Goal: Communication & Community: Ask a question

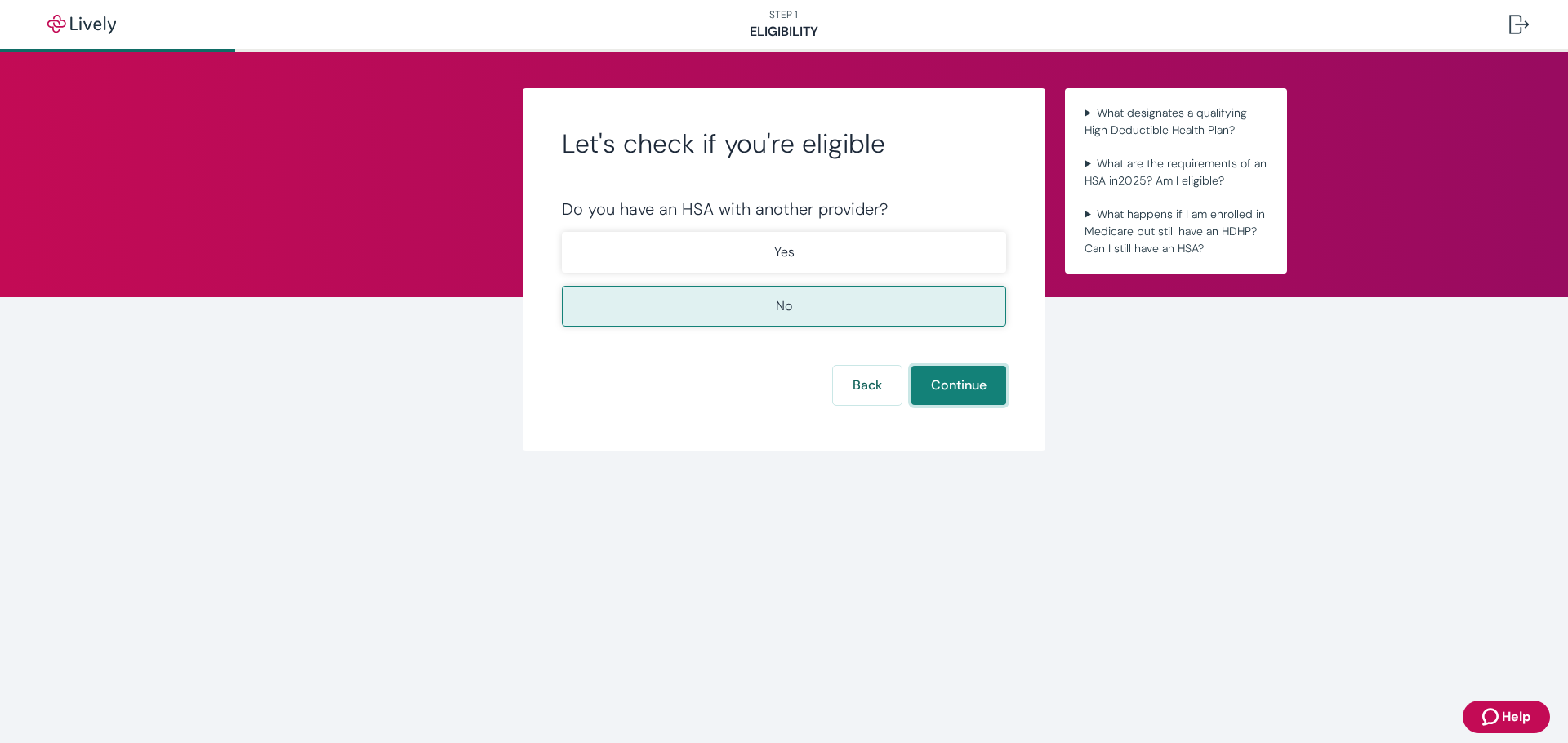
click at [982, 390] on button "Continue" at bounding box center [959, 385] width 94 height 39
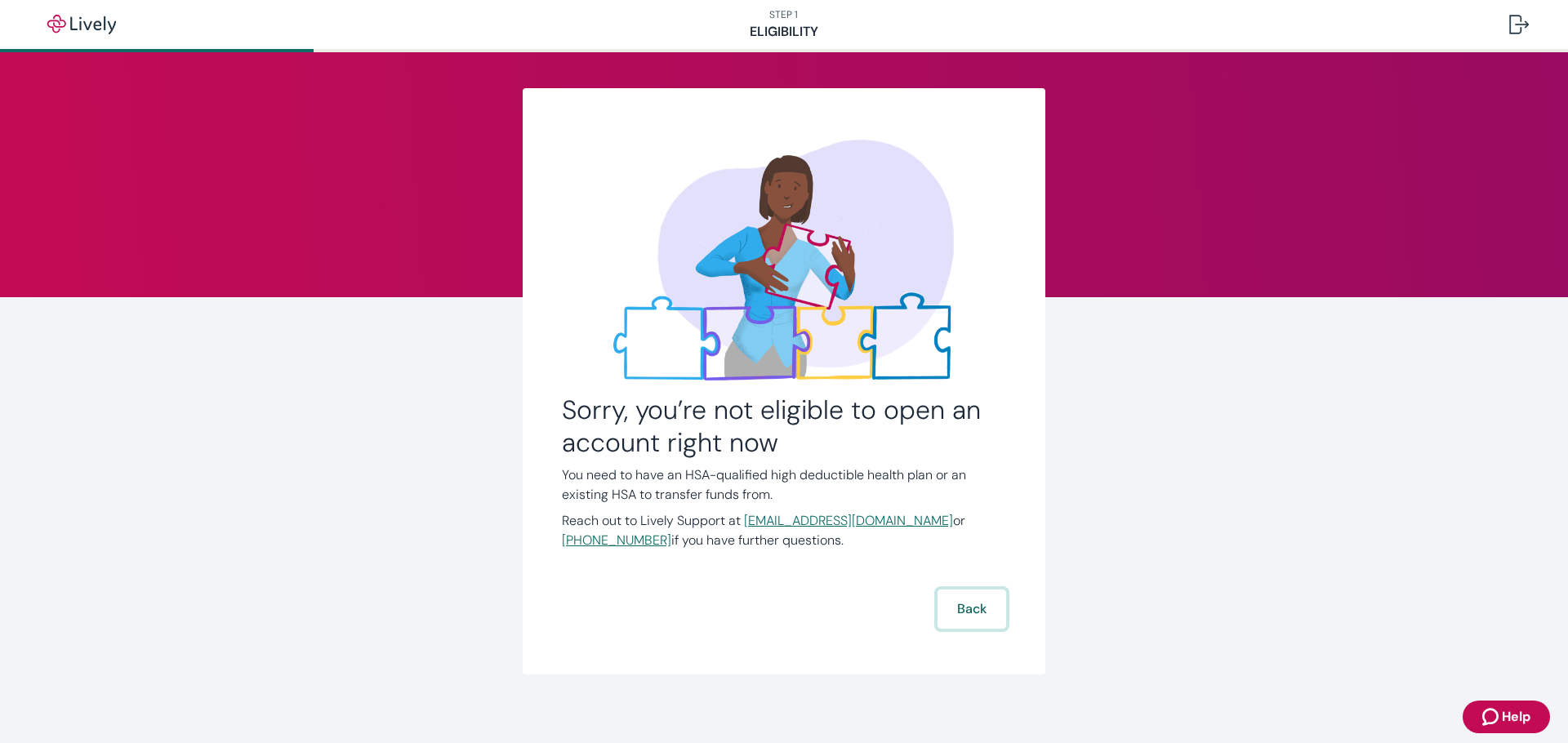
click at [959, 608] on button "Back" at bounding box center [972, 609] width 69 height 39
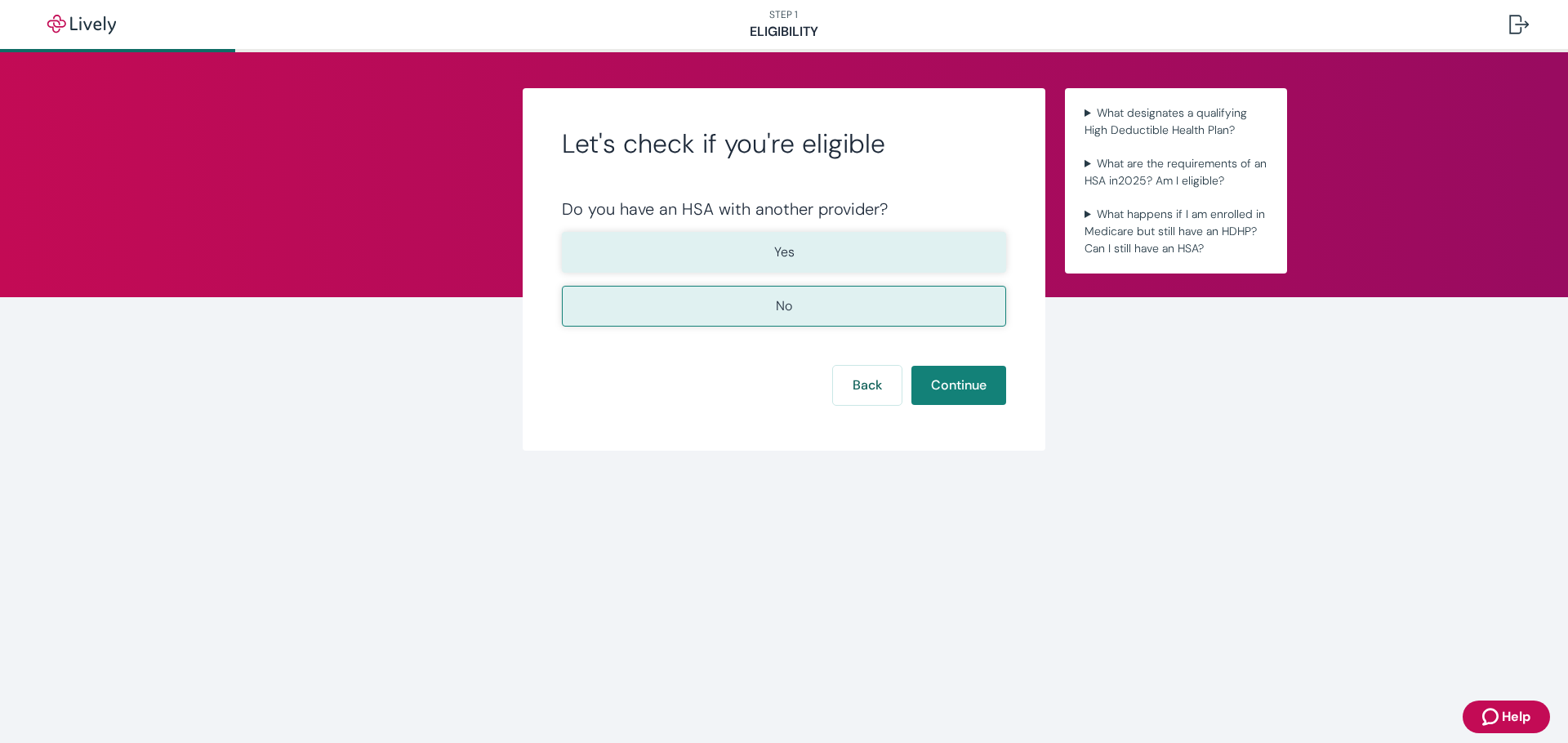
click at [839, 255] on button "Yes" at bounding box center [784, 252] width 445 height 41
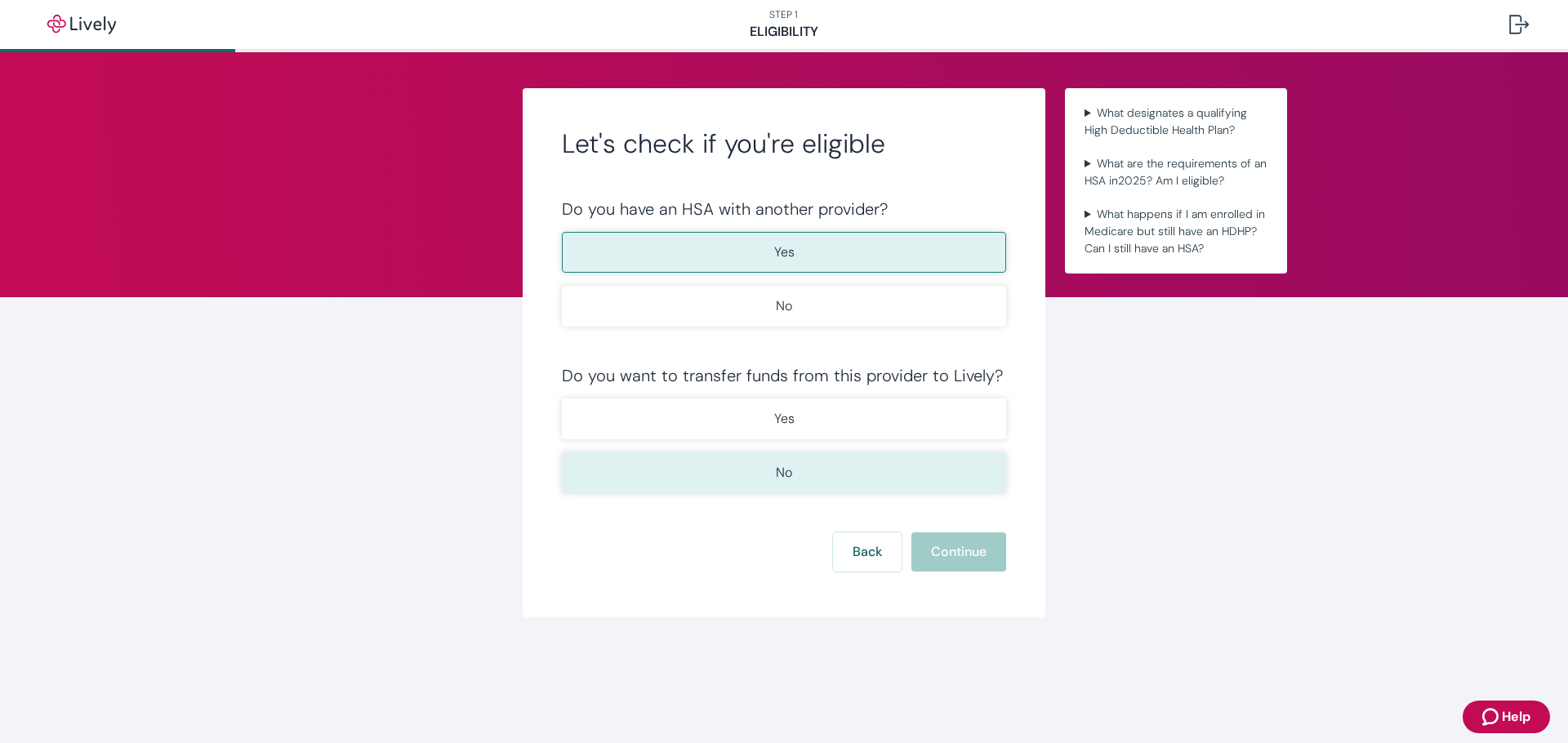
click at [807, 466] on button "No" at bounding box center [784, 473] width 445 height 41
click at [969, 551] on button "Continue" at bounding box center [959, 552] width 94 height 39
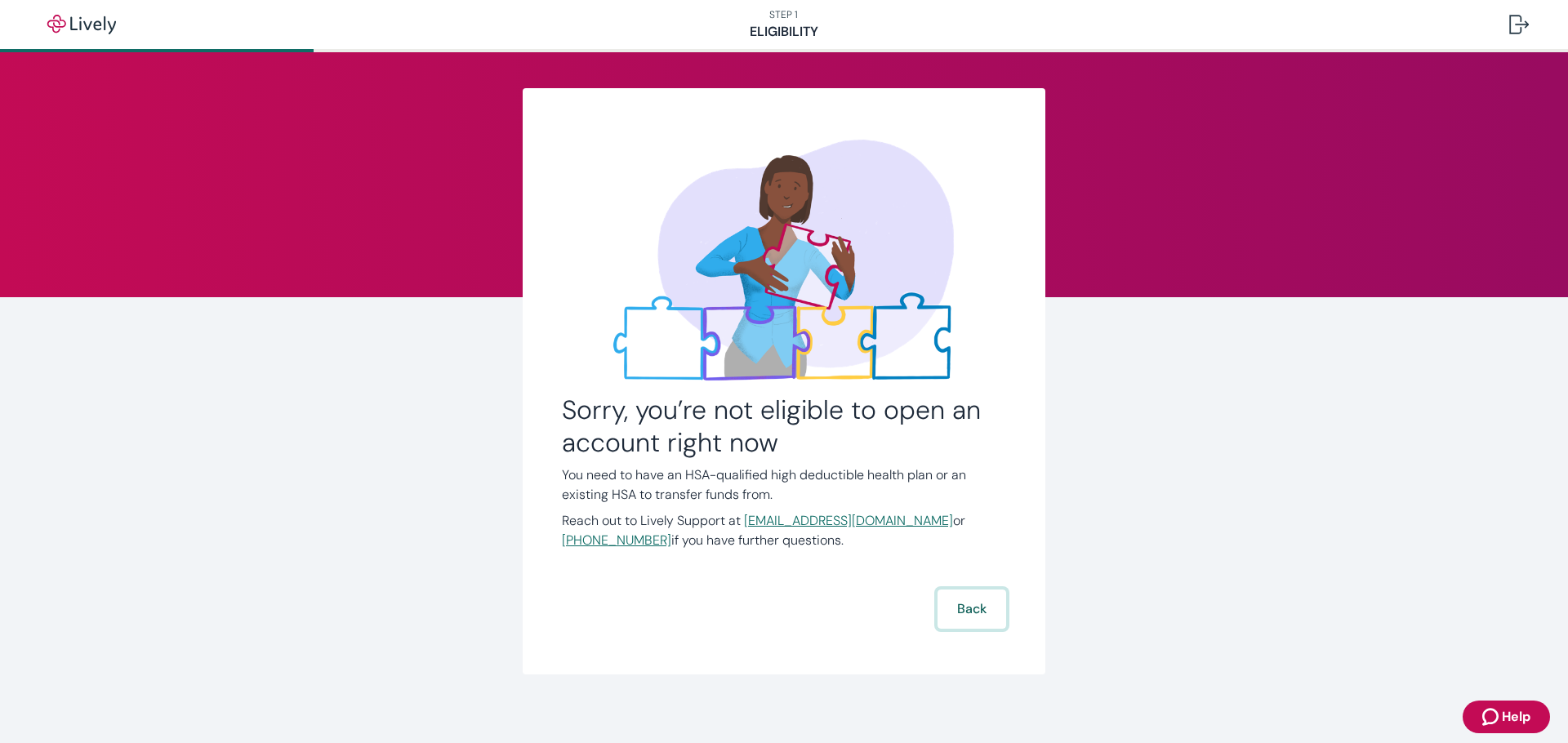
click at [965, 612] on button "Back" at bounding box center [972, 609] width 69 height 39
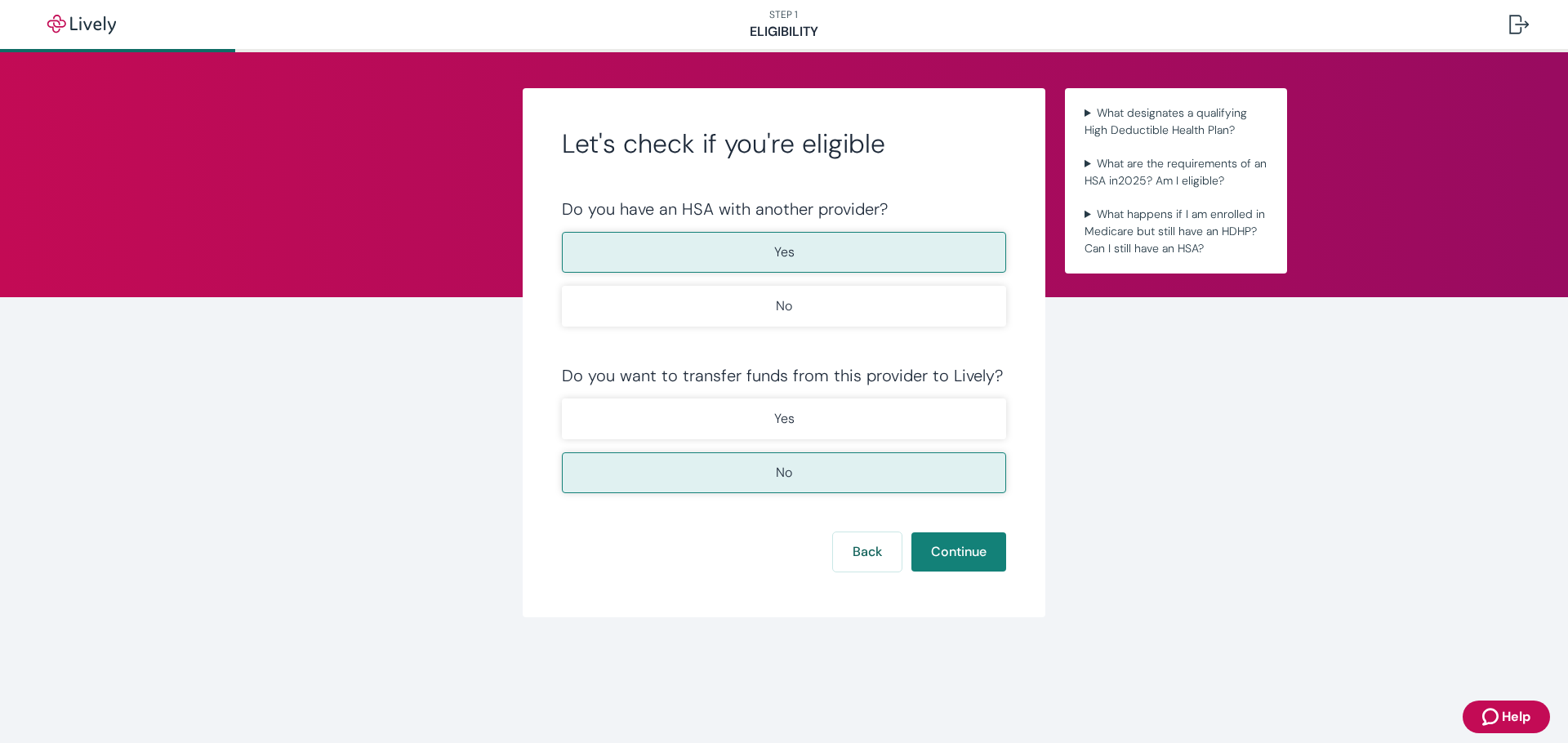
click at [1508, 718] on span "Help" at bounding box center [1516, 717] width 29 height 20
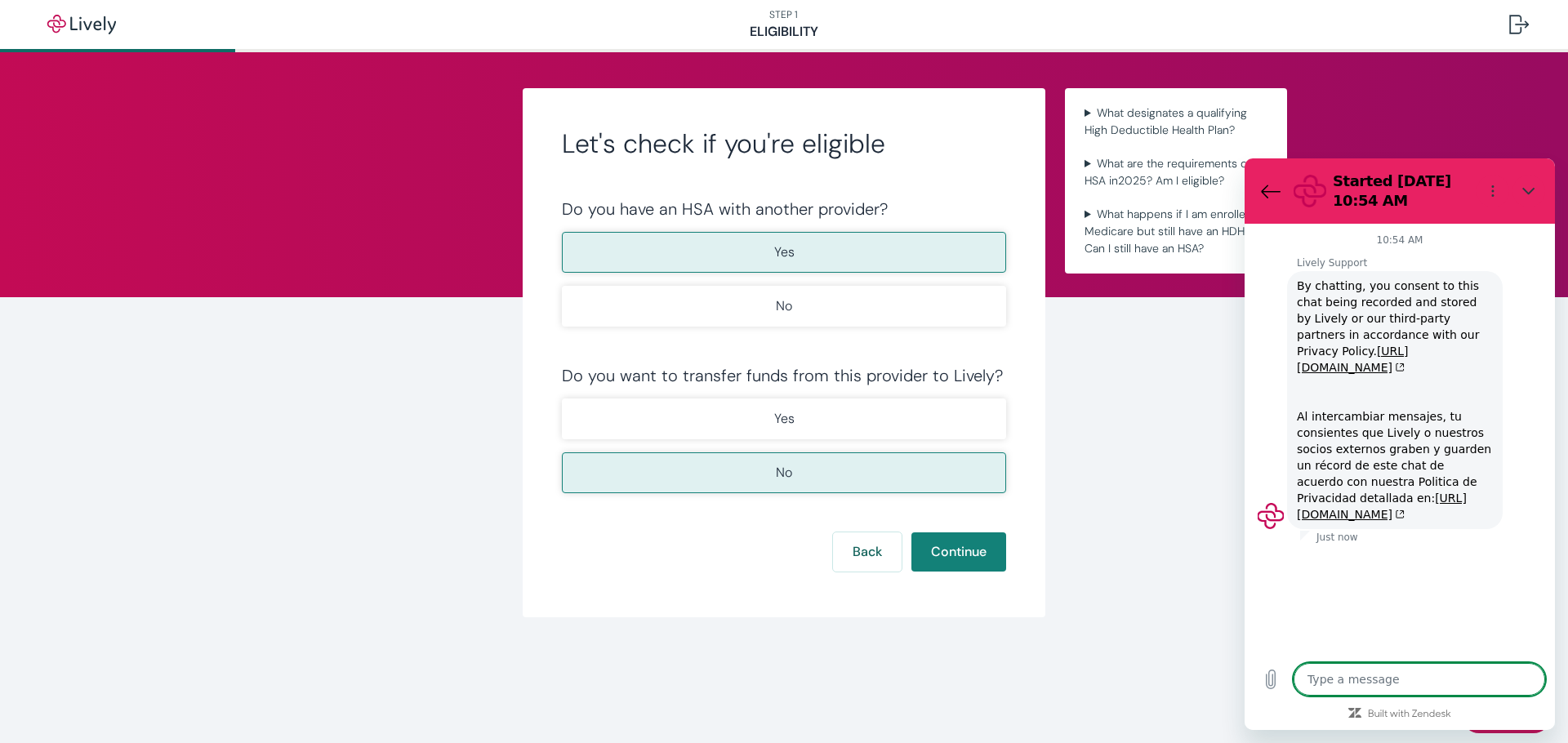
type textarea "x"
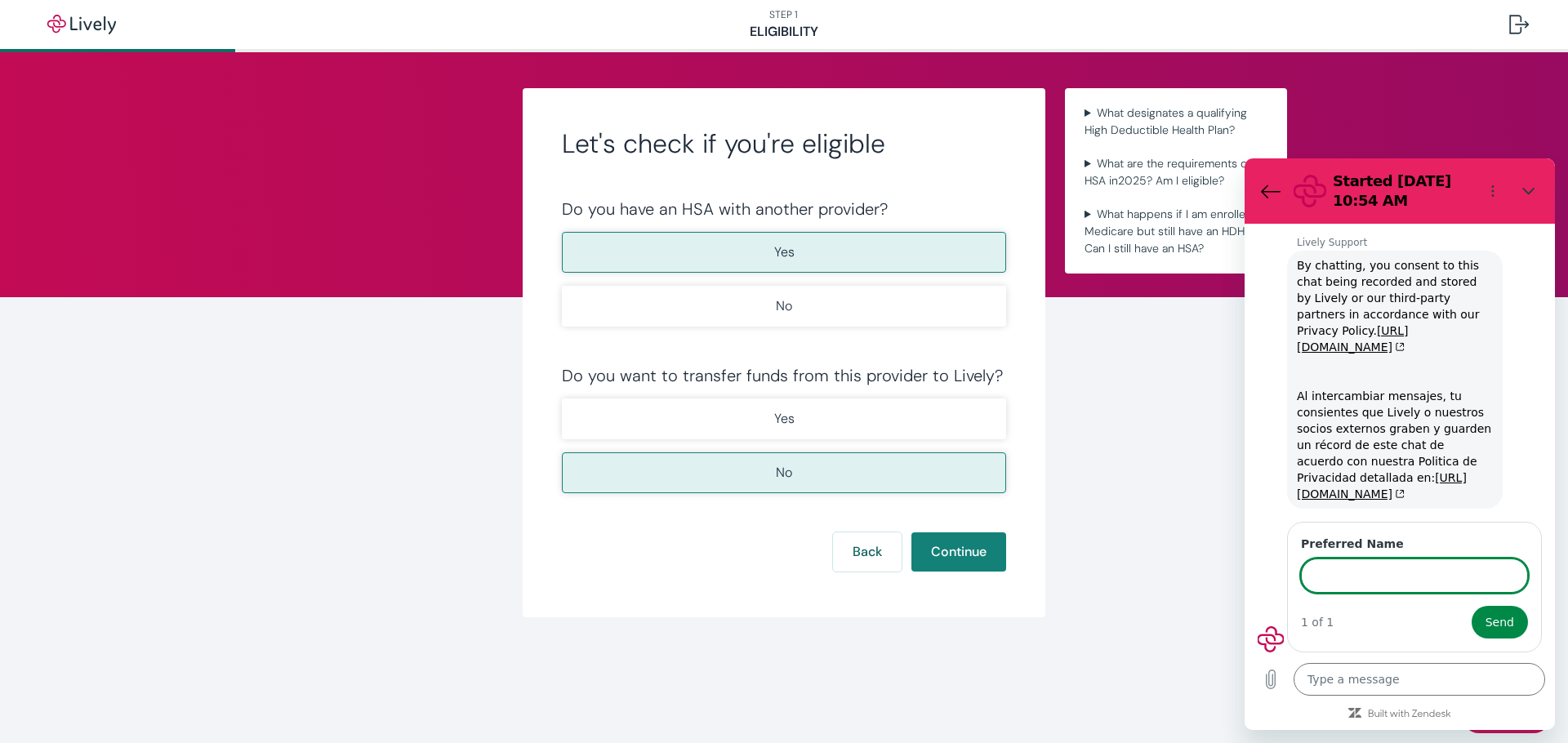
scroll to position [37, 0]
click at [1413, 576] on input "Preferred Name" at bounding box center [1415, 576] width 227 height 34
type input "Jacinda"
click at [1500, 626] on span "Send" at bounding box center [1500, 622] width 29 height 20
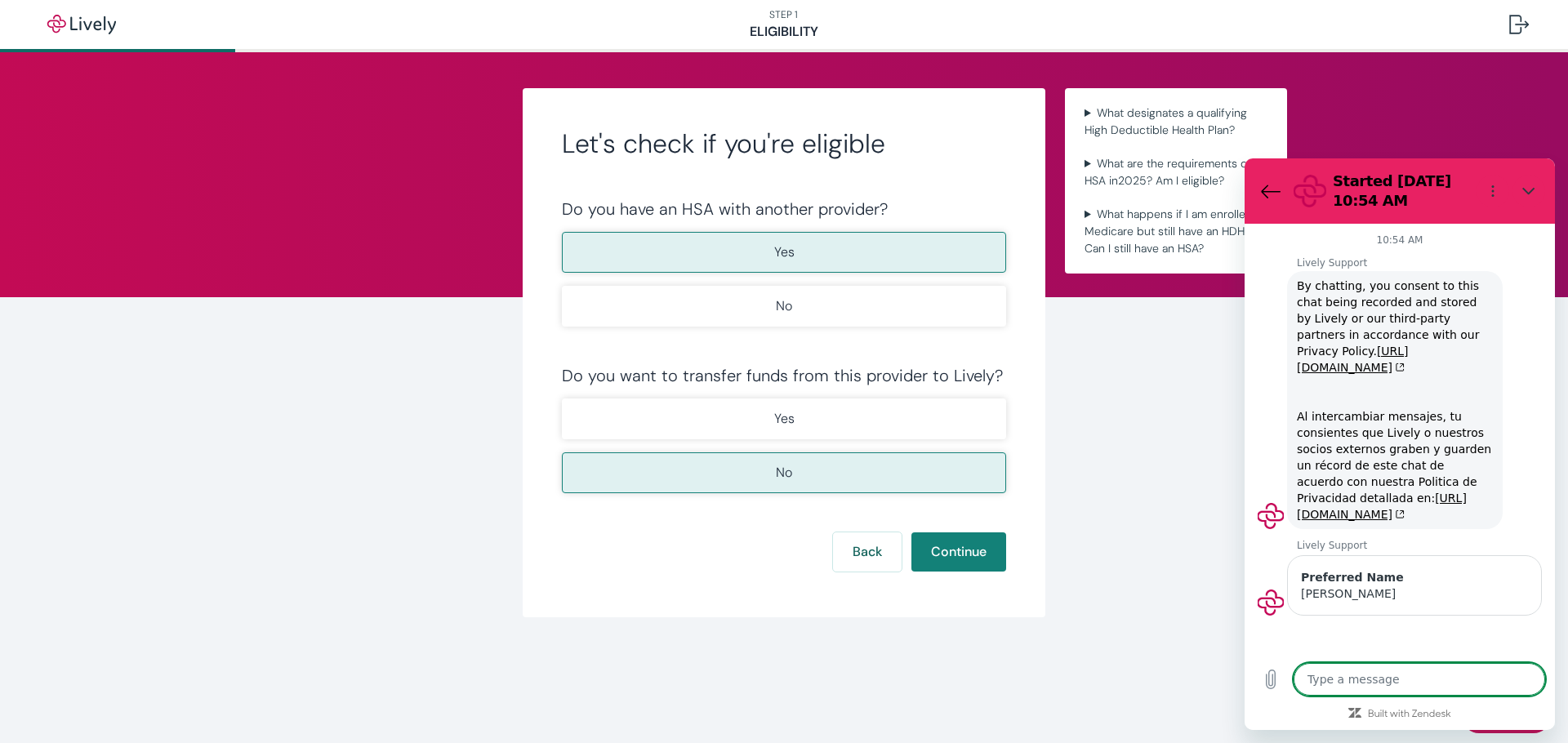
scroll to position [0, 0]
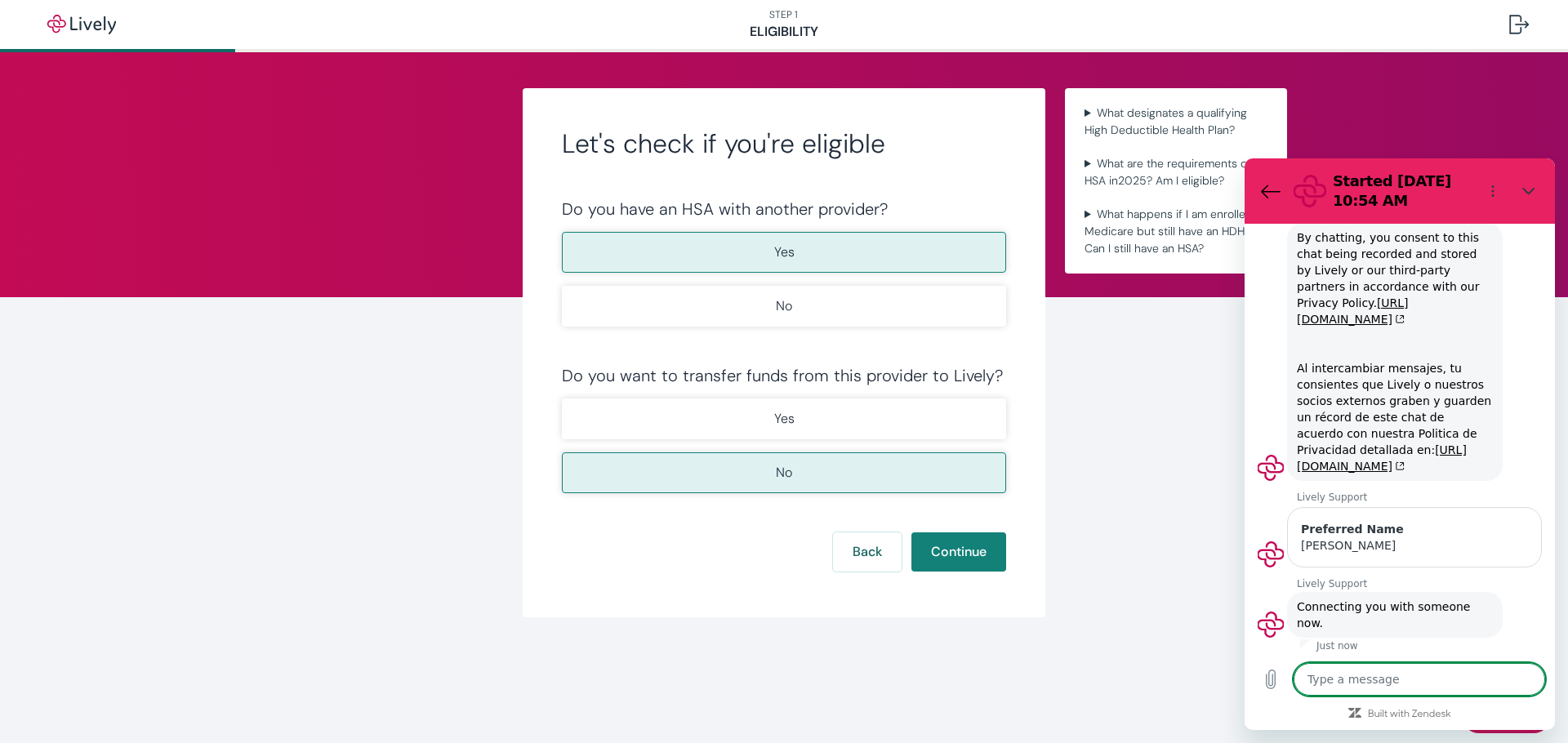
click at [1358, 685] on textarea at bounding box center [1419, 679] width 251 height 33
type textarea "x"
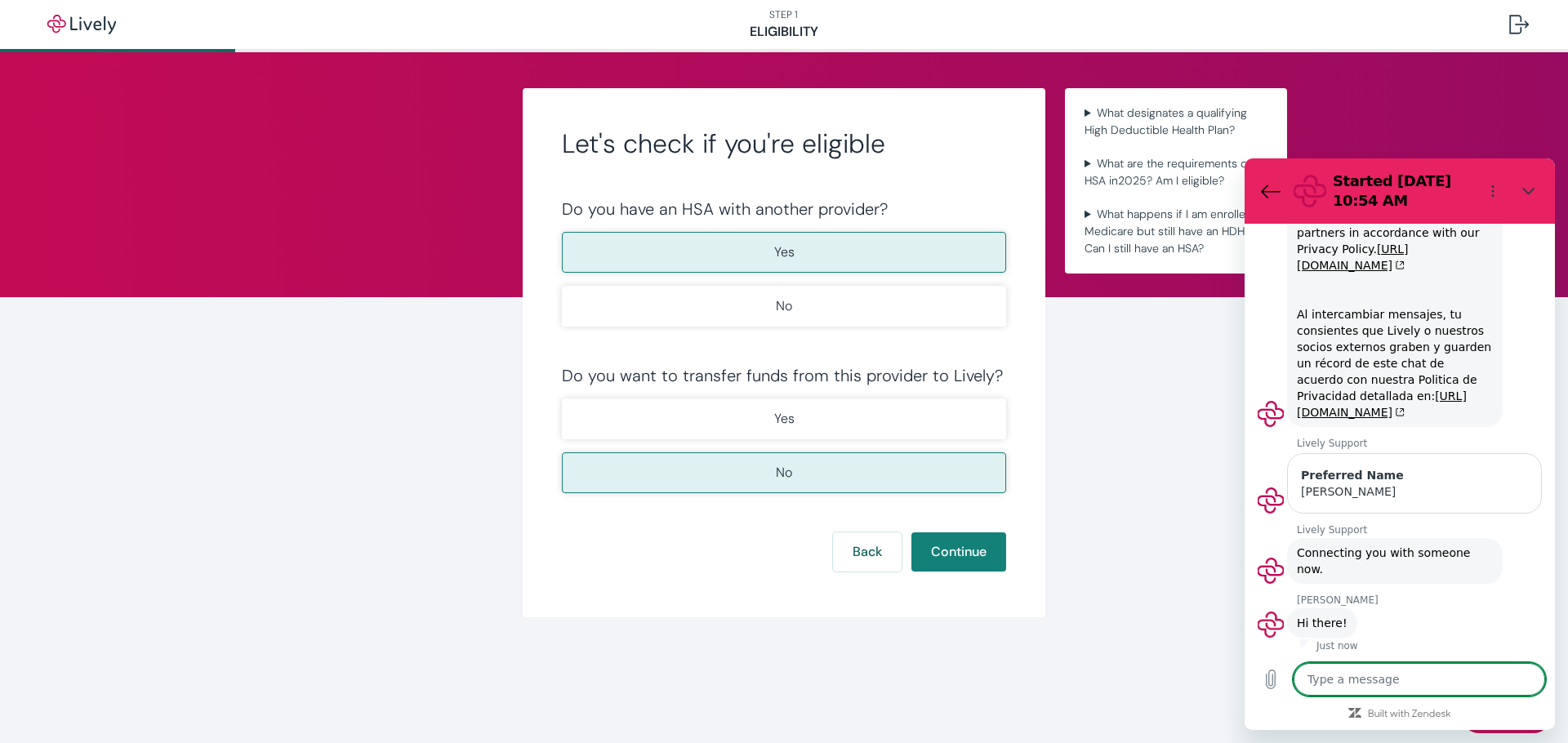
scroll to position [105, 0]
type textarea "H"
type textarea "x"
type textarea "Hi"
type textarea "x"
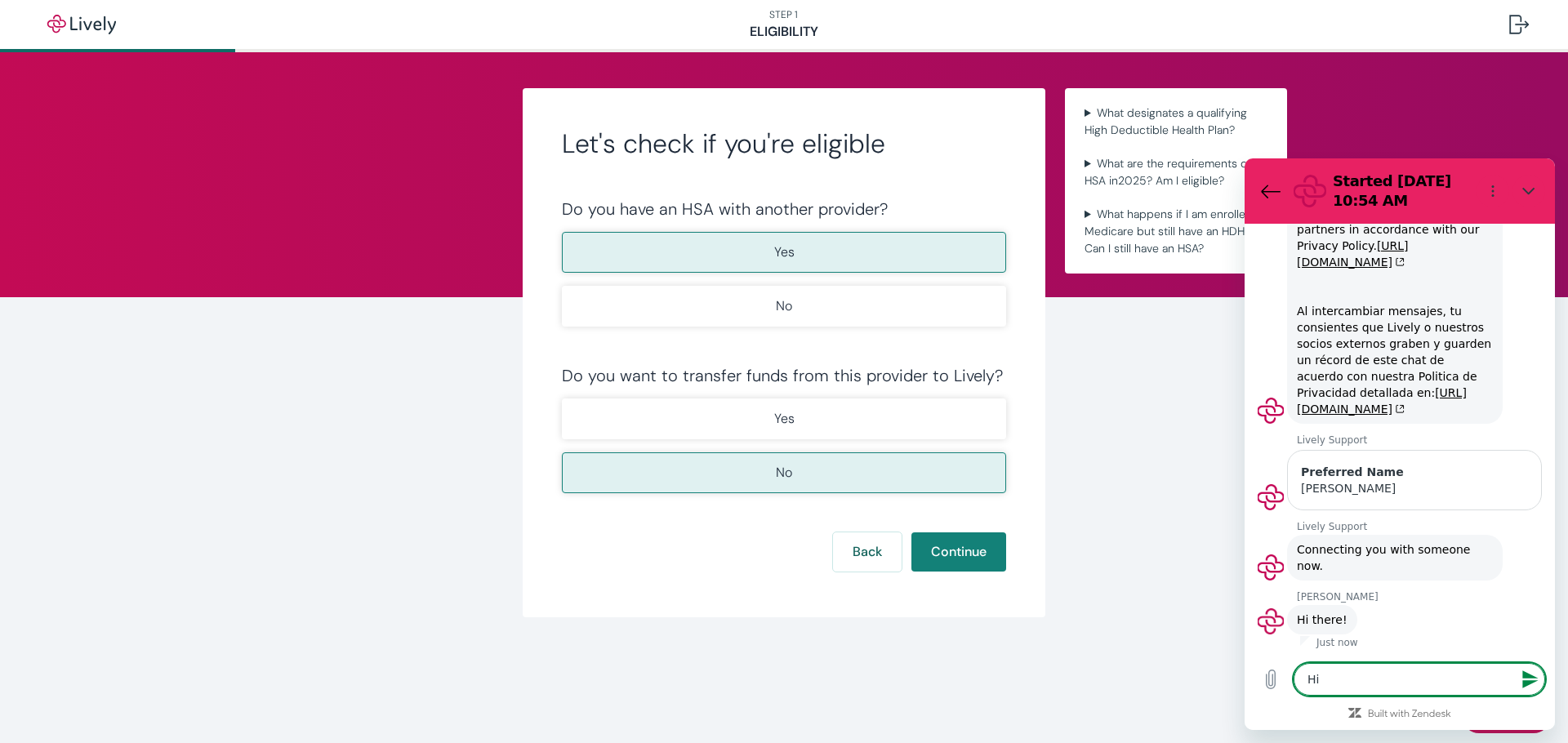
type textarea "Hi,"
type textarea "x"
type textarea "Hi,"
type textarea "x"
type textarea "Hi, I"
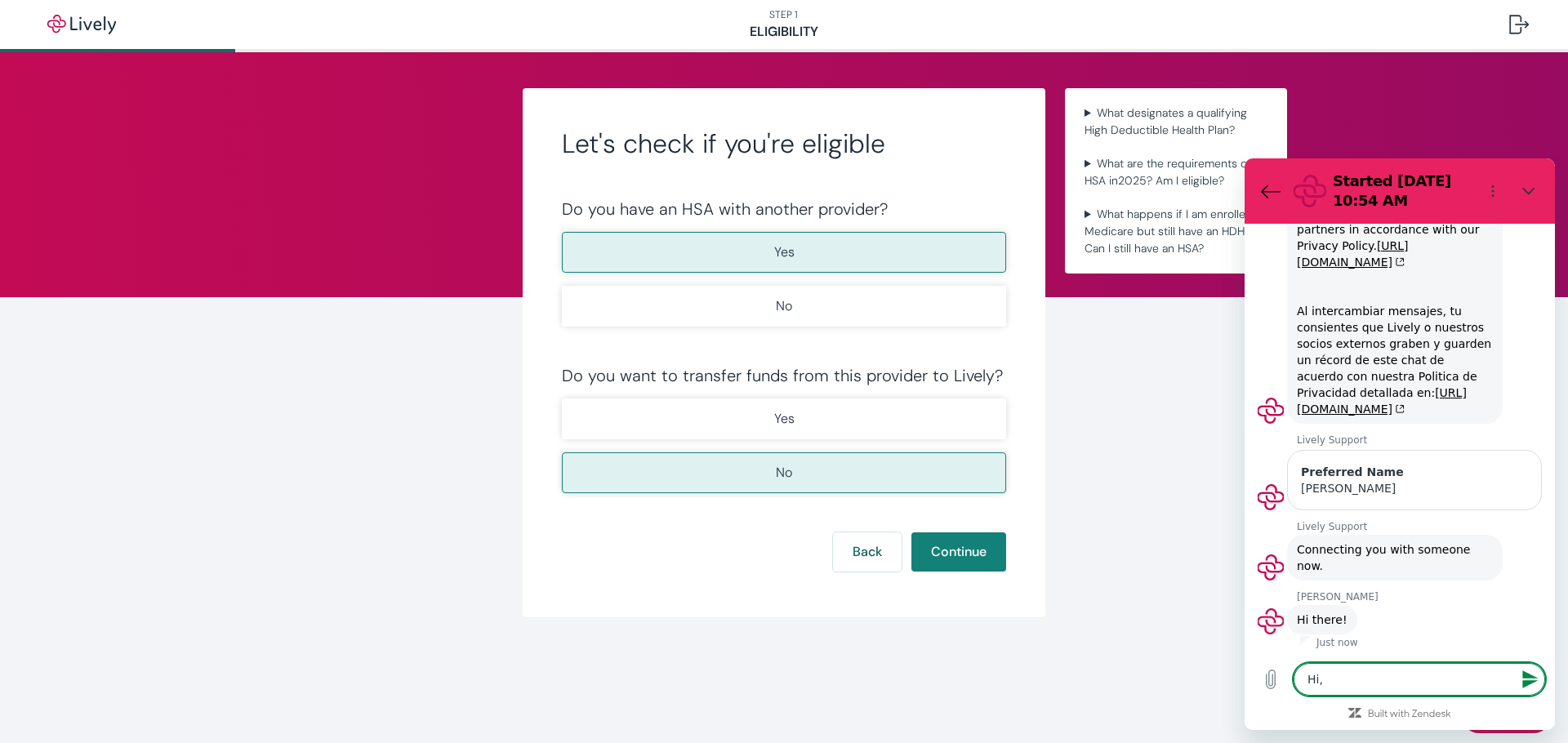
type textarea "x"
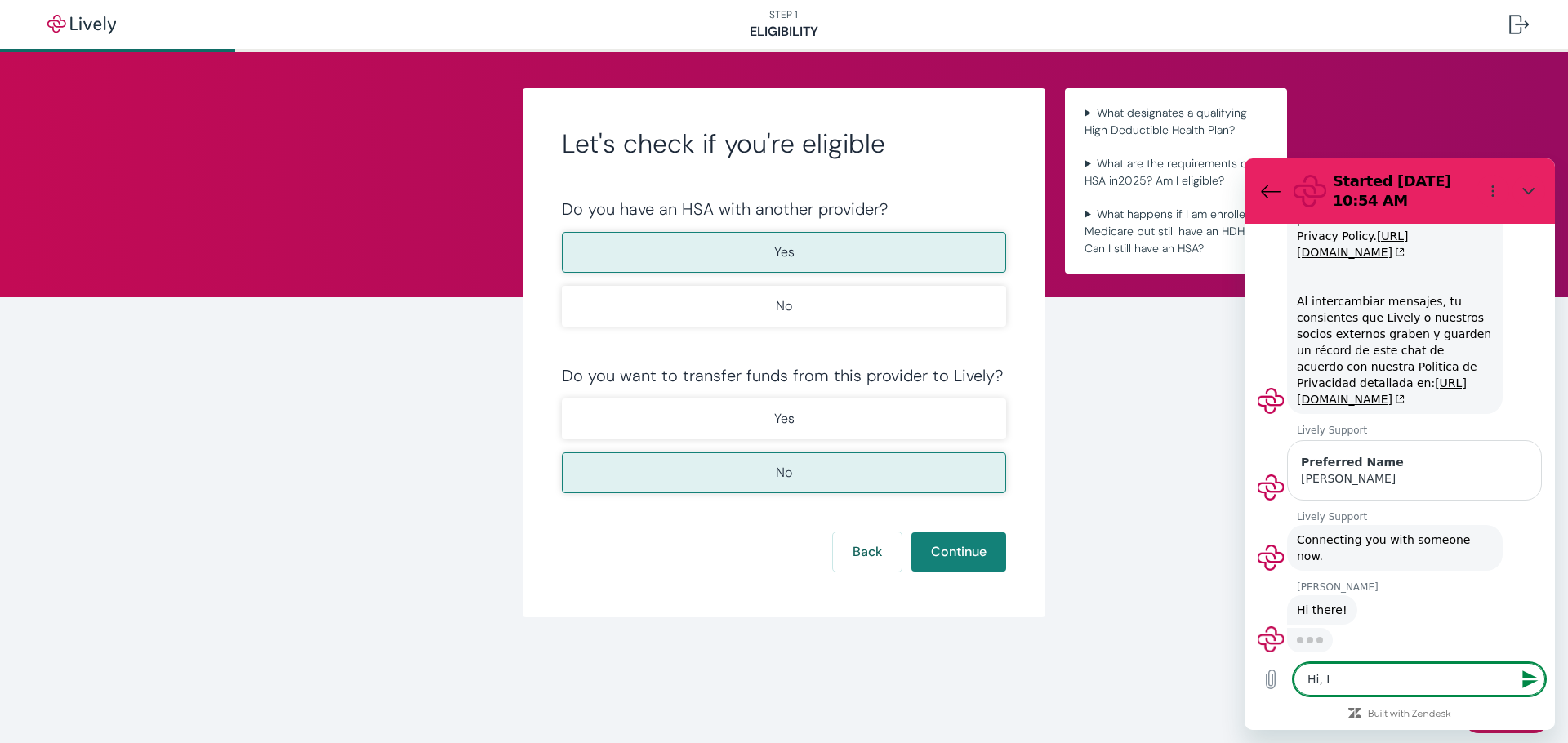
type textarea "Hi, I"
type textarea "x"
type textarea "Hi, I h"
type textarea "x"
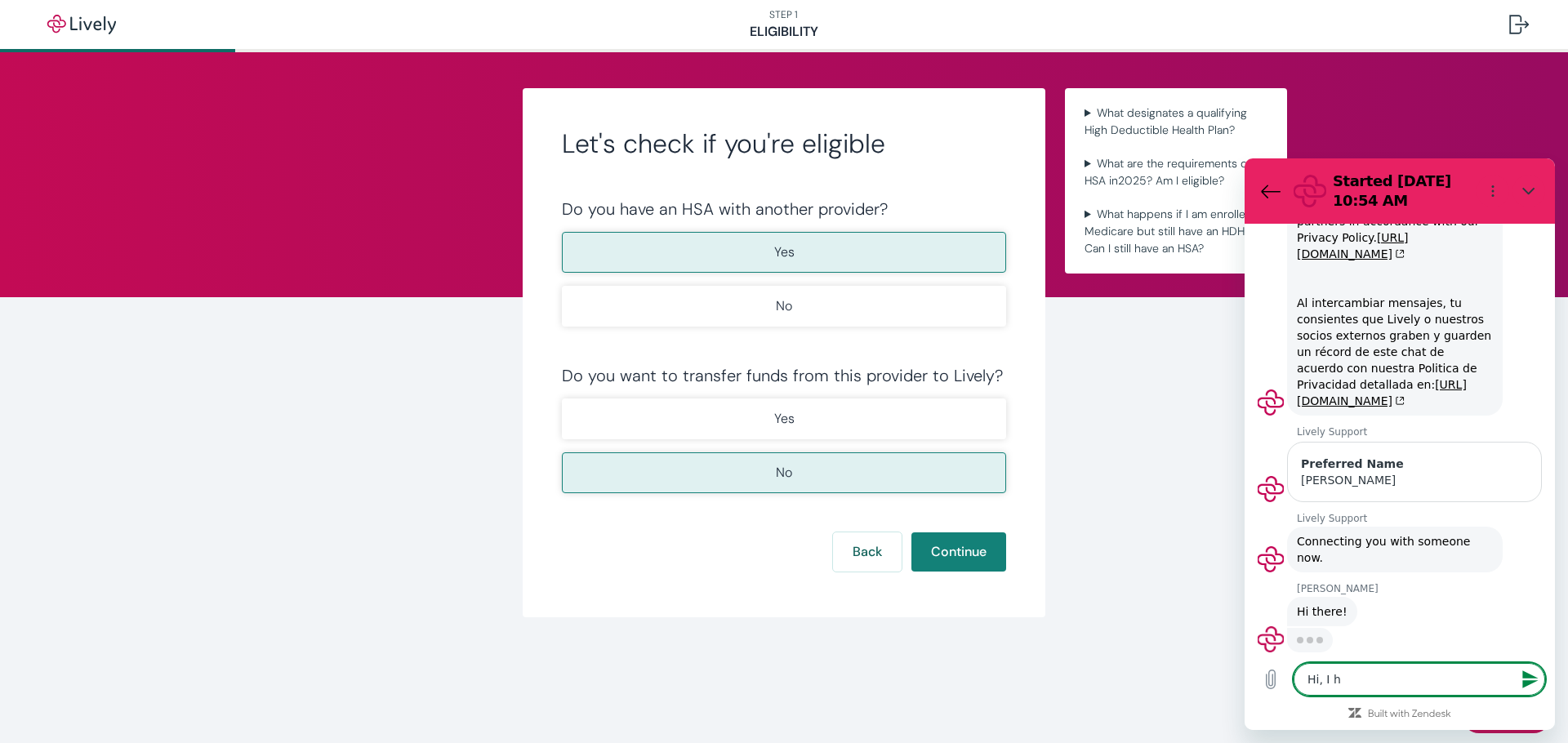
type textarea "Hi, I ha"
type textarea "x"
type textarea "Hi, I hav"
type textarea "x"
type textarea "Hi, I have"
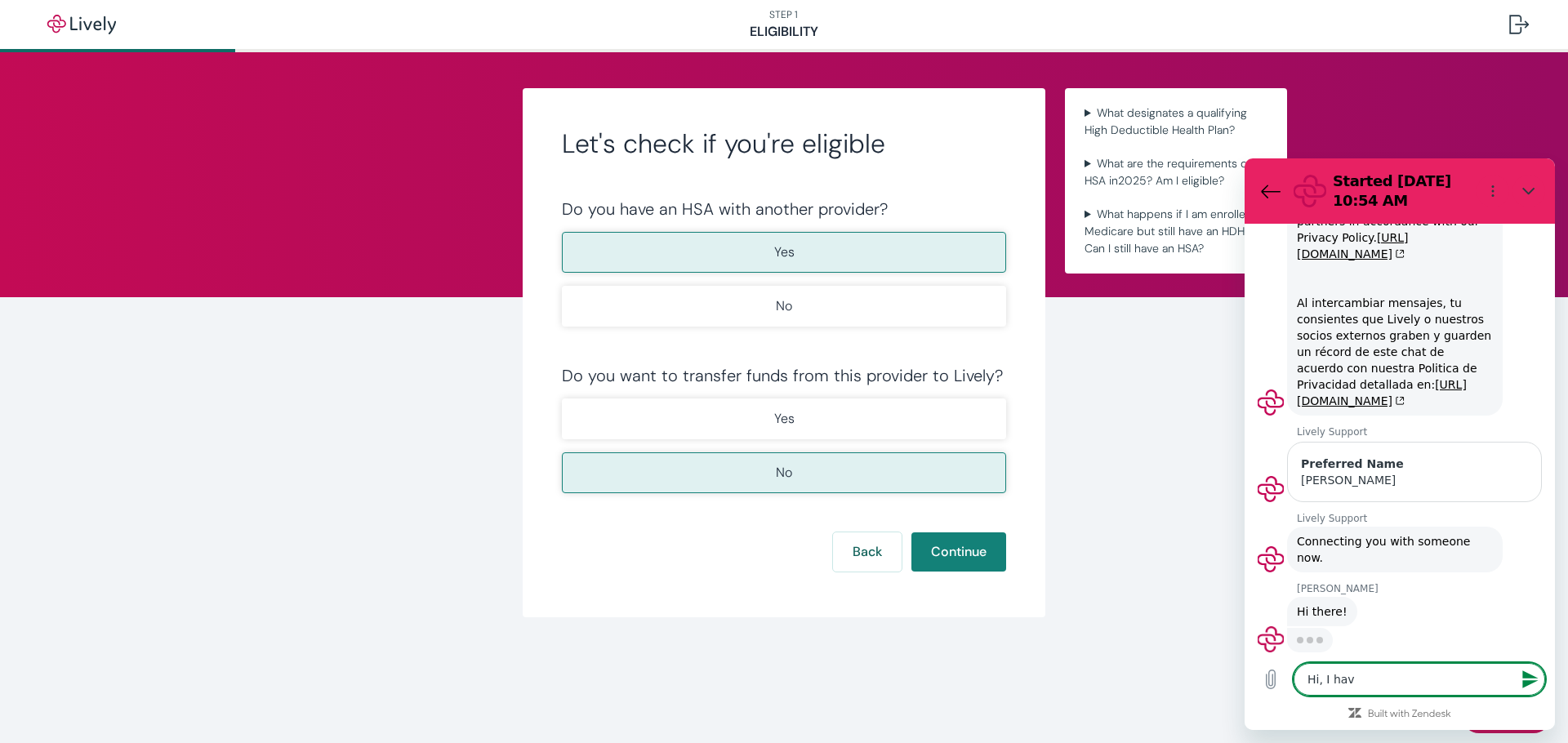
type textarea "x"
type textarea "Hi, I have"
type textarea "x"
type textarea "Hi, I have a"
type textarea "x"
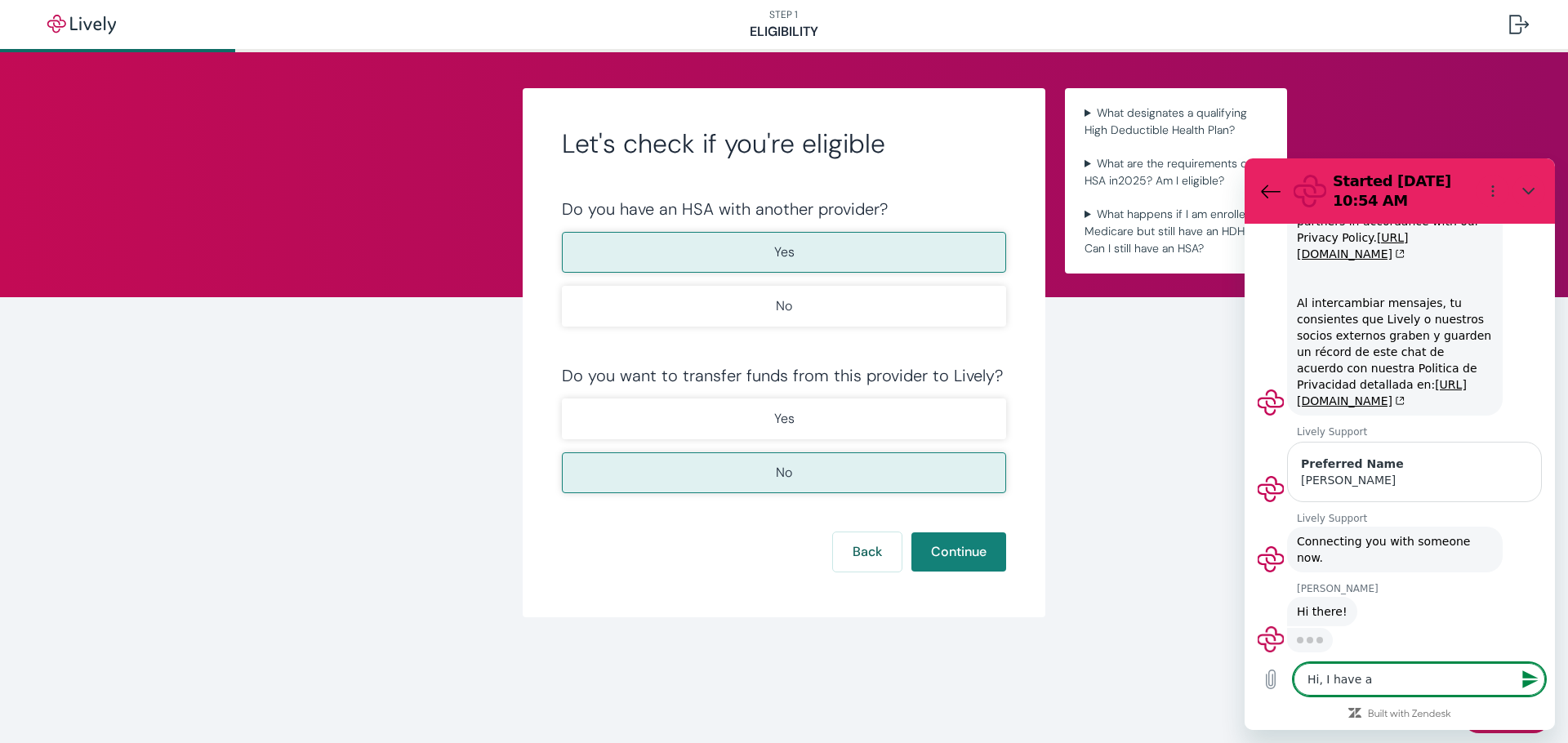
type textarea "Hi, I have an"
type textarea "x"
type textarea "Hi, I have an"
type textarea "x"
type textarea "Hi, I have an a"
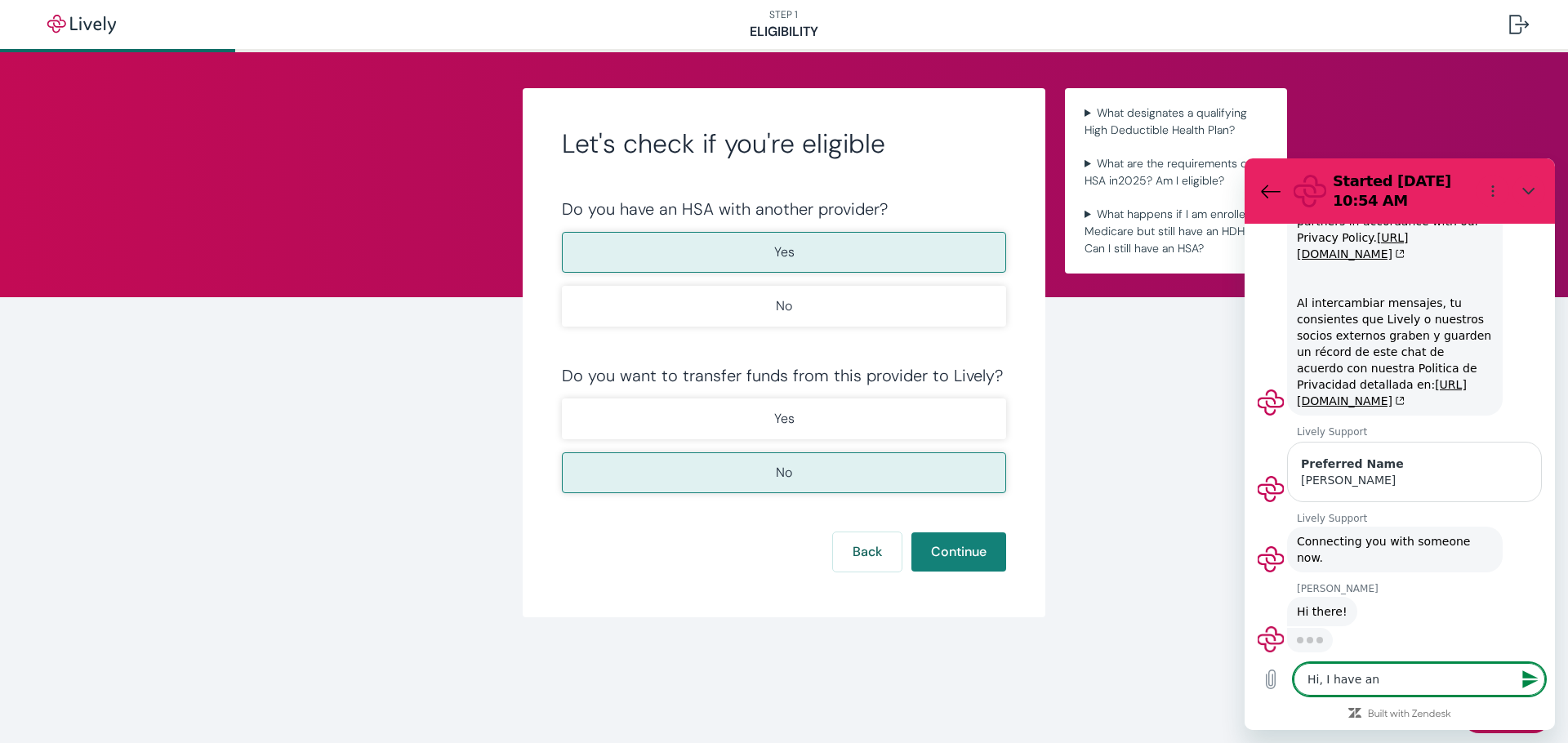
type textarea "x"
type textarea "Hi, I have an ac"
type textarea "x"
type textarea "Hi, I have an acc"
type textarea "x"
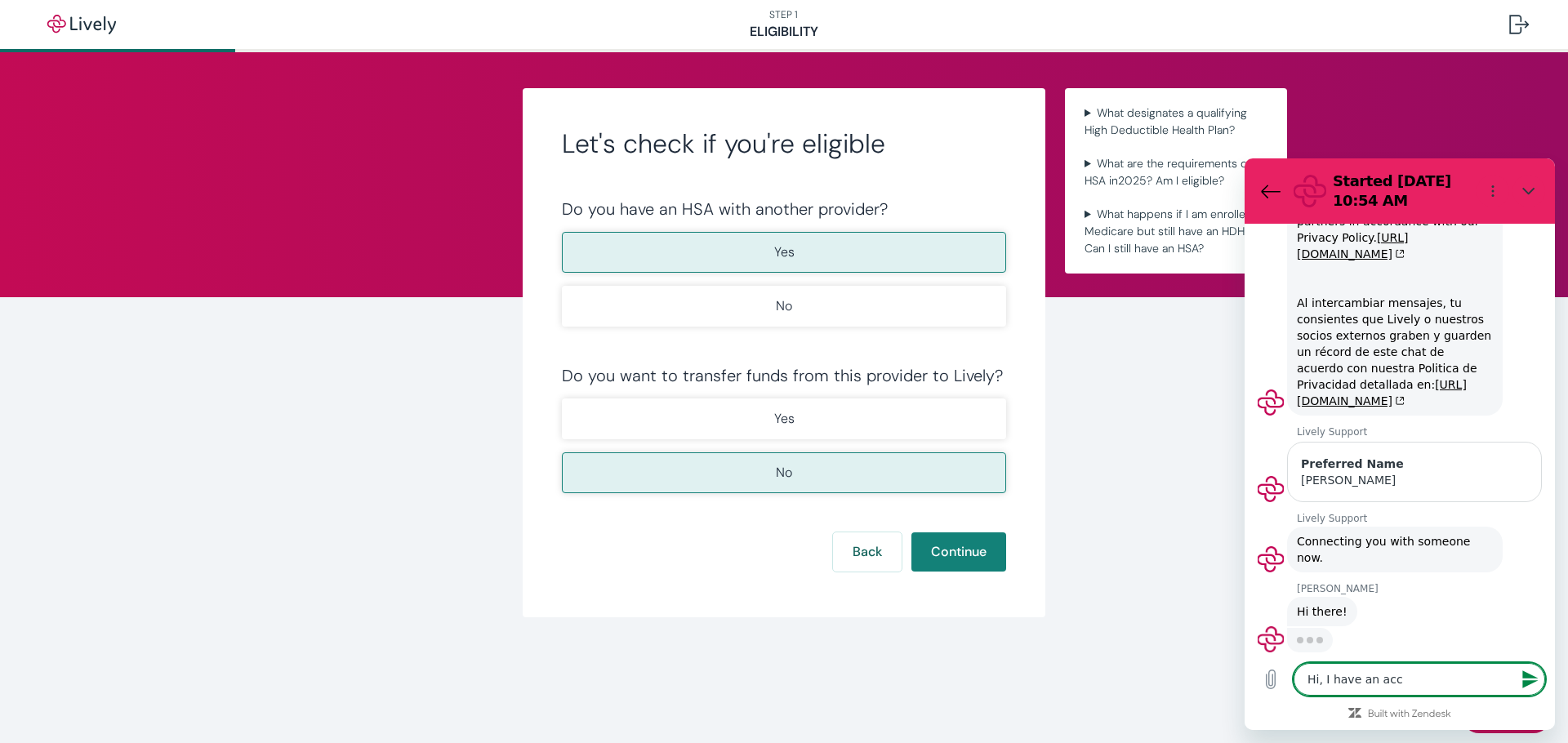
type textarea "Hi, I have an acco"
type textarea "x"
type textarea "Hi, I have an accon"
type textarea "x"
type textarea "Hi, I have an acco"
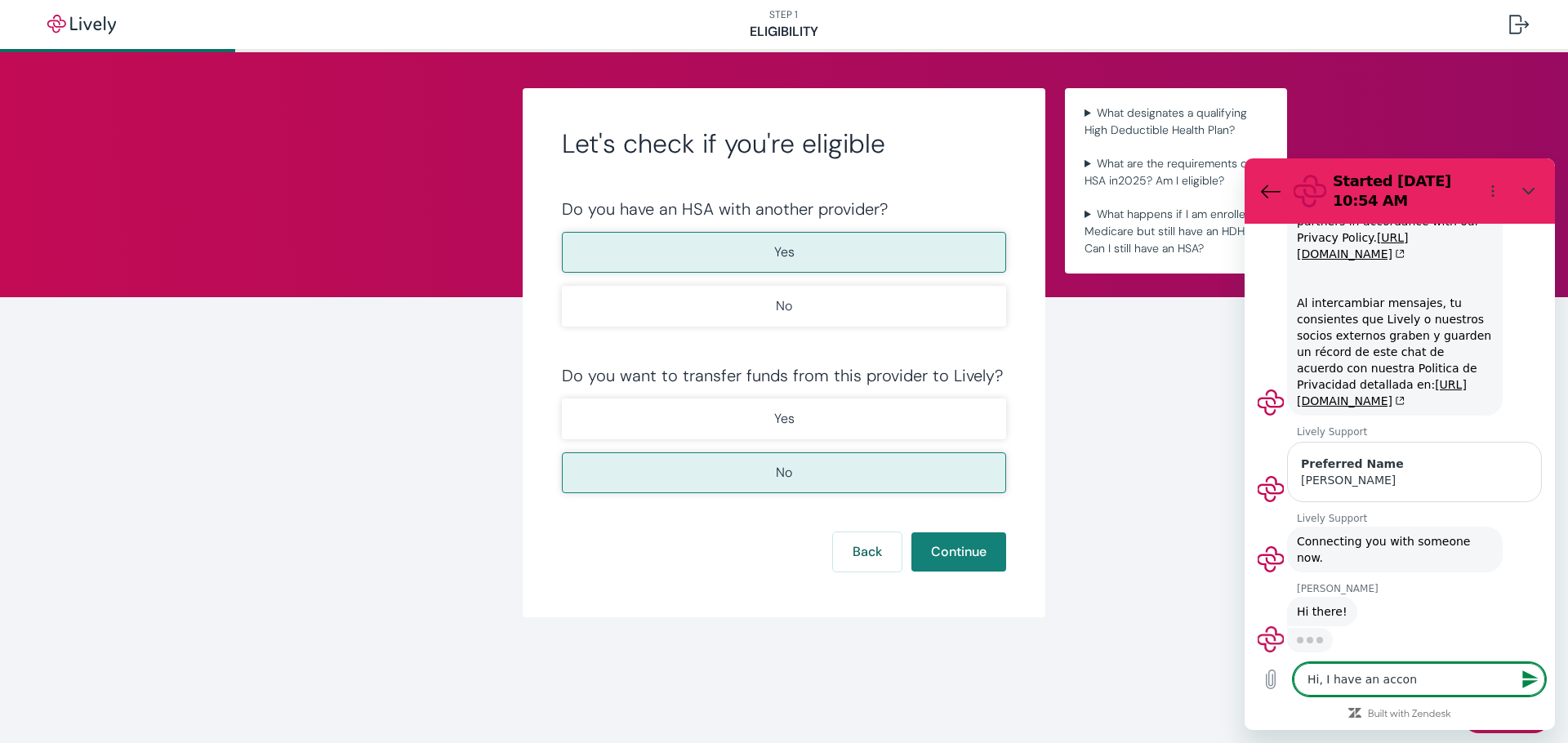
type textarea "x"
type textarea "Hi, I have an accou"
type textarea "x"
type textarea "Hi, I have an accoun"
type textarea "x"
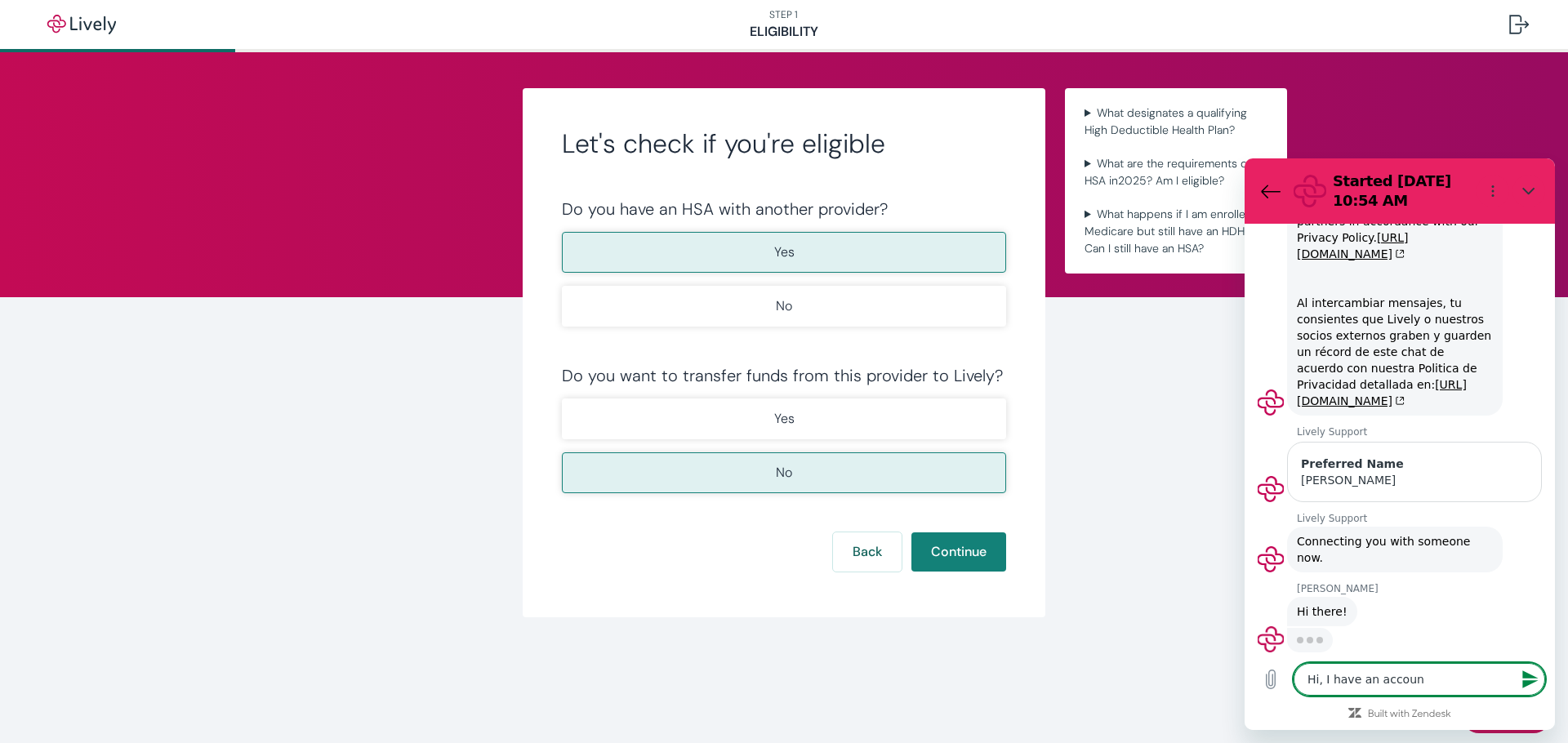
type textarea "Hi, I have an account"
type textarea "x"
type textarea "Hi, I have an account"
type textarea "x"
type textarea "Hi, I have an account w"
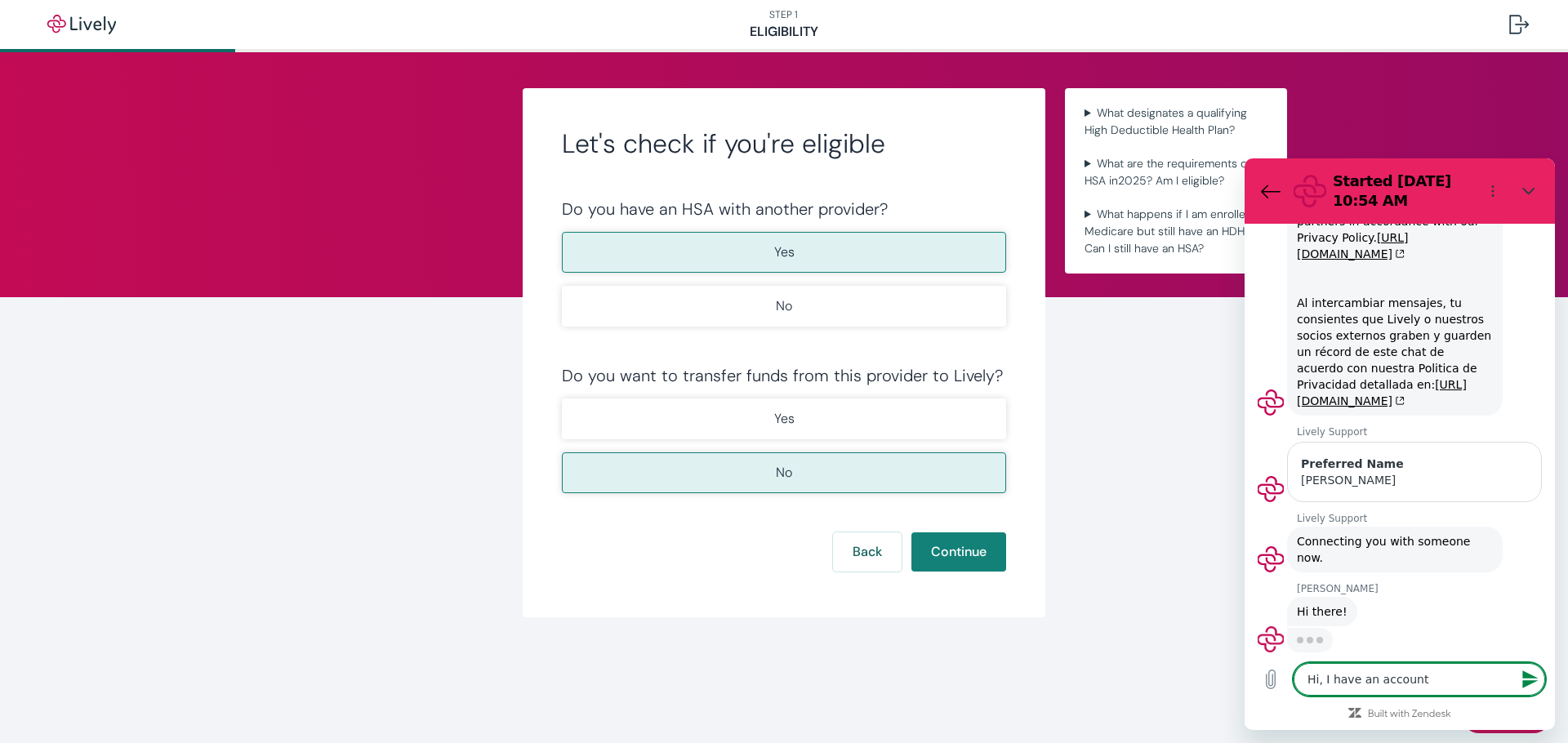
type textarea "x"
type textarea "Hi, I have an account wi"
type textarea "x"
type textarea "Hi, I have an account wit"
type textarea "x"
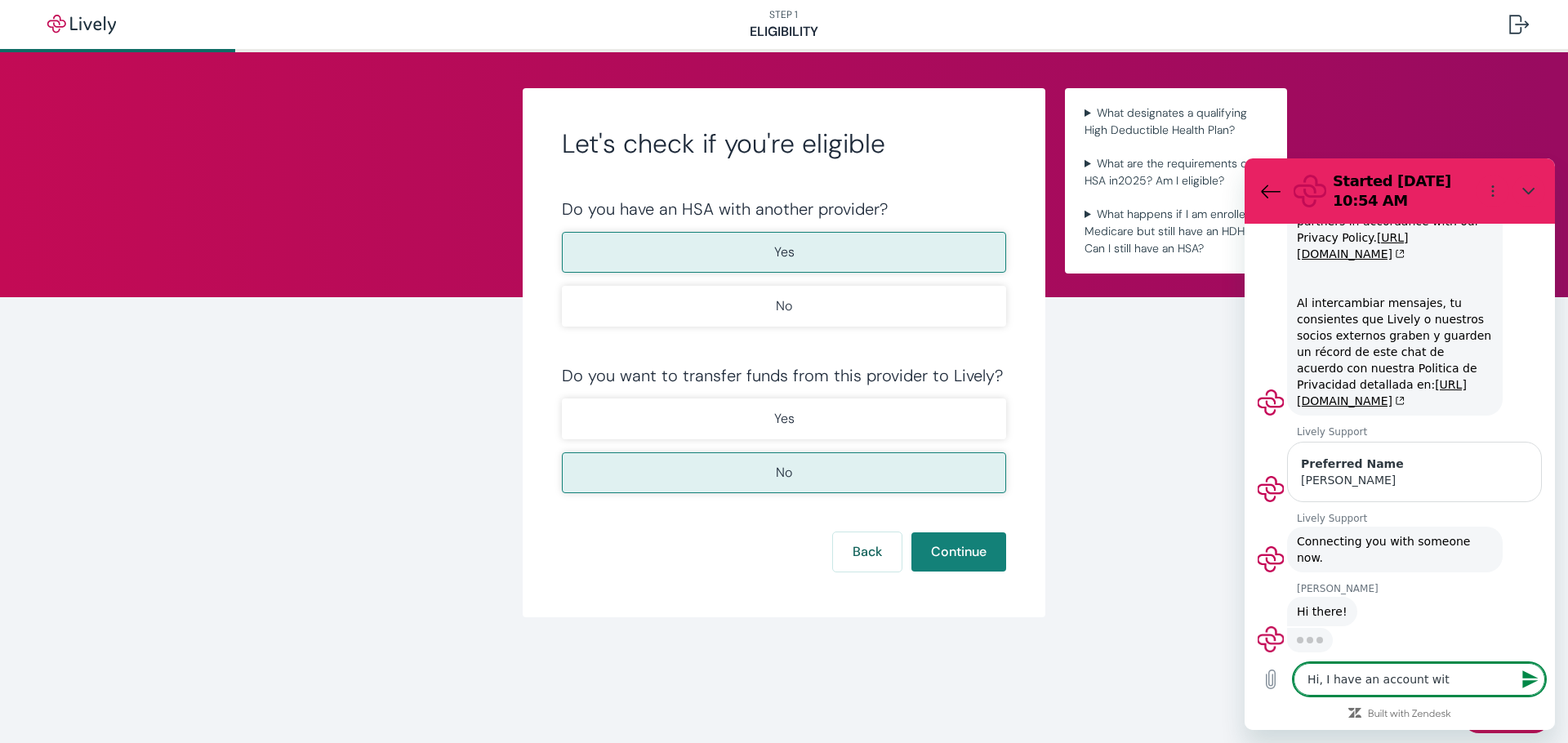
type textarea "Hi, I have an account with"
type textarea "x"
type textarea "Hi, I have an account with"
type textarea "x"
type textarea "Hi, I have an account with y"
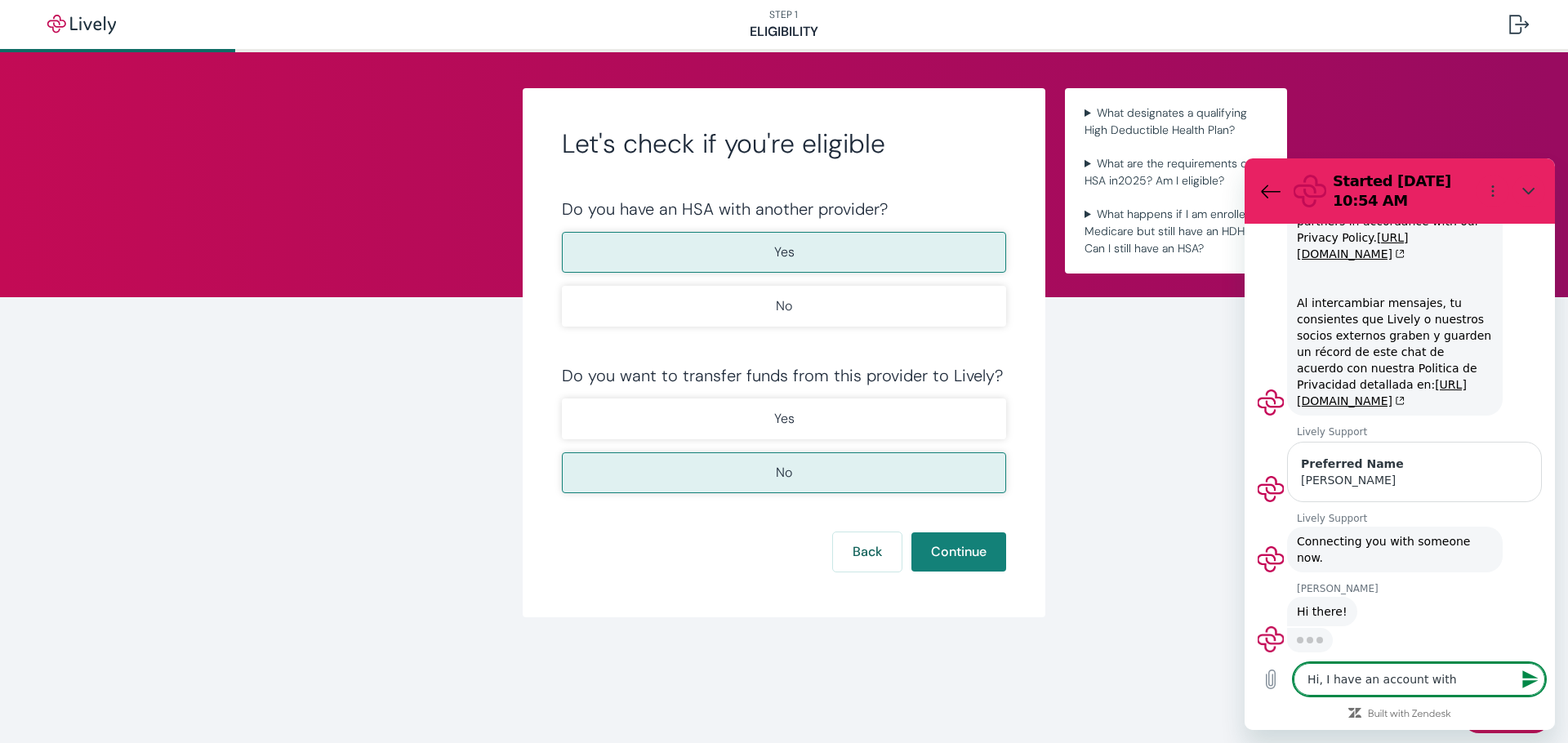
type textarea "x"
type textarea "Hi, I have an account with yo"
type textarea "x"
type textarea "Hi, I have an account with you"
type textarea "x"
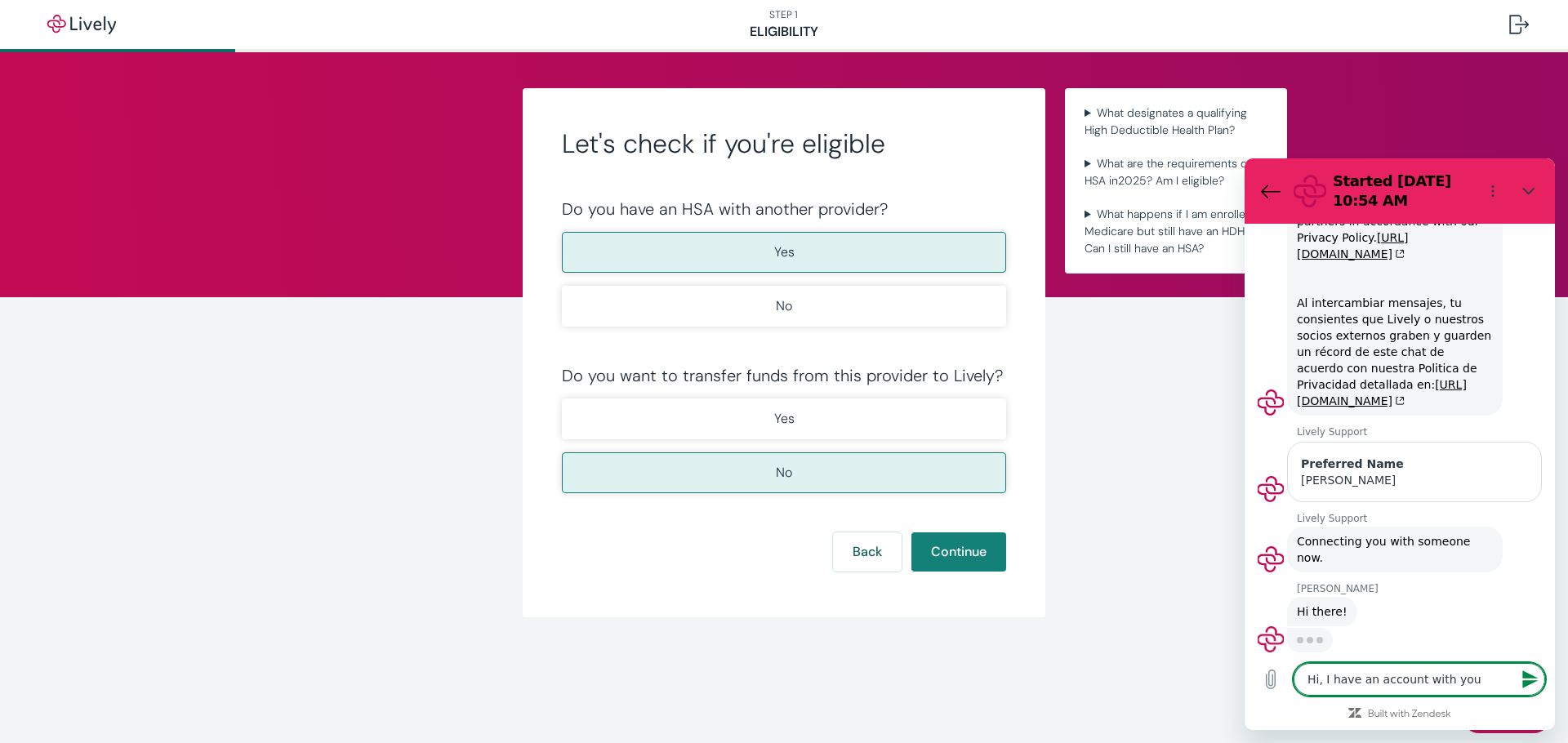
type textarea "Hi, I have an account with you"
type textarea "x"
type textarea "Hi, I have an account with you a"
type textarea "x"
type textarea "Hi, I have an account with you an"
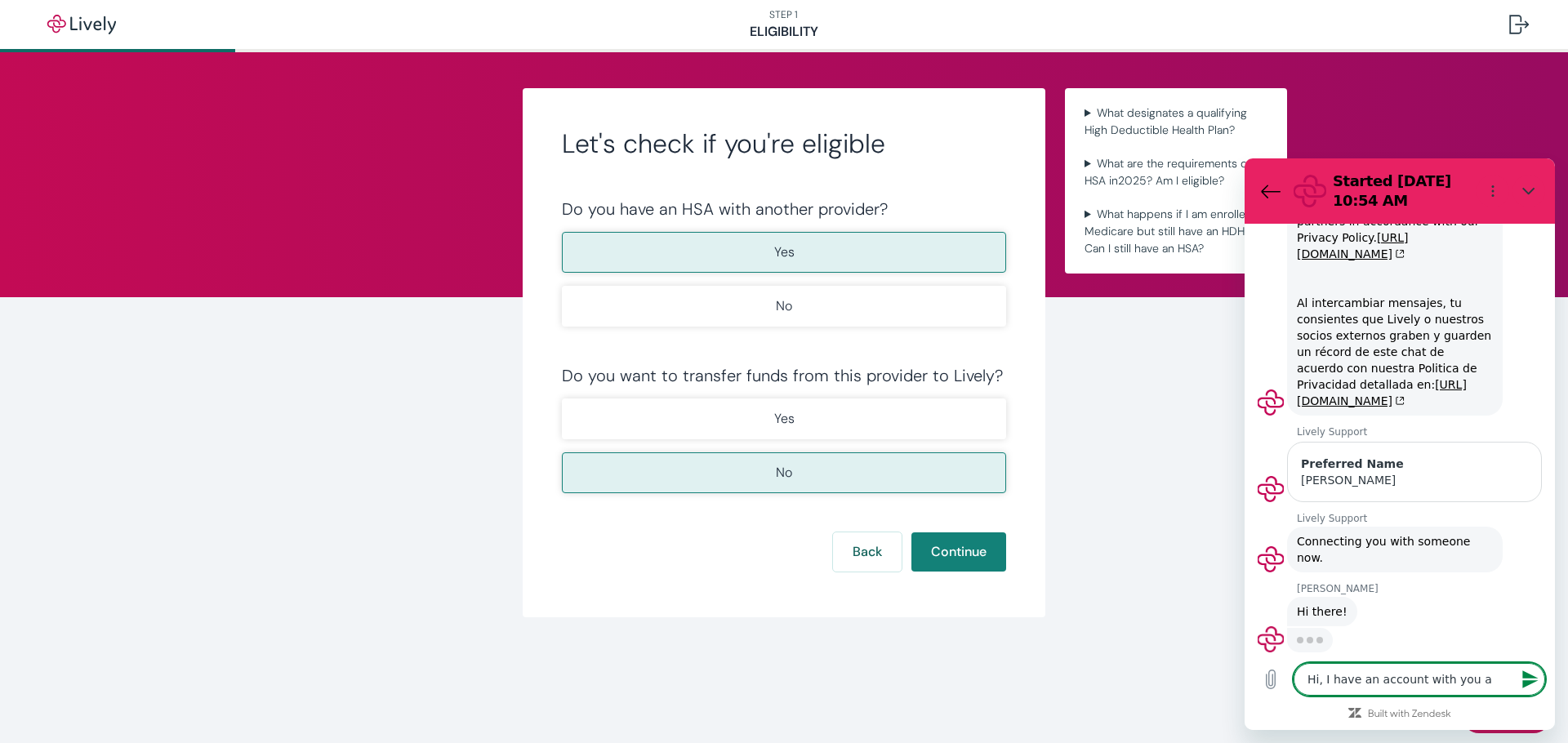
type textarea "x"
type textarea "Hi, I have an account with you and"
type textarea "x"
type textarea "Hi, I have an account with you and"
type textarea "x"
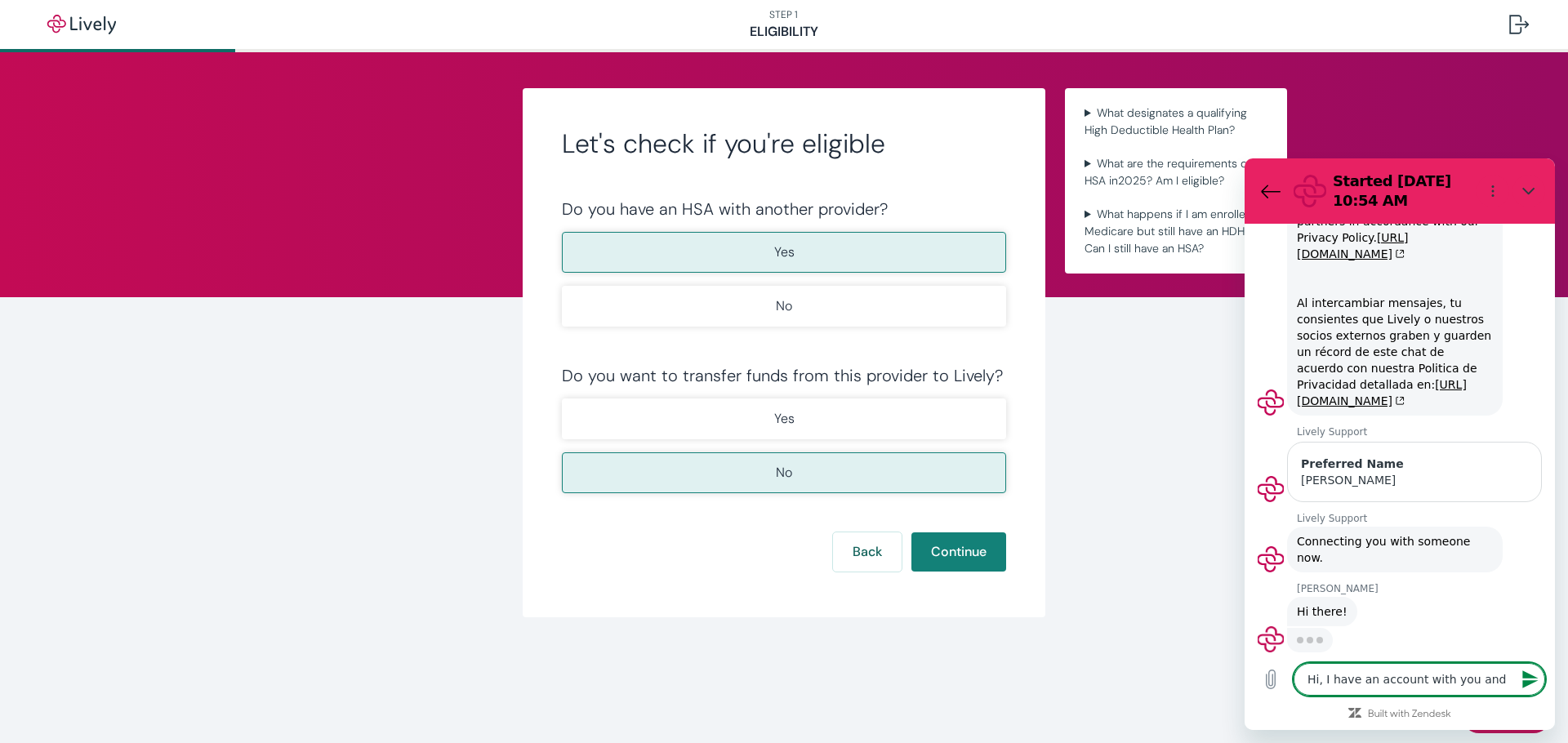
type textarea "Hi, I have an account with you and i"
type textarea "x"
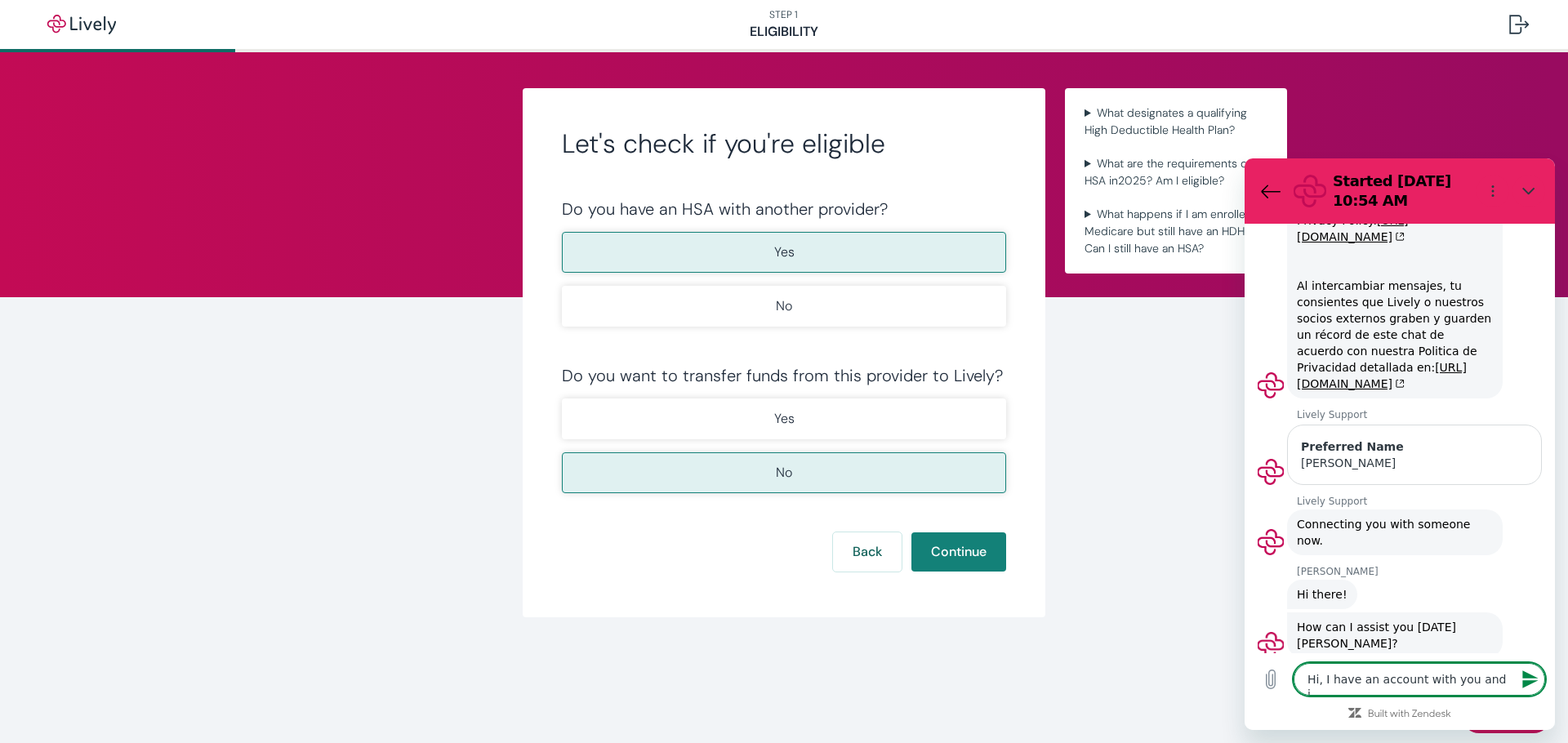
type textarea "Hi, I have an account with you and"
type textarea "x"
type textarea "Hi, I have an account with you and I"
type textarea "x"
type textarea "Hi, I have an account with you and I"
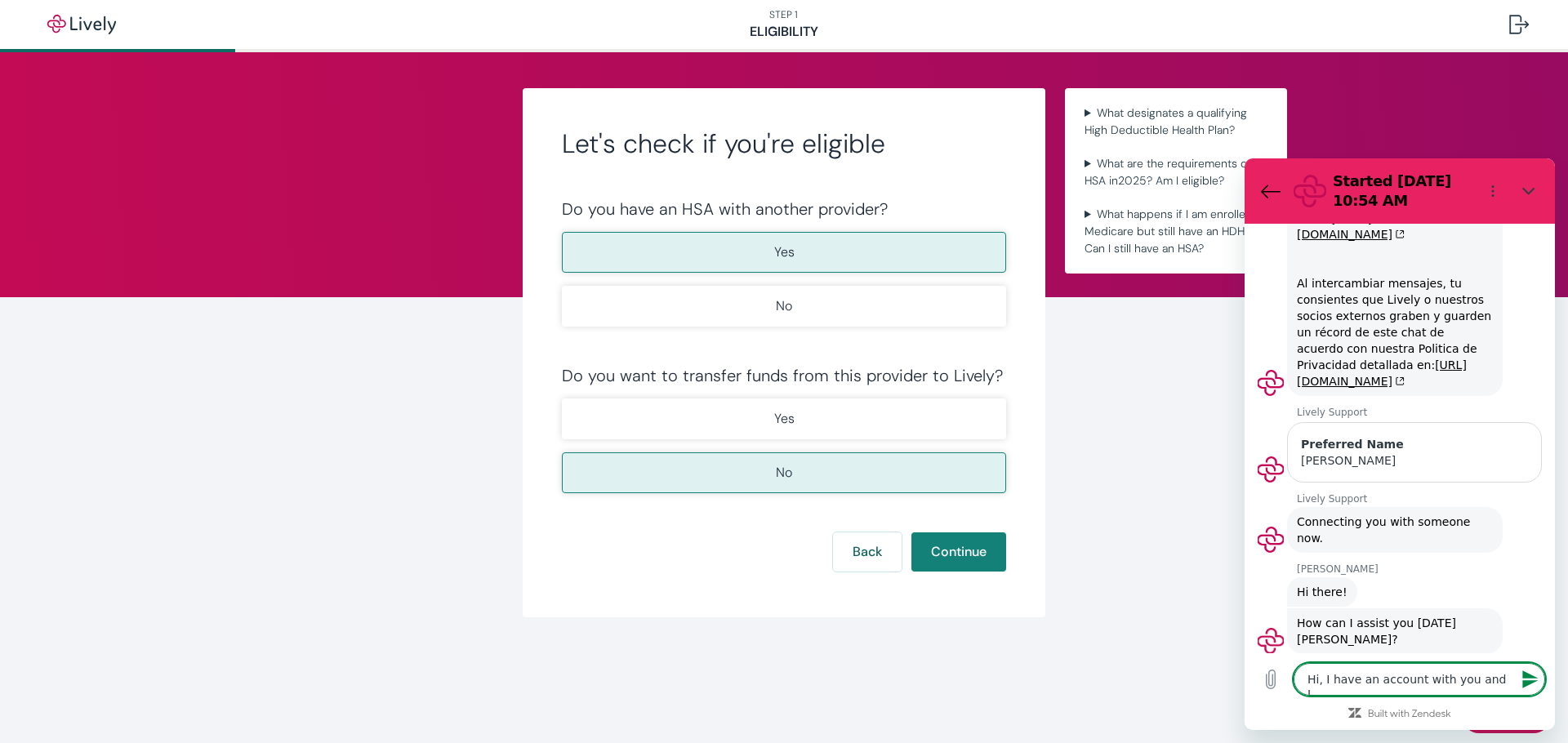
type textarea "x"
type textarea "Hi, I have an account with you and I a"
type textarea "x"
type textarea "Hi, I have an account with you and I am"
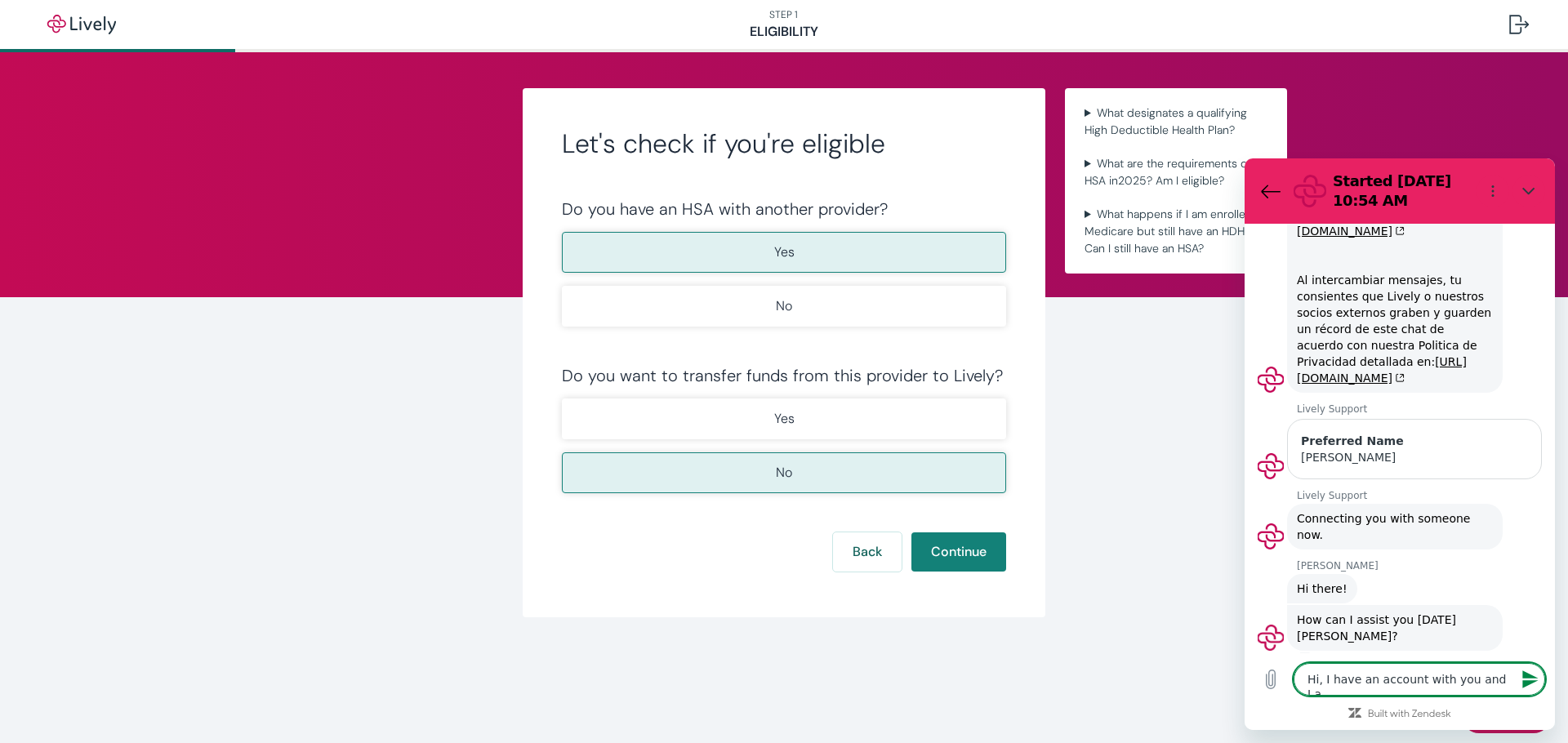
type textarea "x"
type textarea "Hi, I have an account with you and I am"
type textarea "x"
type textarea "Hi, I have an account with you and I am t"
type textarea "x"
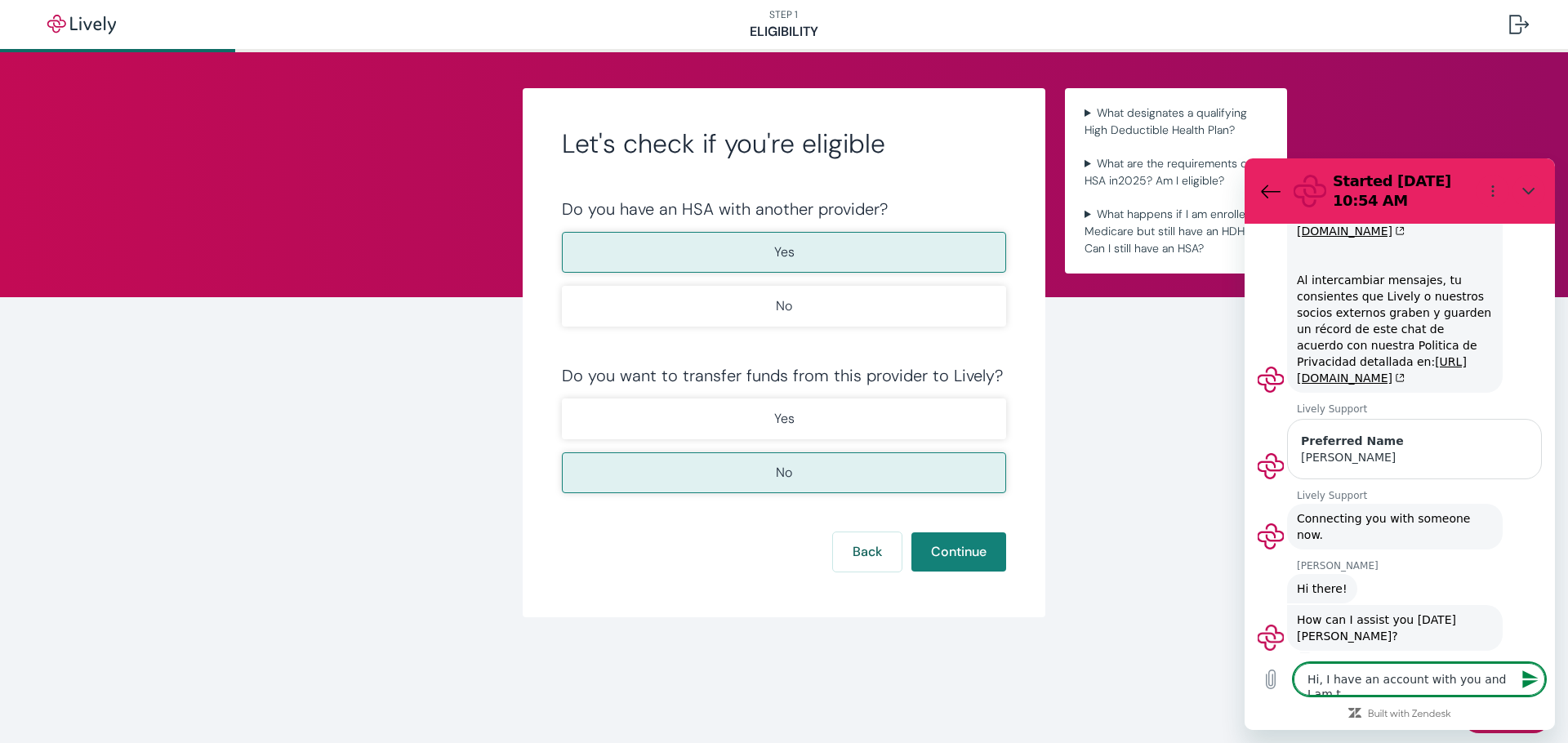
type textarea "Hi, I have an account with you and I am tr"
type textarea "x"
type textarea "Hi, I have an account with you and I am truy"
type textarea "x"
type textarea "Hi, I have an account with you and I am tru"
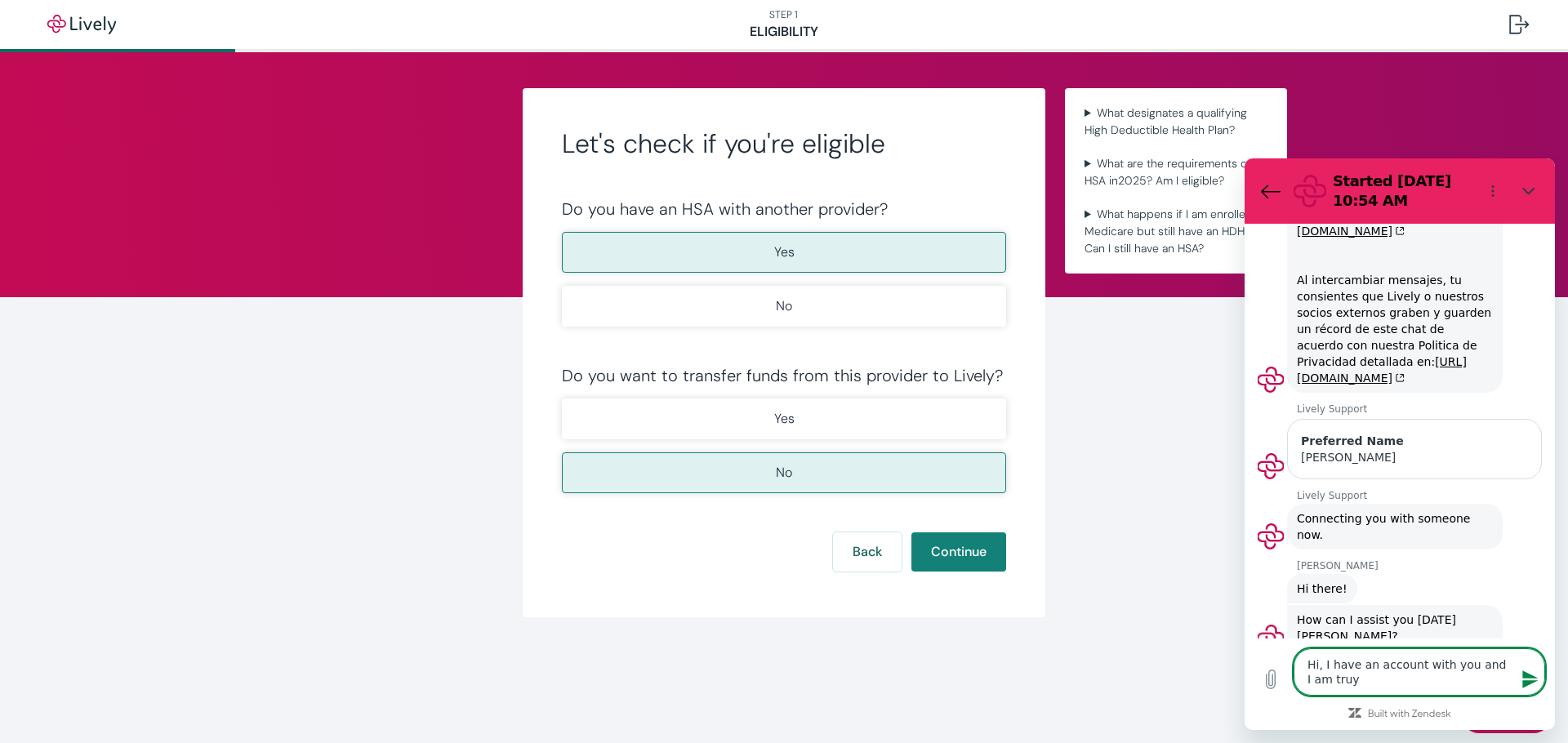
type textarea "x"
type textarea "Hi, I have an account with you and I am tr"
type textarea "x"
type textarea "Hi, I have an account with you and I am try"
type textarea "x"
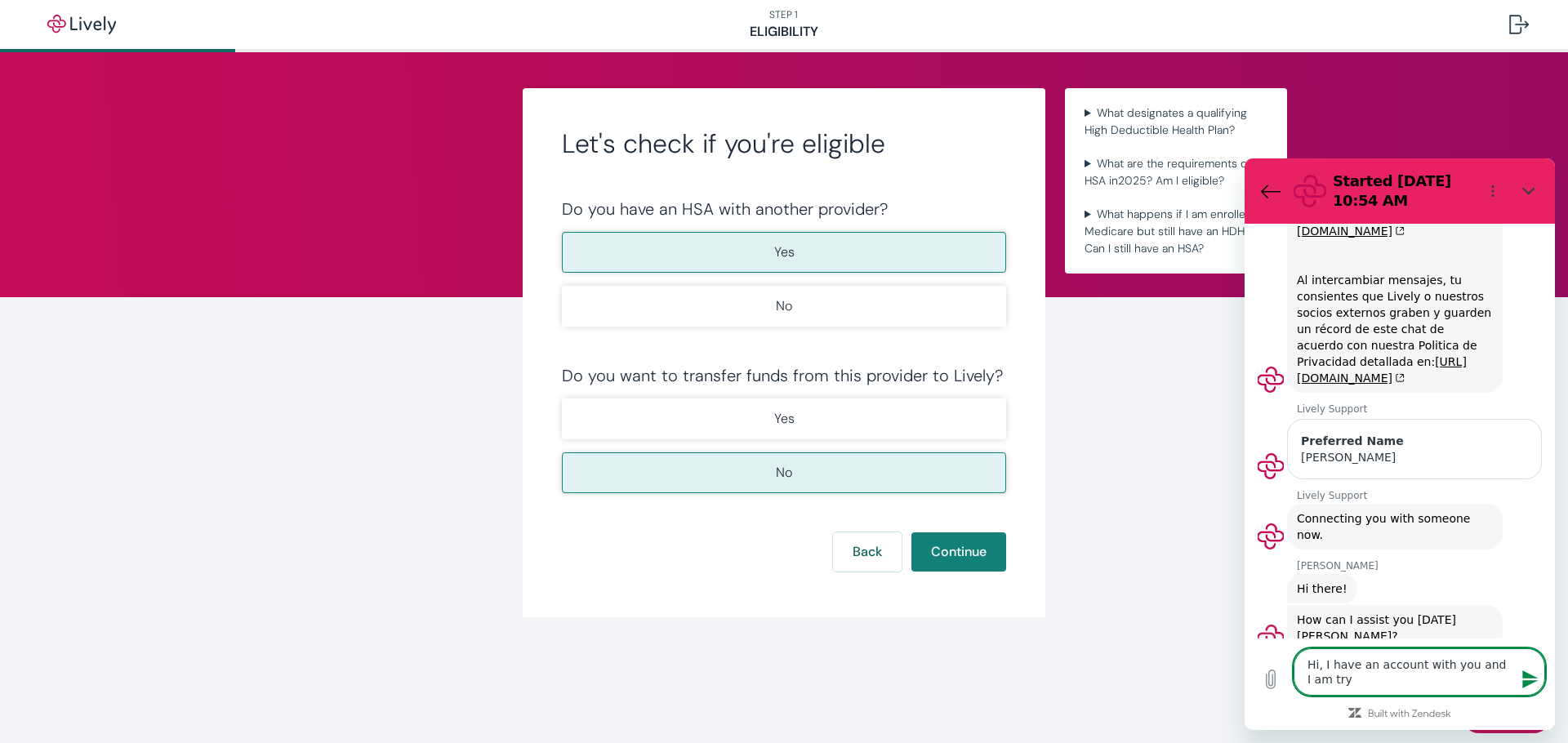
type textarea "Hi, I have an account with you and I am tryi"
type textarea "x"
type textarea "Hi, I have an account with you and I am tryin"
type textarea "x"
type textarea "Hi, I have an account with you and I am trying"
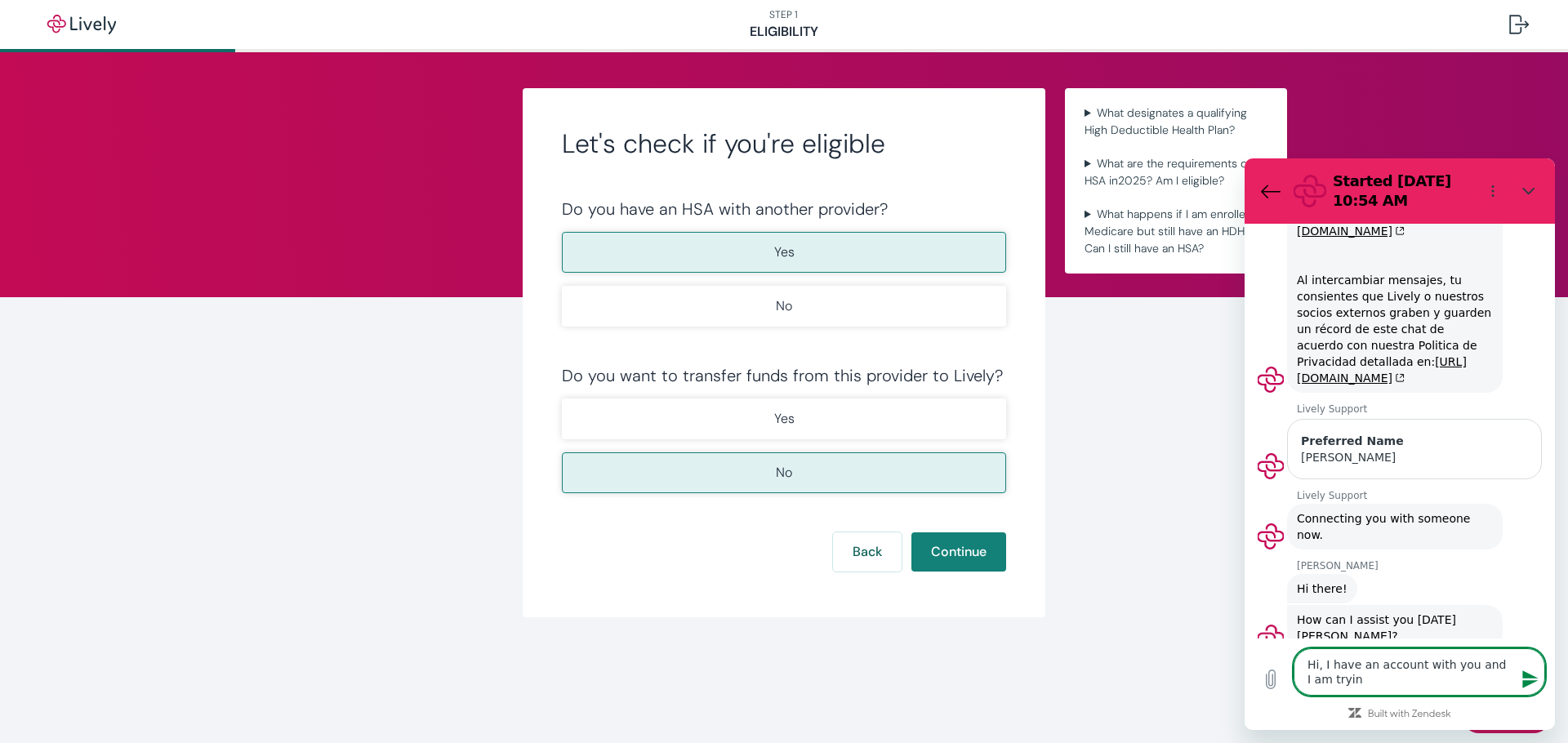
type textarea "x"
type textarea "Hi, I have an account with you and I am trying"
type textarea "x"
type textarea "Hi, I have an account with you and I am trying t"
type textarea "x"
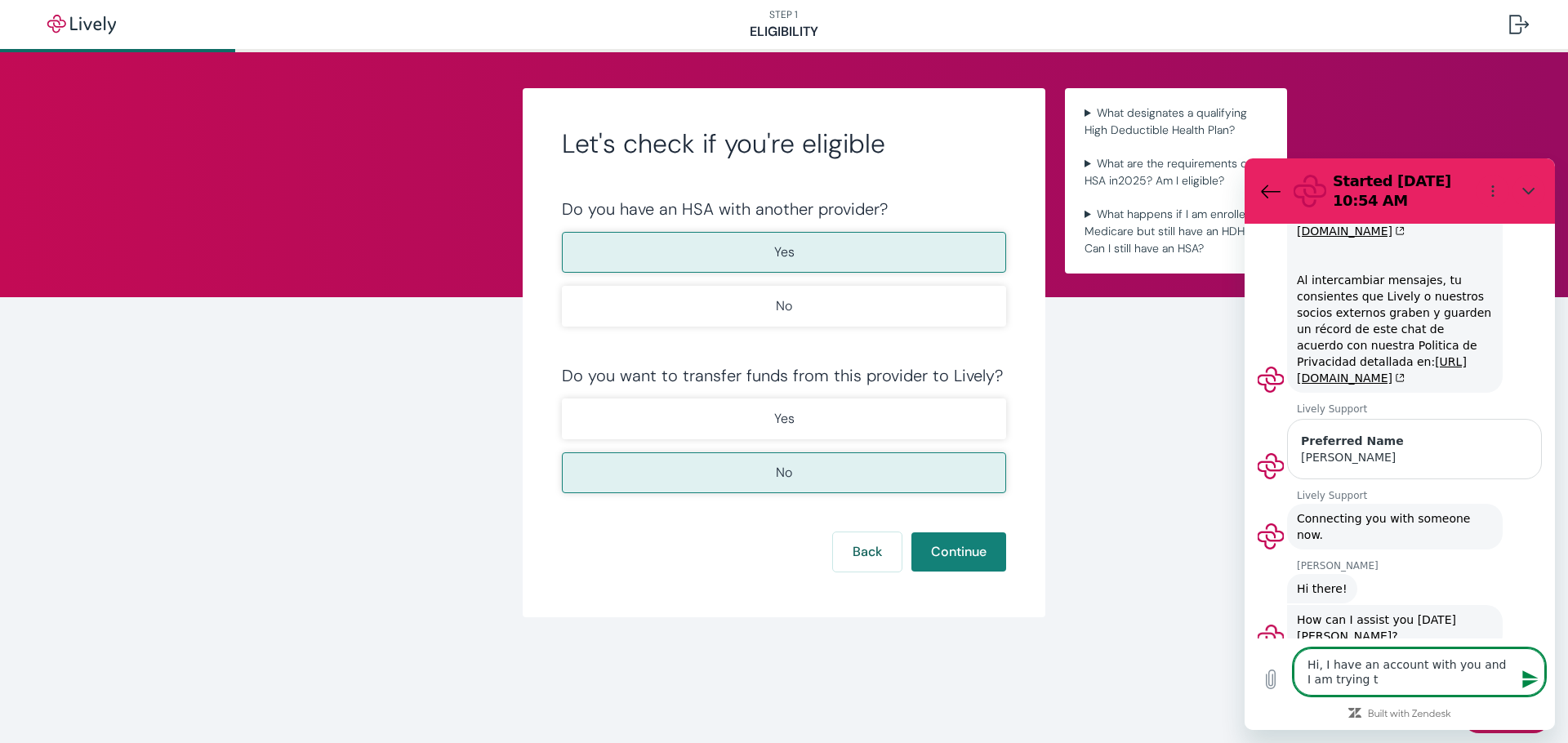
type textarea "Hi, I have an account with you and I am trying to"
type textarea "x"
type textarea "Hi, I have an account with you and I am trying to"
type textarea "x"
type textarea "Hi, I have an account with you and I am trying to g"
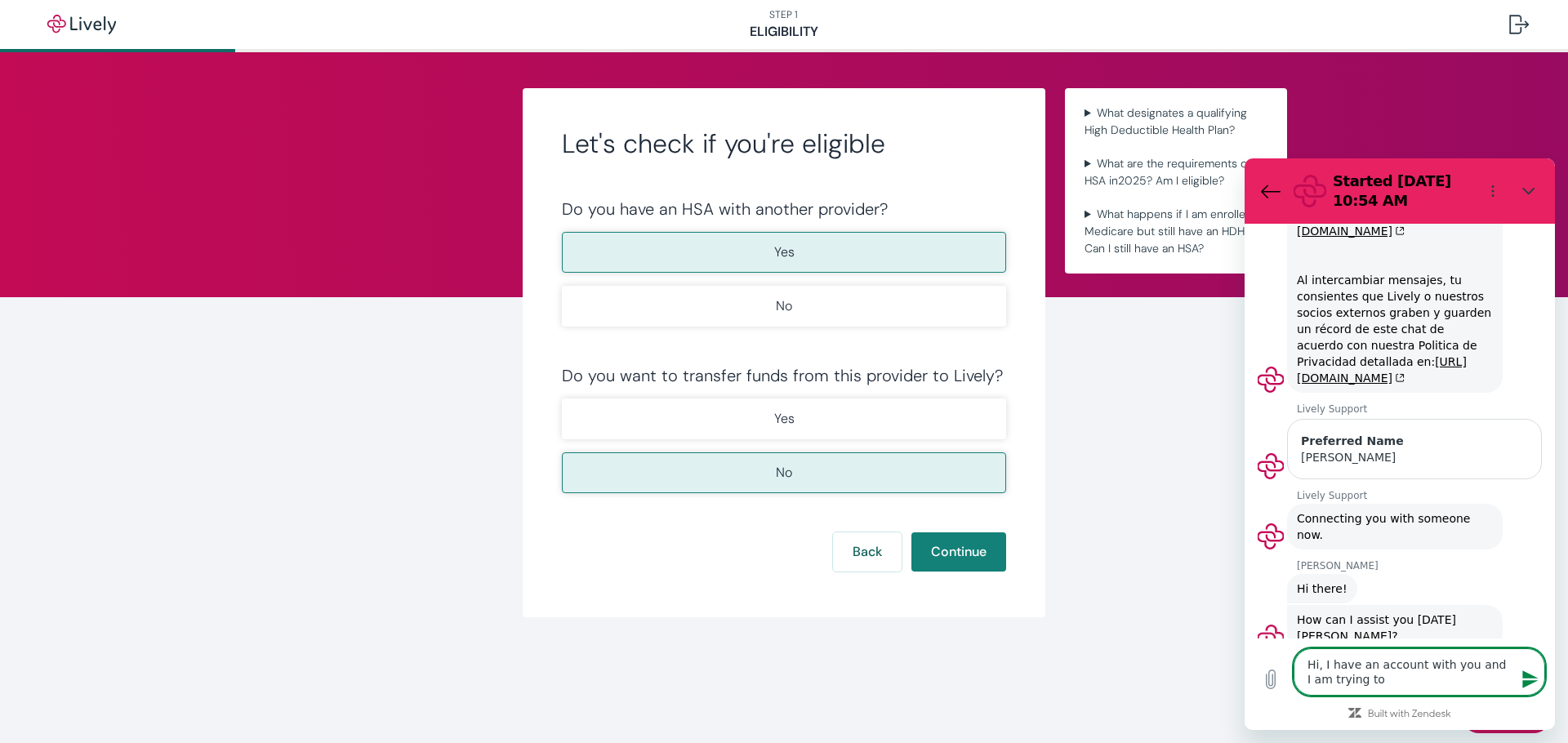
type textarea "x"
type textarea "Hi, I have an account with you and I am trying to"
type textarea "x"
type textarea "Hi, I have an account with you and I am trying to f"
type textarea "x"
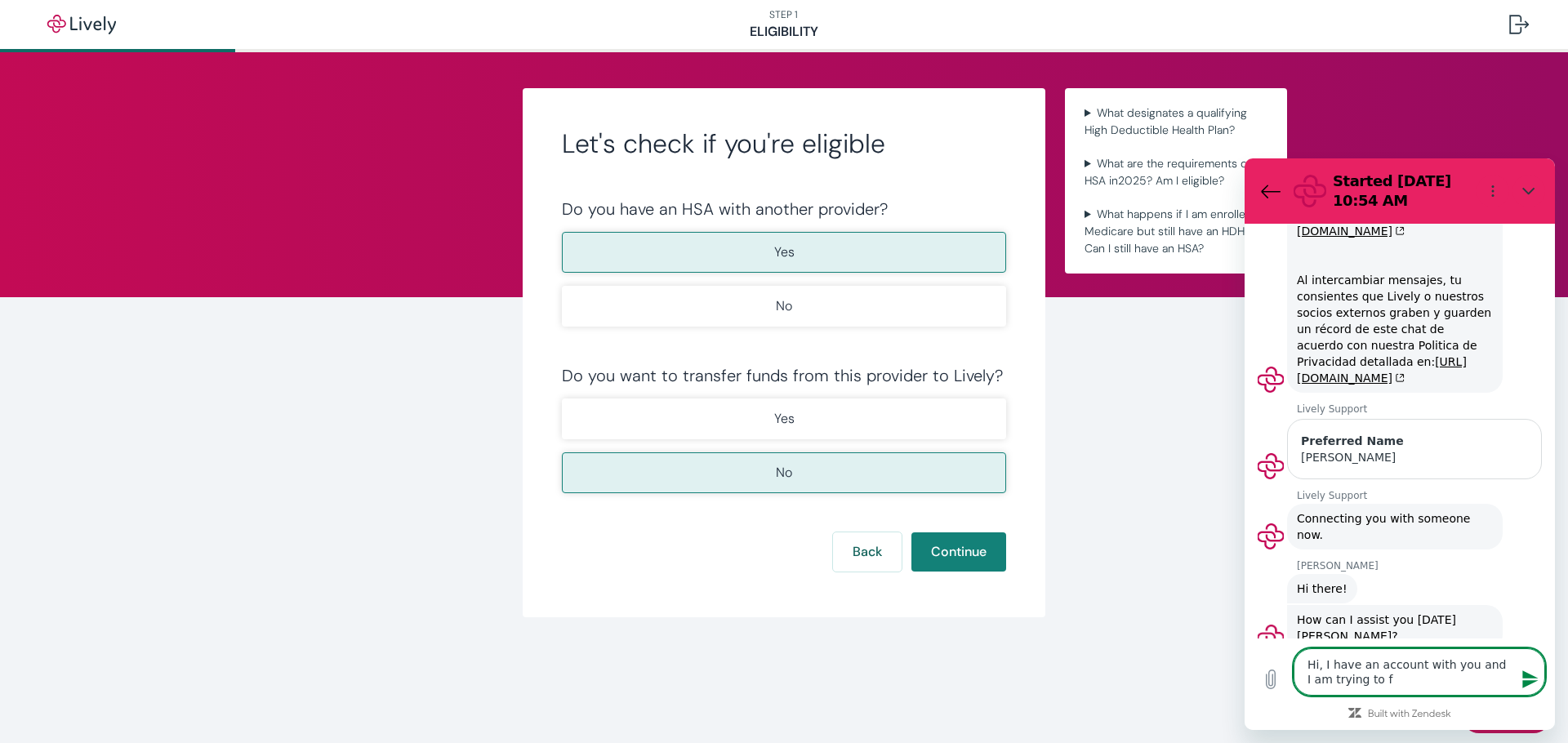
type textarea "Hi, I have an account with you and I am trying to fi"
type textarea "x"
type textarea "Hi, I have an account with you and I am trying to fig"
type textarea "x"
type textarea "Hi, I have an account with you and I am trying to figu"
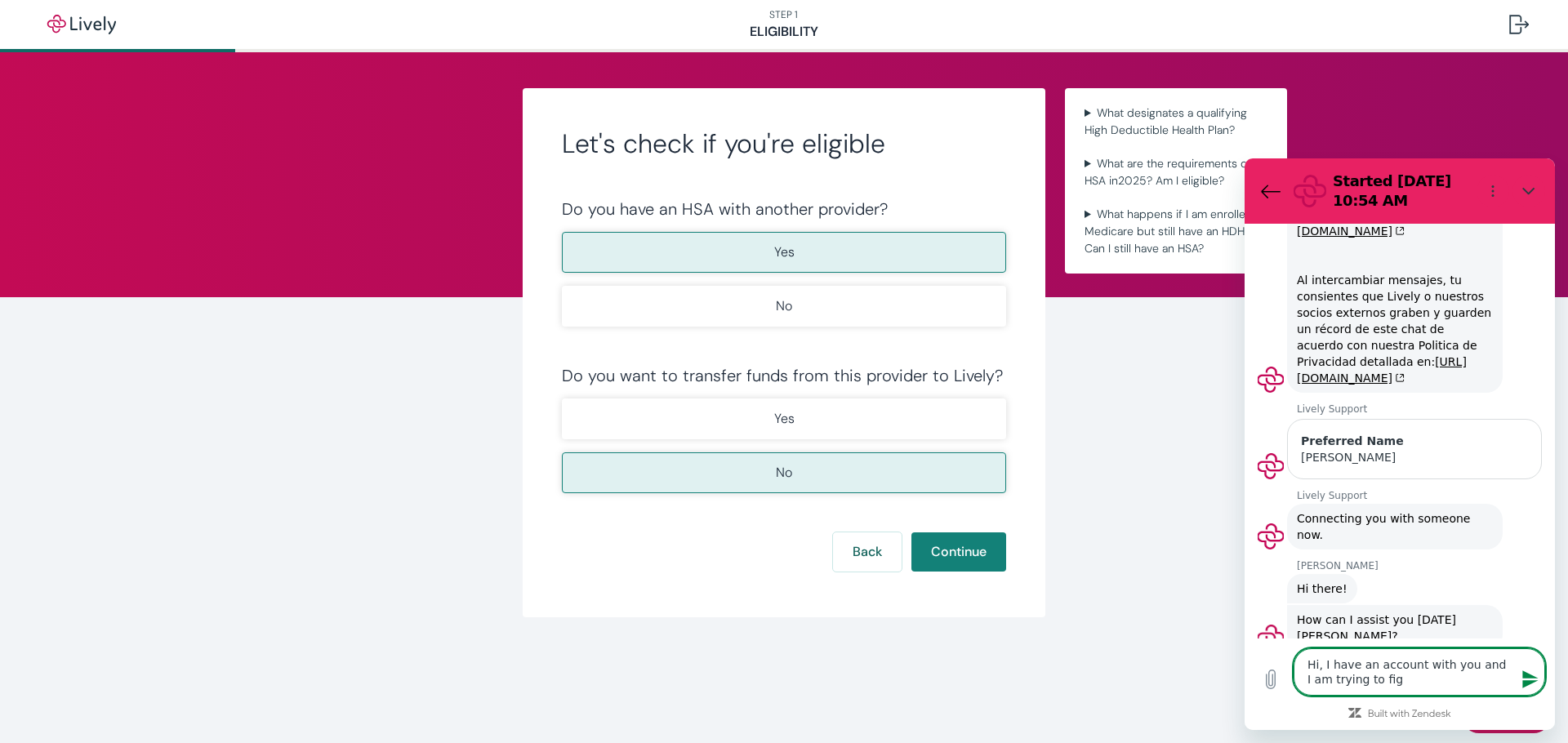
type textarea "x"
type textarea "Hi, I have an account with you and I am trying to figur"
type textarea "x"
type textarea "Hi, I have an account with you and I am trying to figure"
type textarea "x"
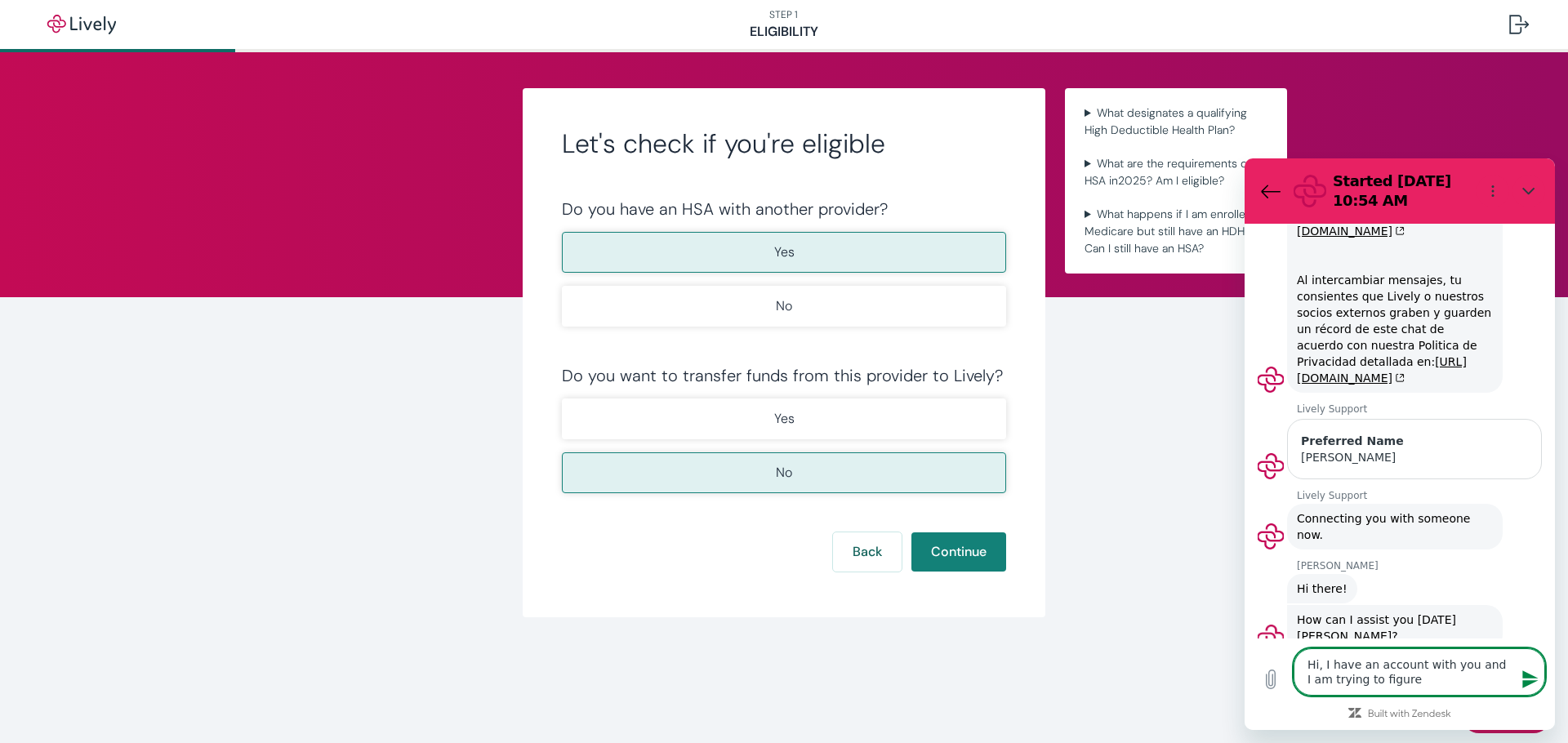
type textarea "Hi, I have an account with you and I am trying to figure"
type textarea "x"
type textarea "Hi, I have an account with you and I am trying to figure o"
type textarea "x"
type textarea "Hi, I have an account with you and I am trying to figure ou"
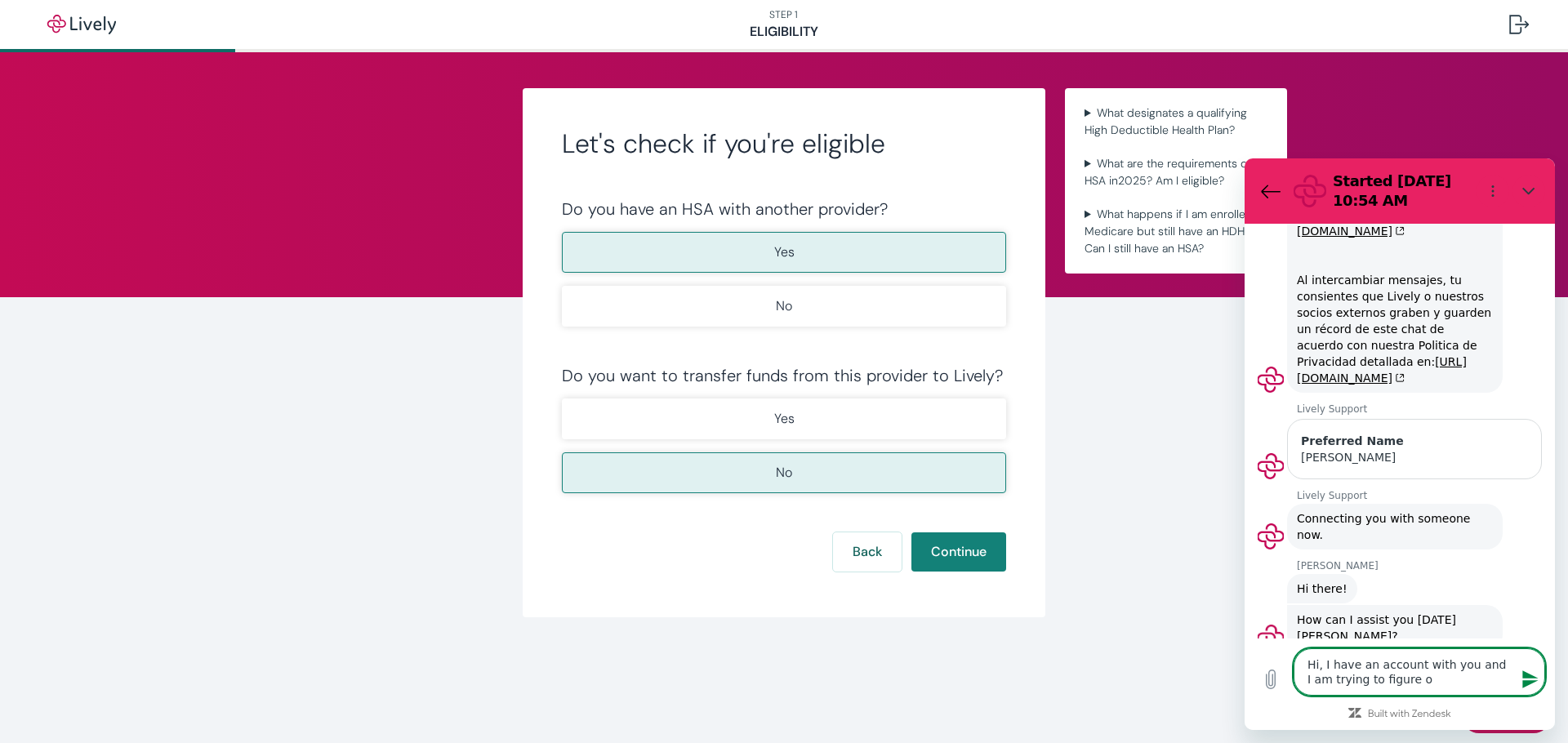
type textarea "x"
type textarea "Hi, I have an account with you and I am trying to figure out"
type textarea "x"
type textarea "Hi, I have an account with you and I am trying to figure out"
type textarea "x"
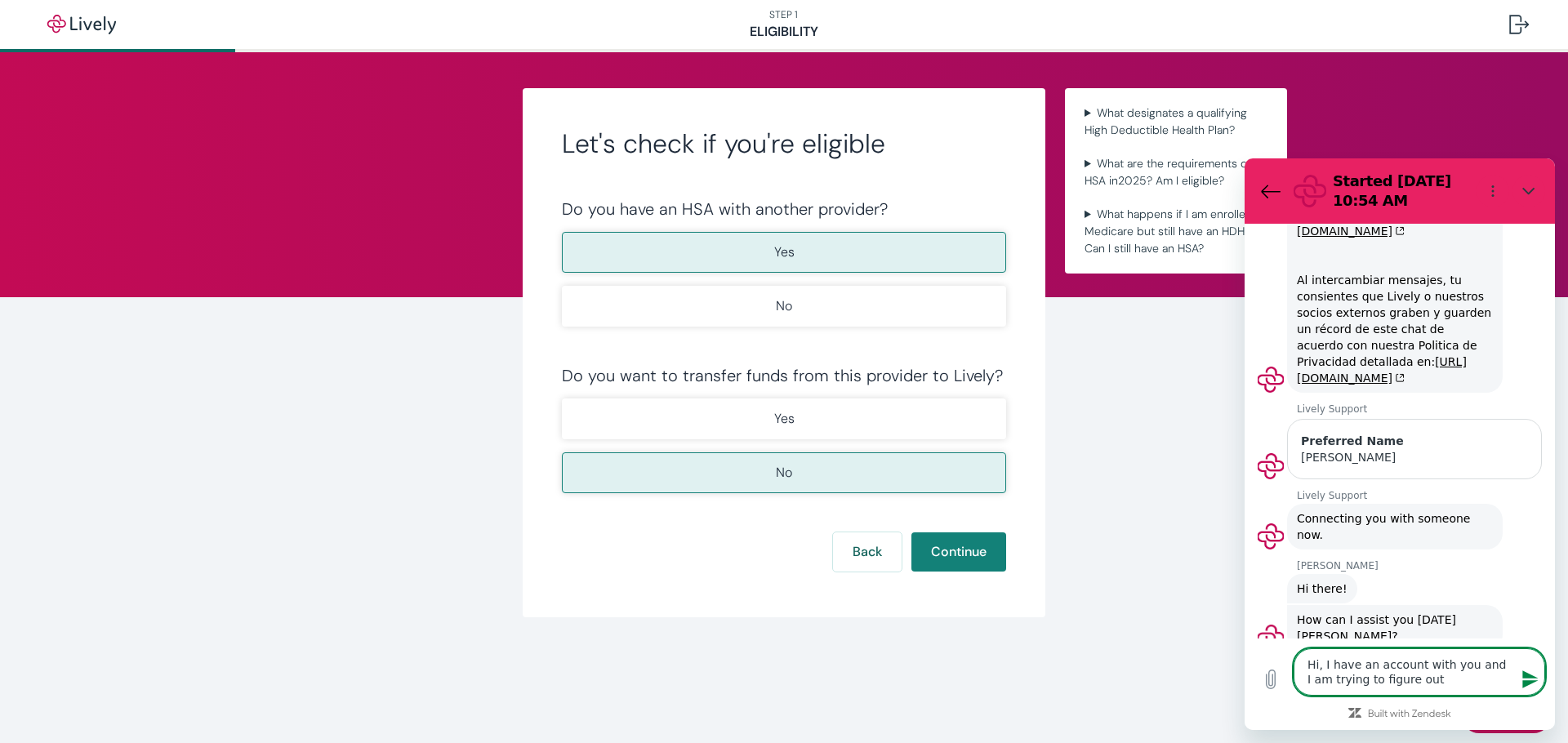
type textarea "Hi, I have an account with you and I am trying to figure out w"
type textarea "x"
type textarea "Hi, I have an account with you and I am trying to figure out wh"
type textarea "x"
type textarea "Hi, I have an account with you and I am trying to figure out why"
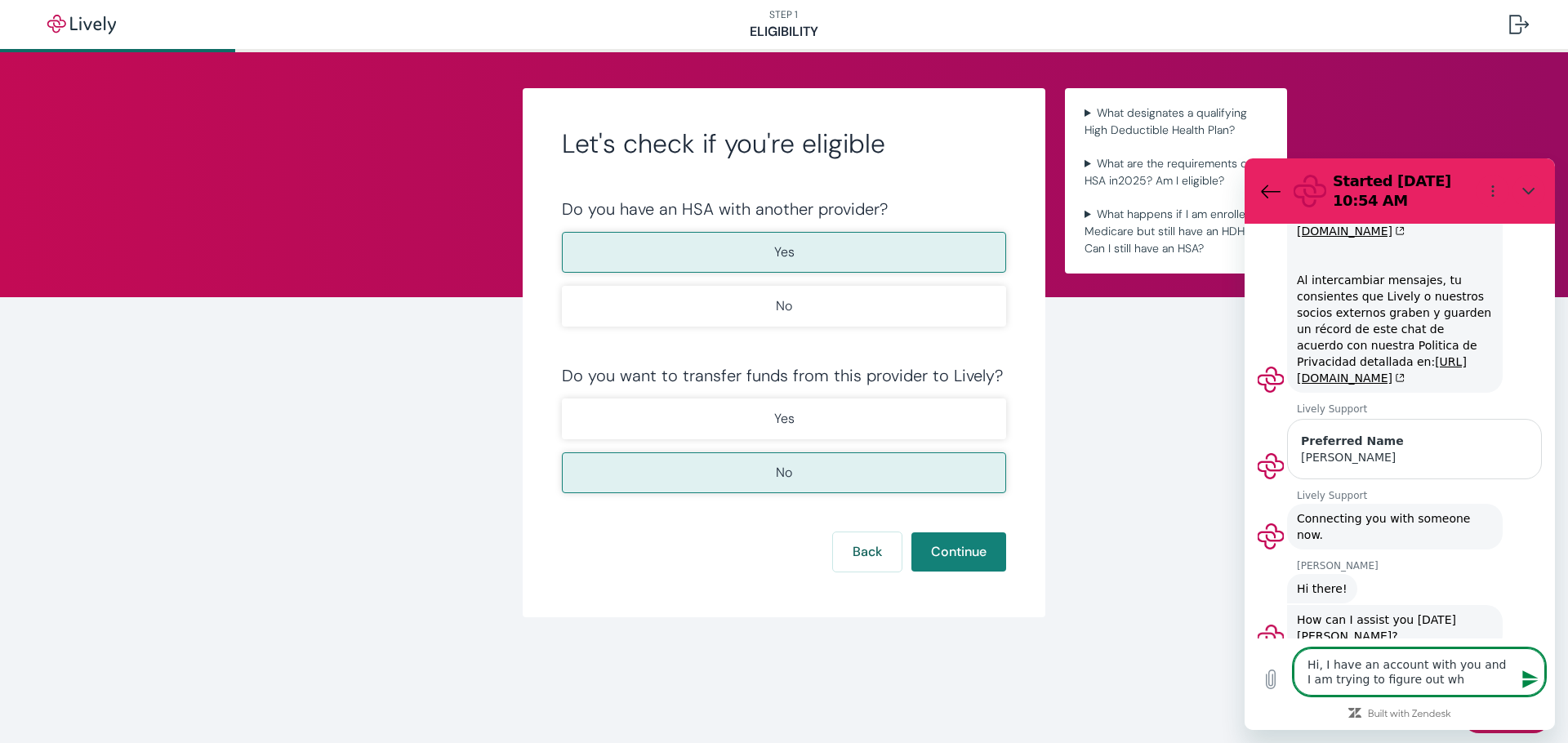
type textarea "x"
type textarea "Hi, I have an account with you and I am trying to figure out why"
type textarea "x"
type textarea "Hi, I have an account with you and I am trying to figure out why a"
type textarea "x"
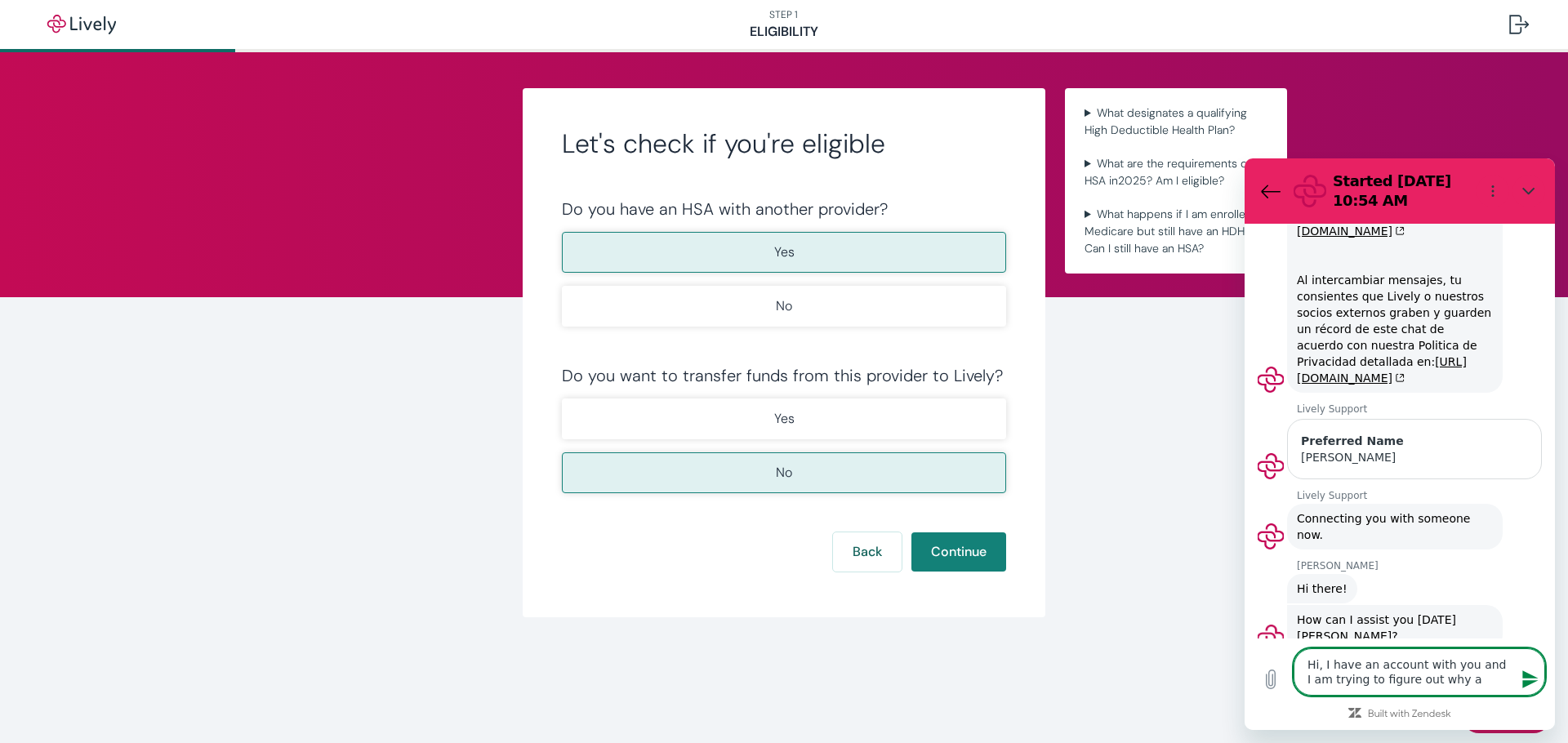
type textarea "Hi, I have an account with you and I am trying to figure out why a"
type textarea "x"
type textarea "Hi, I have an account with you and I am trying to figure out why a c"
type textarea "x"
type textarea "Hi, I have an account with you and I am trying to figure out why a cl"
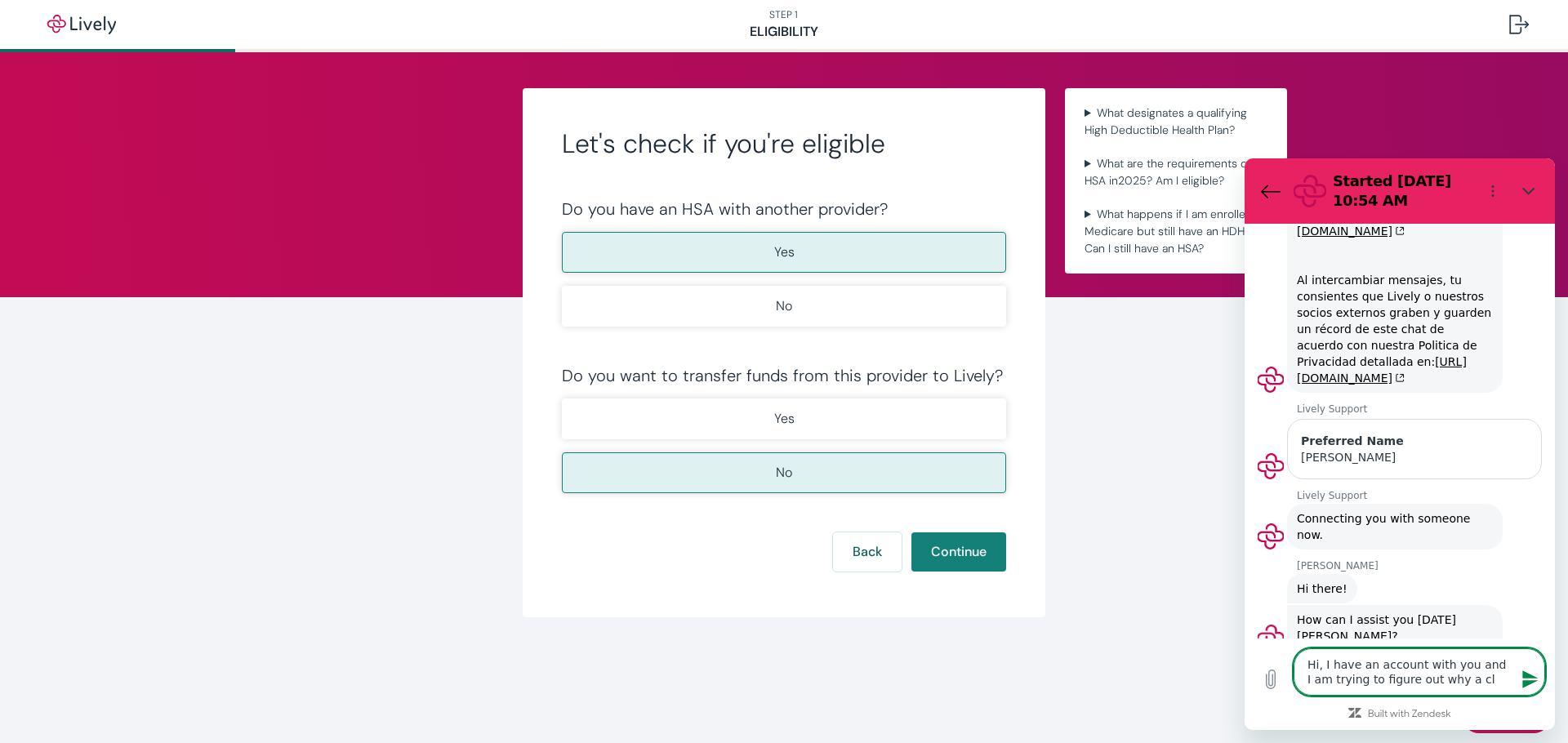
type textarea "x"
type textarea "Hi, I have an account with you and I am trying to figure out why a cla"
type textarea "x"
type textarea "Hi, I have an account with you and I am trying to figure out why a clai"
type textarea "x"
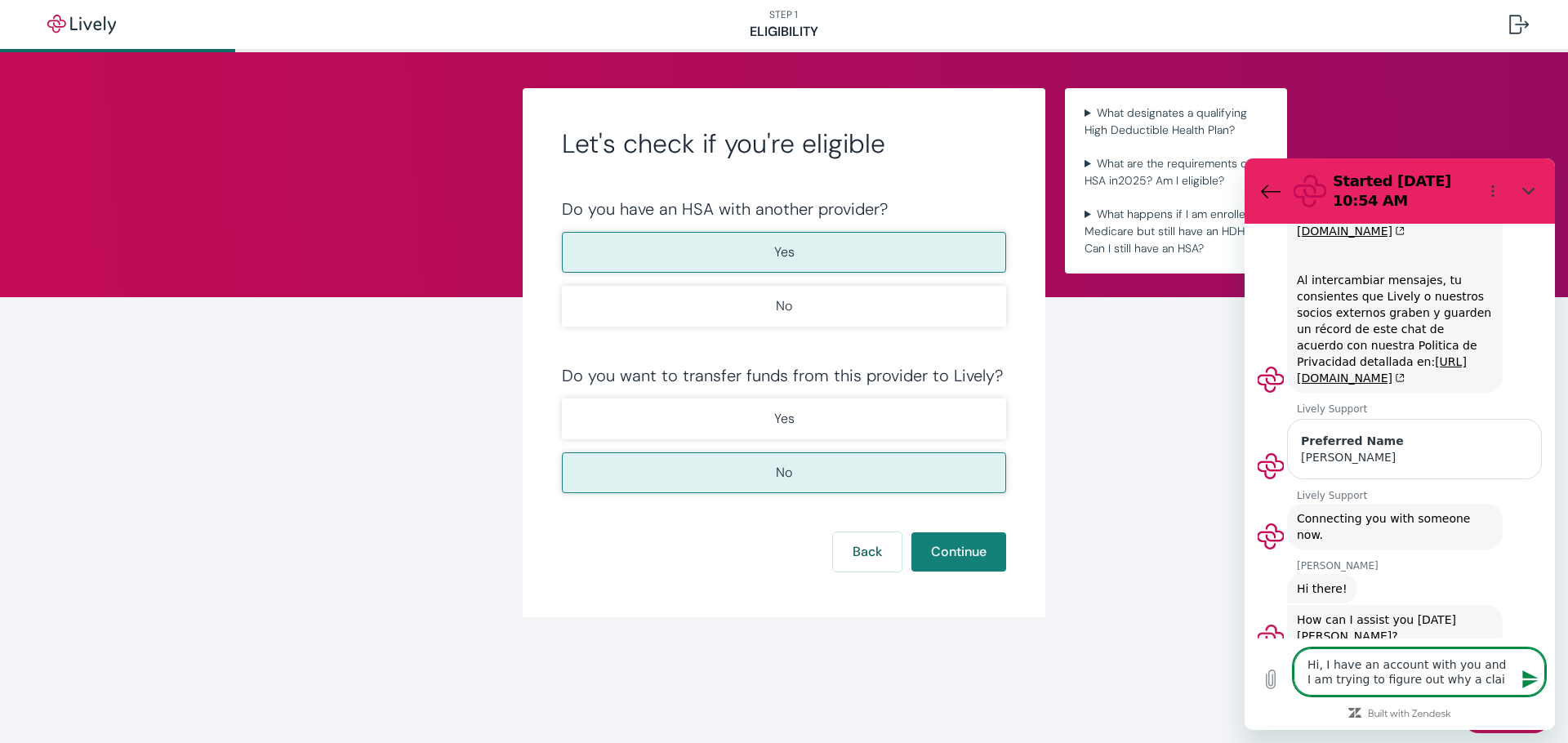
type textarea "Hi, I have an account with you and I am trying to figure out why a claim"
type textarea "x"
type textarea "Hi, I have an account with you and I am trying to figure out why a claim"
type textarea "x"
type textarea "Hi, I have an account with you and I am trying to figure out why a claim i"
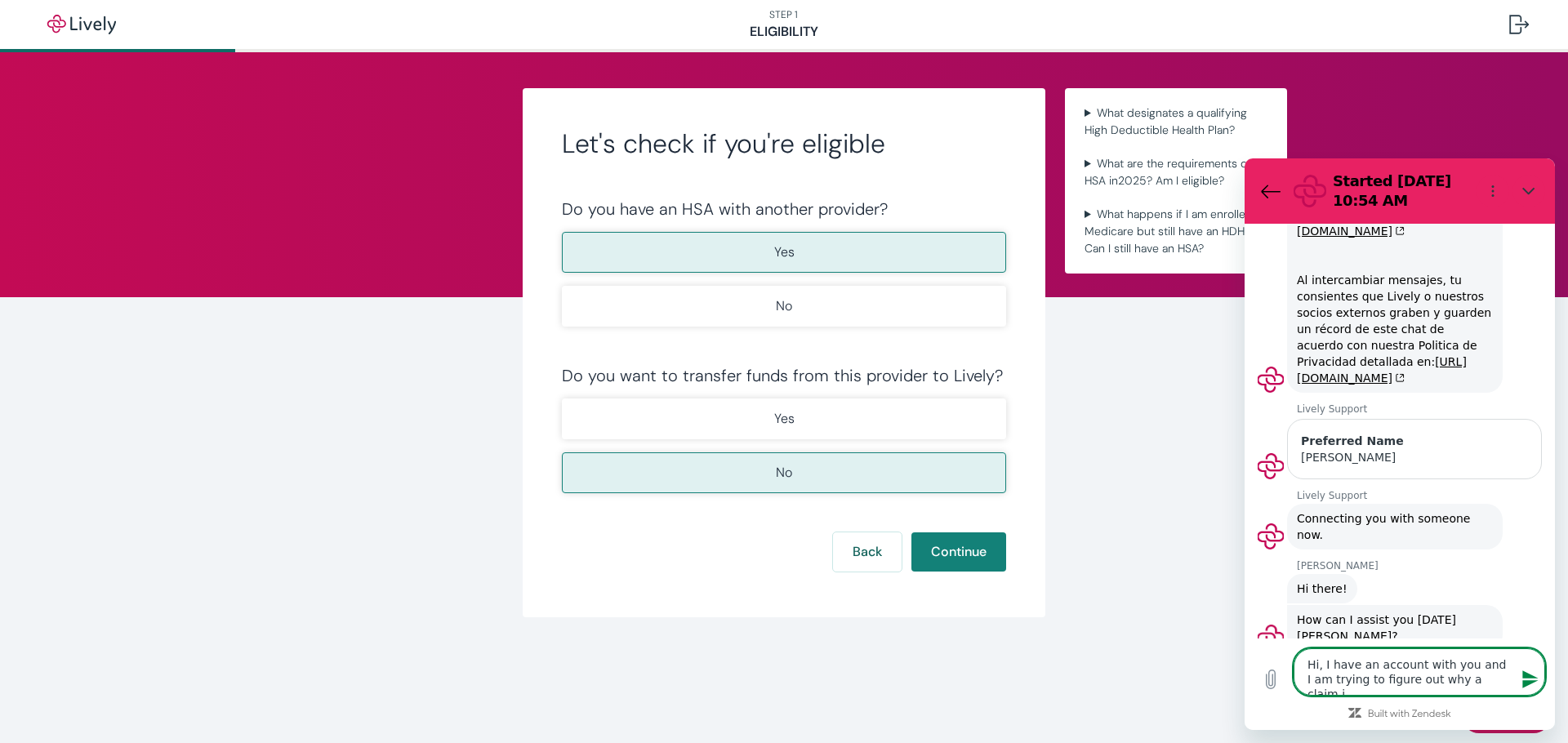
type textarea "x"
type textarea "Hi, I have an account with you and I am trying to figure out why a claim is"
type textarea "x"
type textarea "Hi, I have an account with you and I am trying to figure out why a claim is"
type textarea "x"
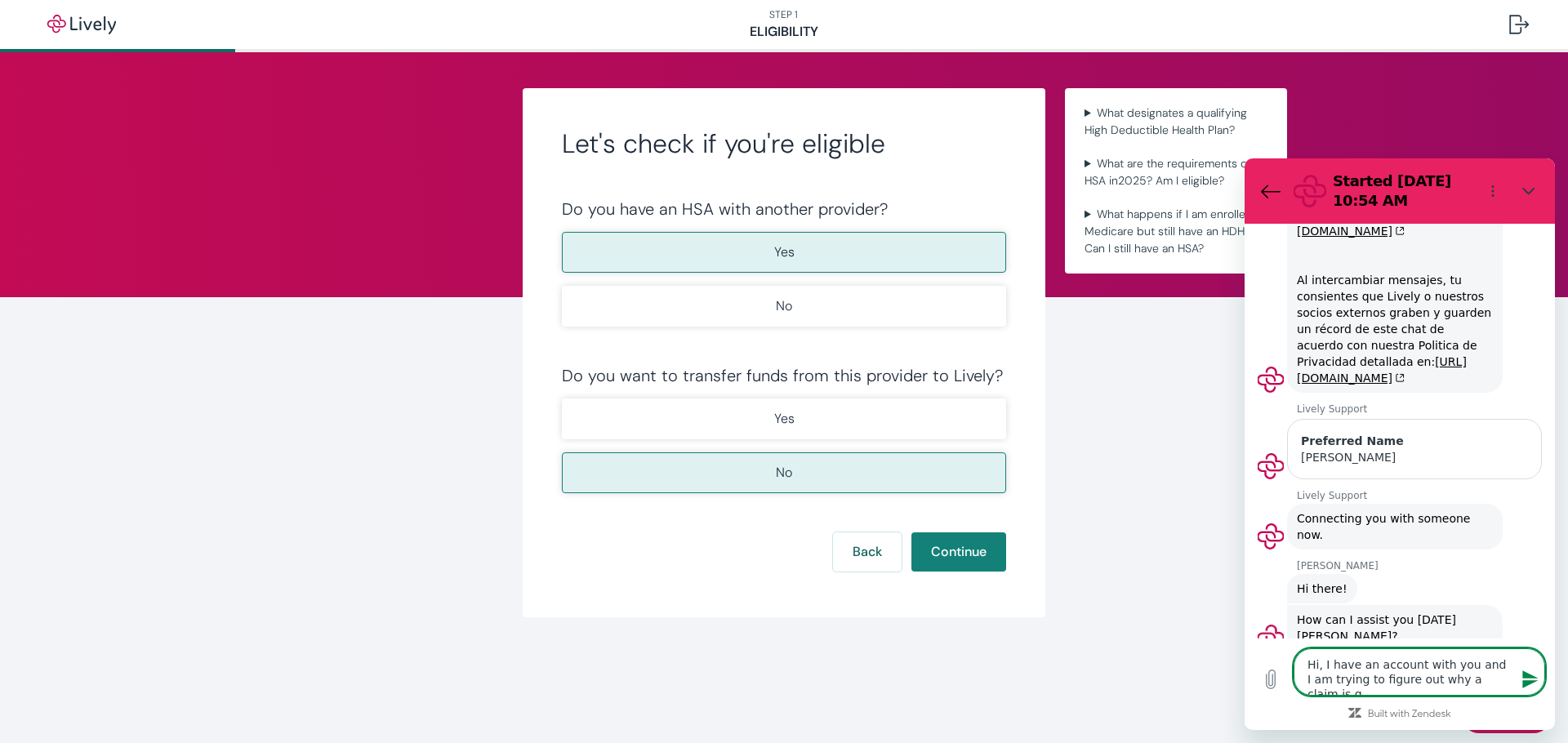
type textarea "Hi, I have an account with you and I am trying to figure out why a claim is gh"
type textarea "x"
type textarea "Hi, I have an account with you and I am trying to figure out why a claim is g"
type textarea "x"
type textarea "Hi, I have an account with you and I am trying to figure out why a claim is ge"
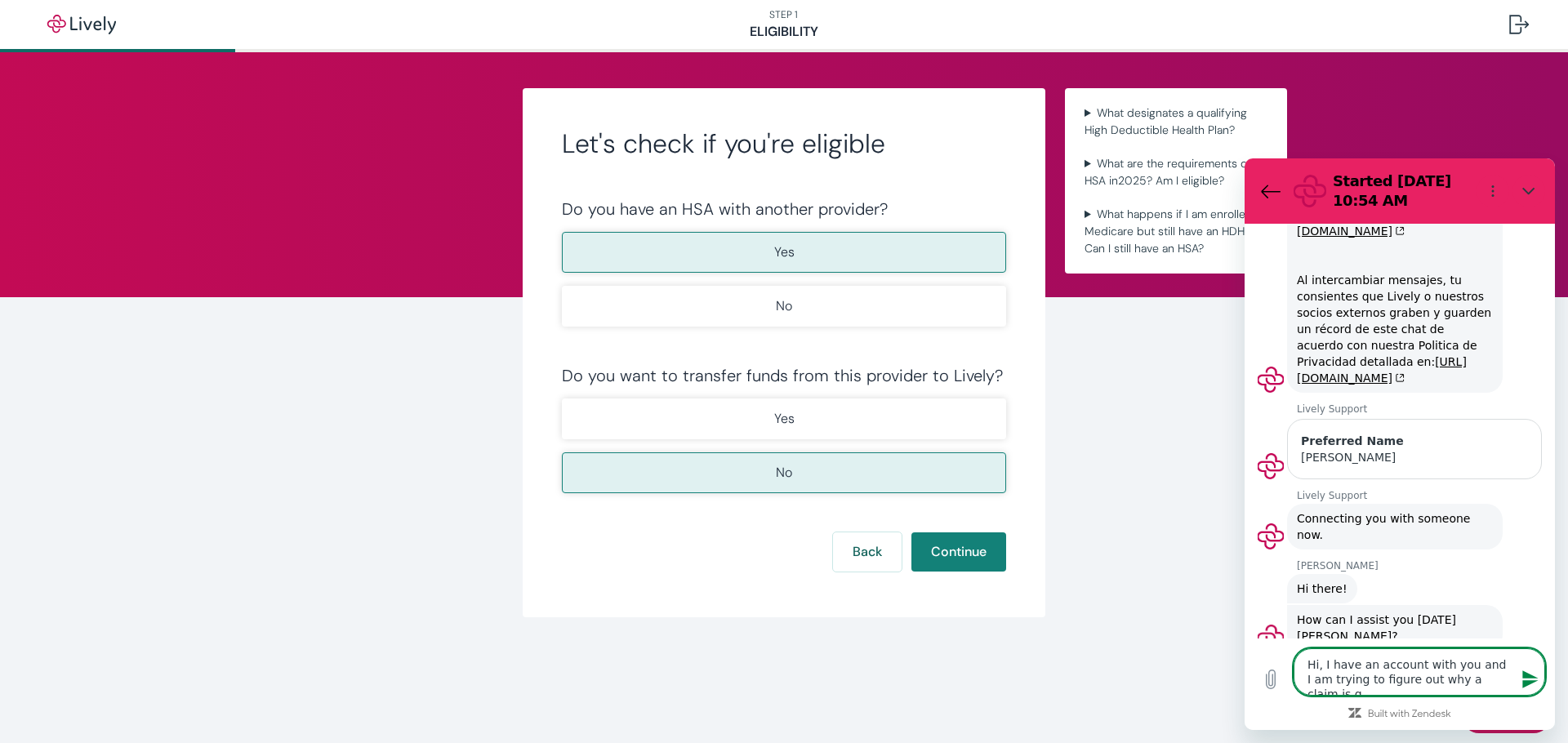
type textarea "x"
type textarea "Hi, I have an account with you and I am trying to figure out why a claim is get"
type textarea "x"
type textarea "Hi, I have an account with you and I am trying to figure out why a claim is gett"
type textarea "x"
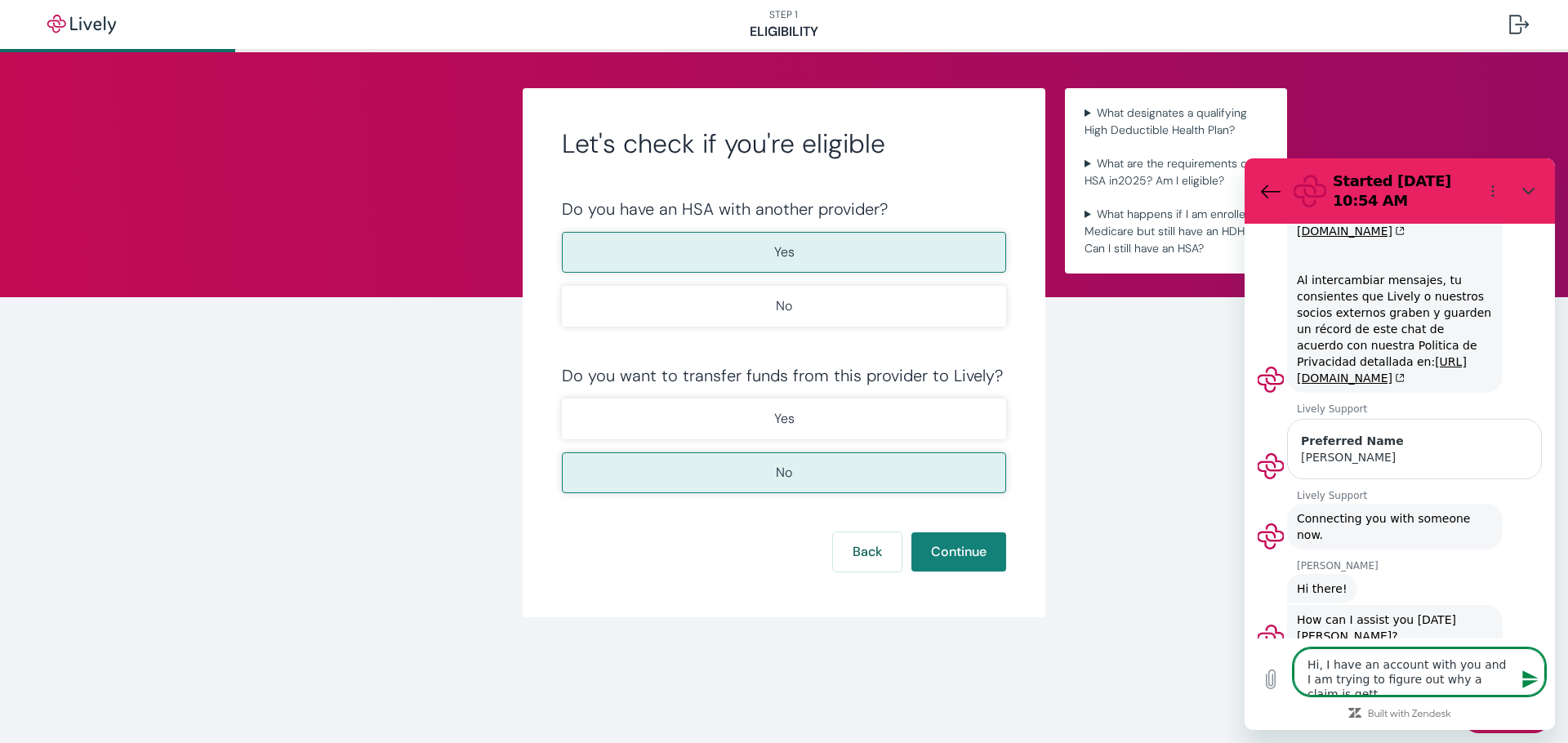
type textarea "Hi, I have an account with you and I am trying to figure out why a claim is get…"
type textarea "x"
type textarea "Hi, I have an account with you and I am trying to figure out why a claim is get…"
type textarea "x"
type textarea "Hi, I have an account with you and I am trying to figure out why a claim is get…"
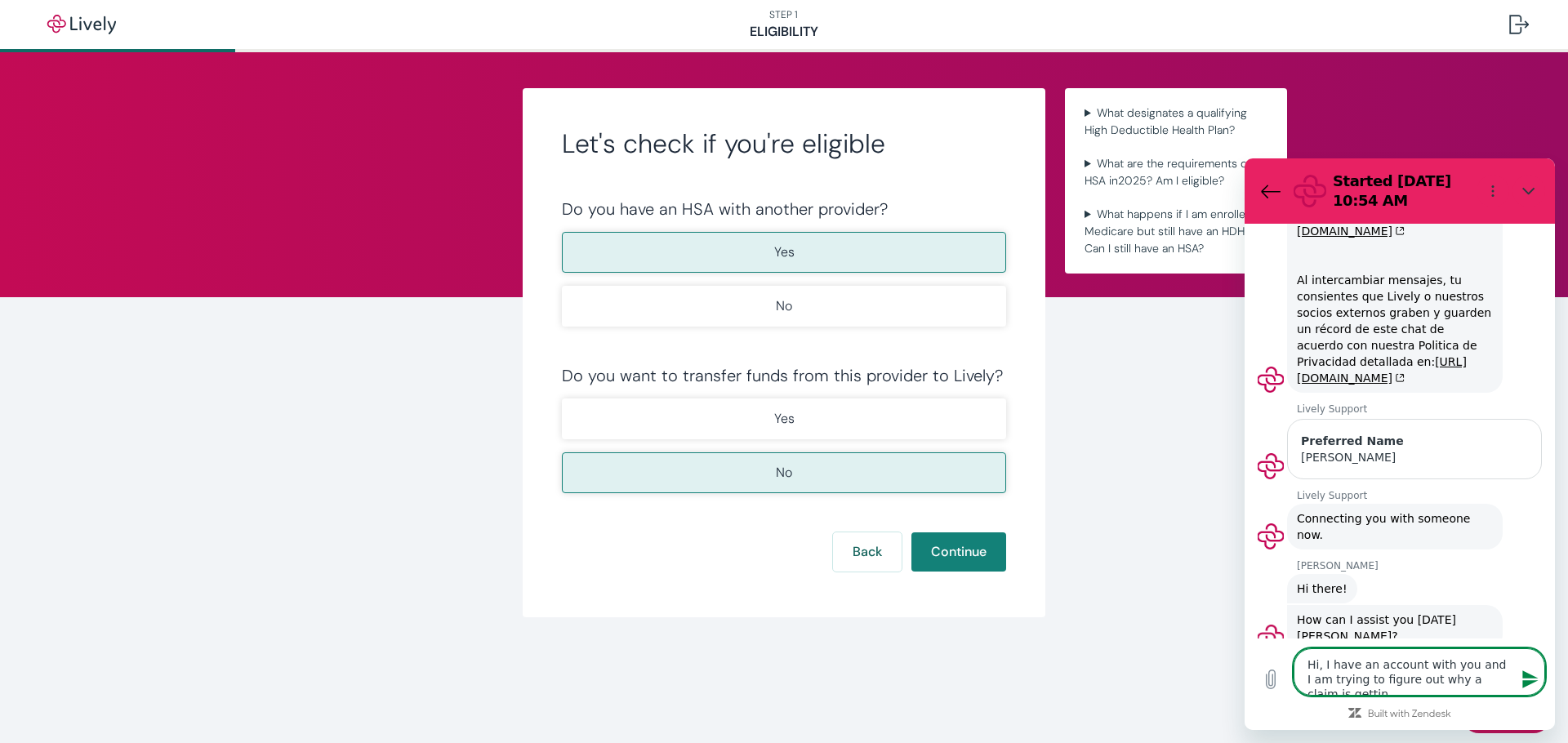
type textarea "x"
type textarea "Hi, I have an account with you and I am trying to figure out why a claim is get…"
type textarea "x"
type textarea "Hi, I have an account with you and I am trying to figure out why a claim is get…"
type textarea "x"
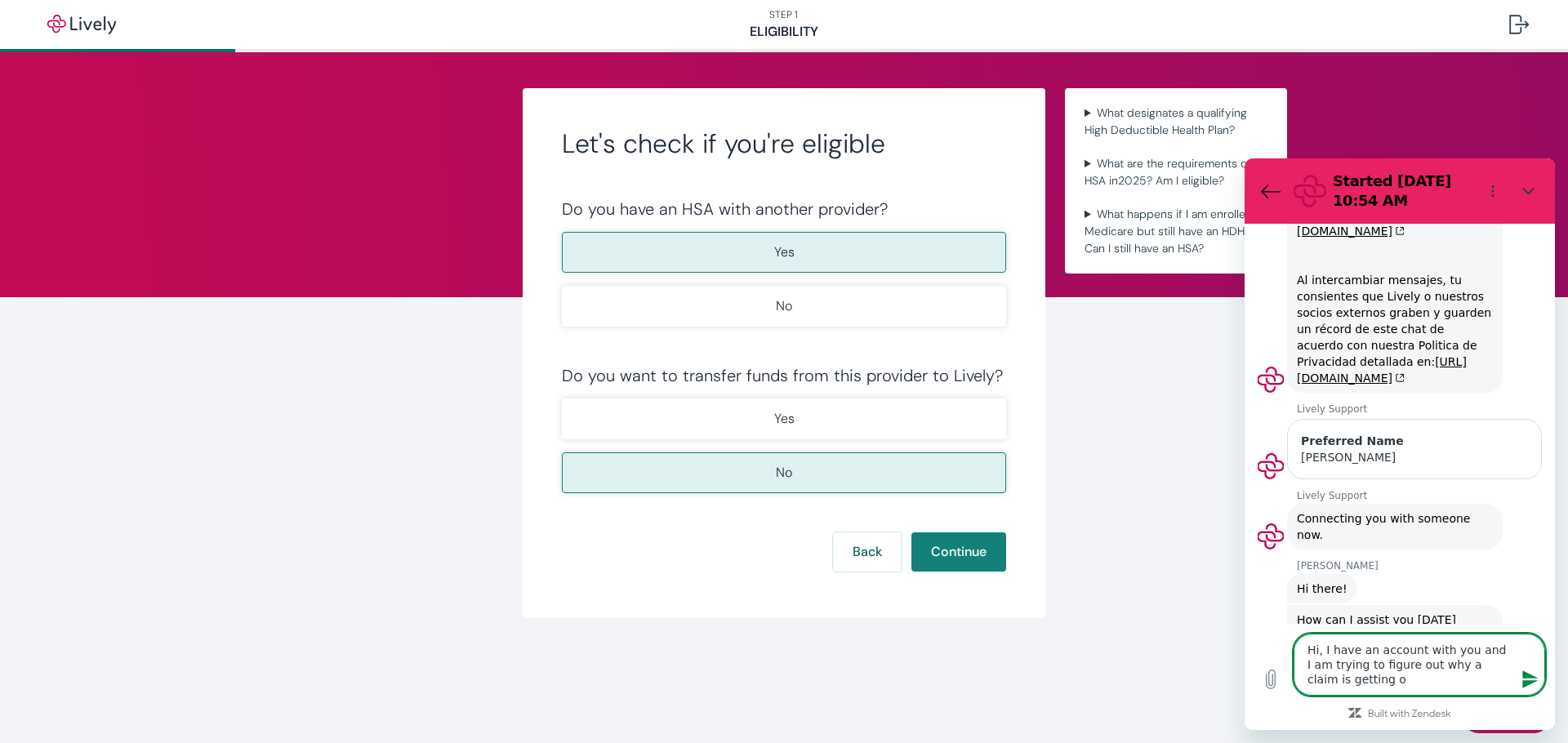
type textarea "Hi, I have an account with you and I am trying to figure out why a claim is get…"
type textarea "x"
type textarea "Hi, I have an account with you and I am trying to figure out why a claim is get…"
type textarea "x"
type textarea "Hi, I have an account with you and I am trying to figure out why a claim is get…"
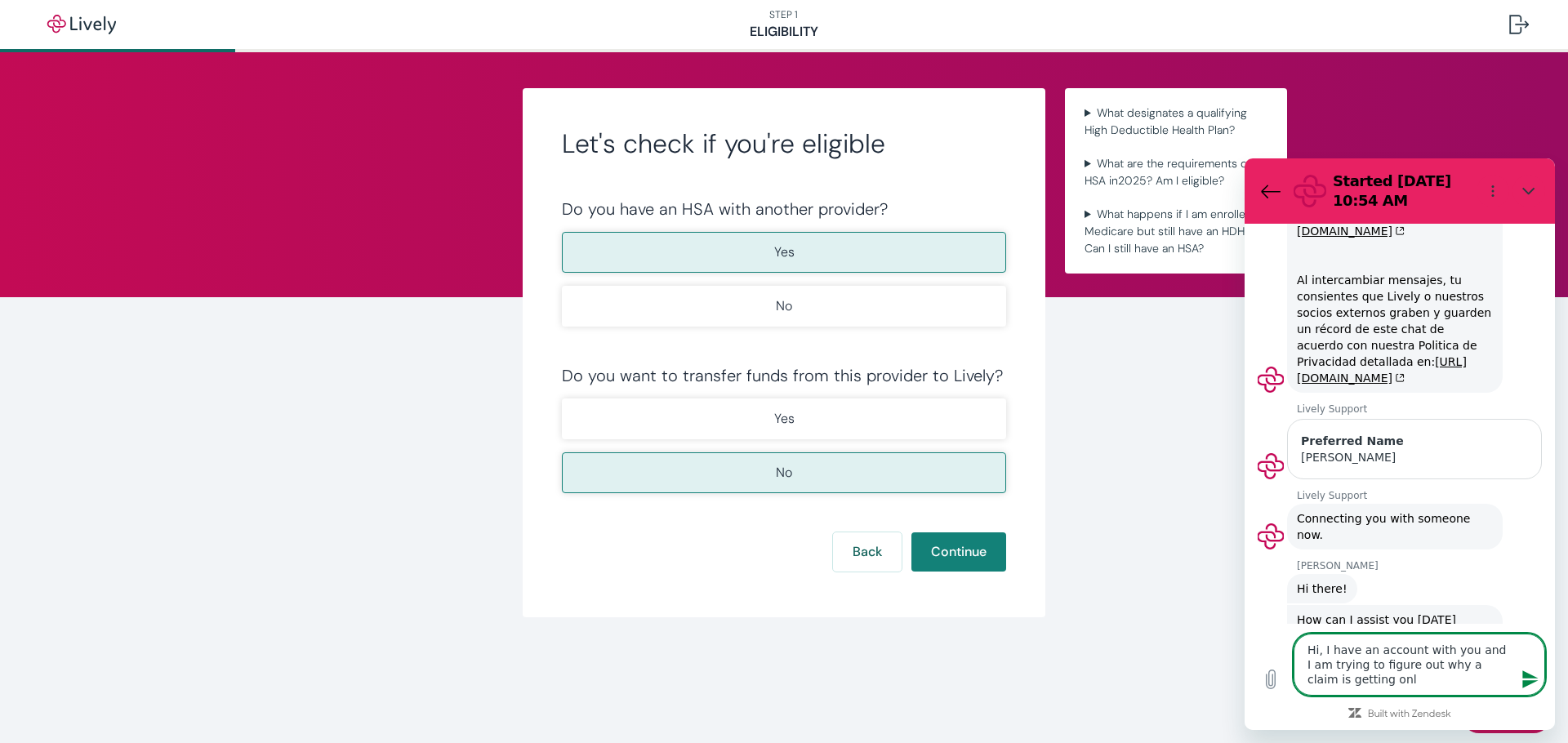
type textarea "x"
type textarea "Hi, I have an account with you and I am trying to figure out why a claim is get…"
click at [1525, 680] on icon "Send message" at bounding box center [1531, 679] width 20 height 20
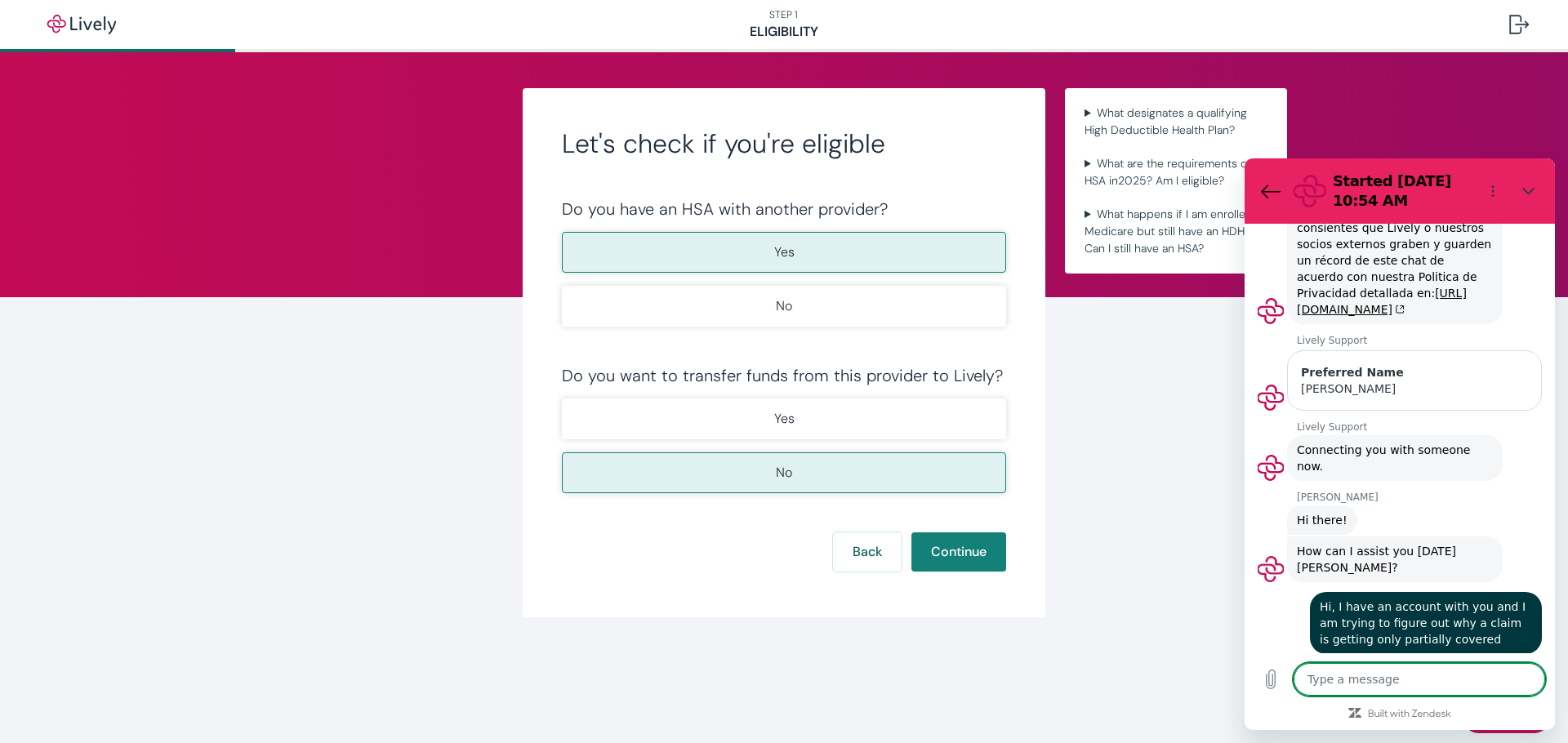
scroll to position [209, 0]
click at [1353, 686] on textarea at bounding box center [1419, 679] width 251 height 33
click at [1324, 678] on textarea at bounding box center [1419, 679] width 251 height 33
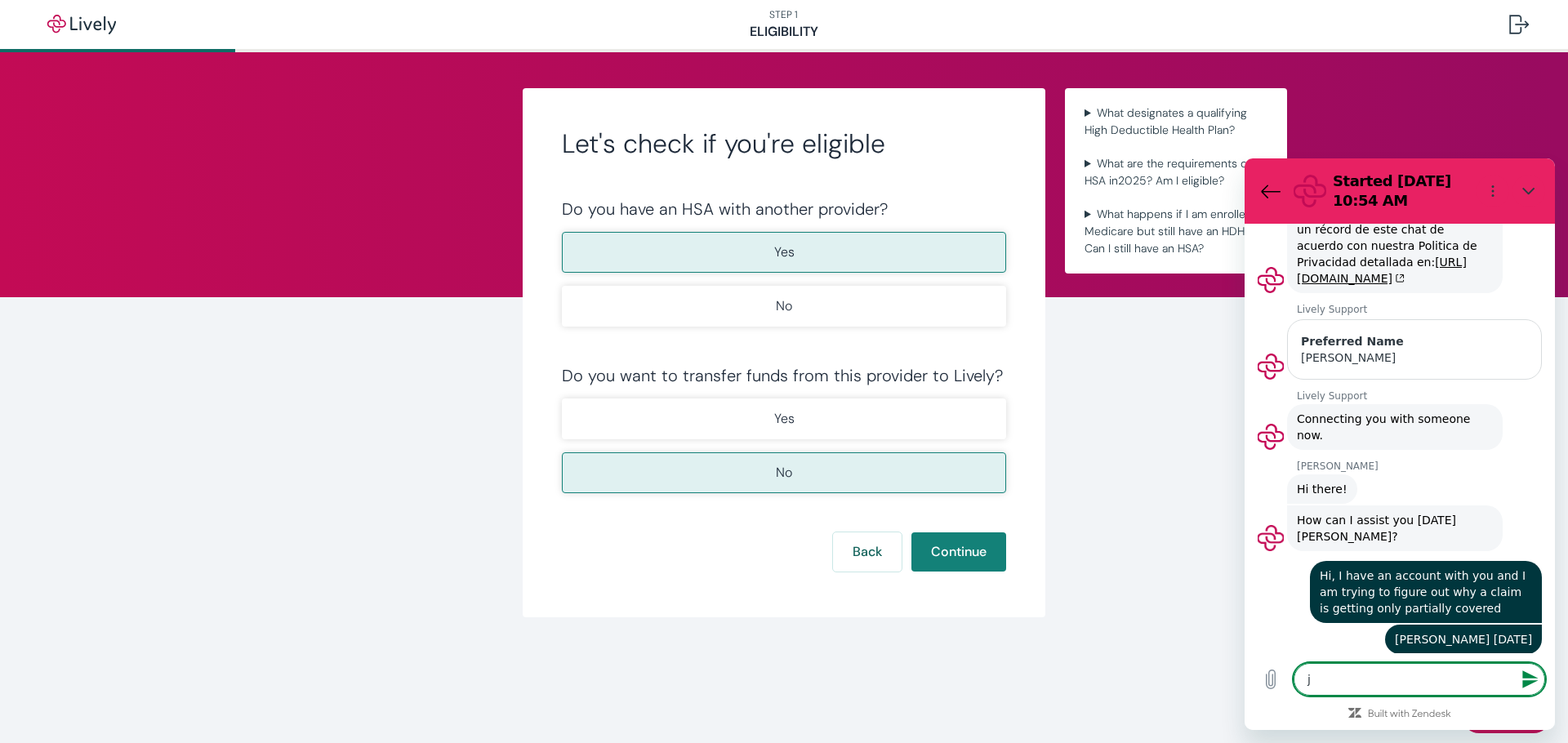
scroll to position [240, 0]
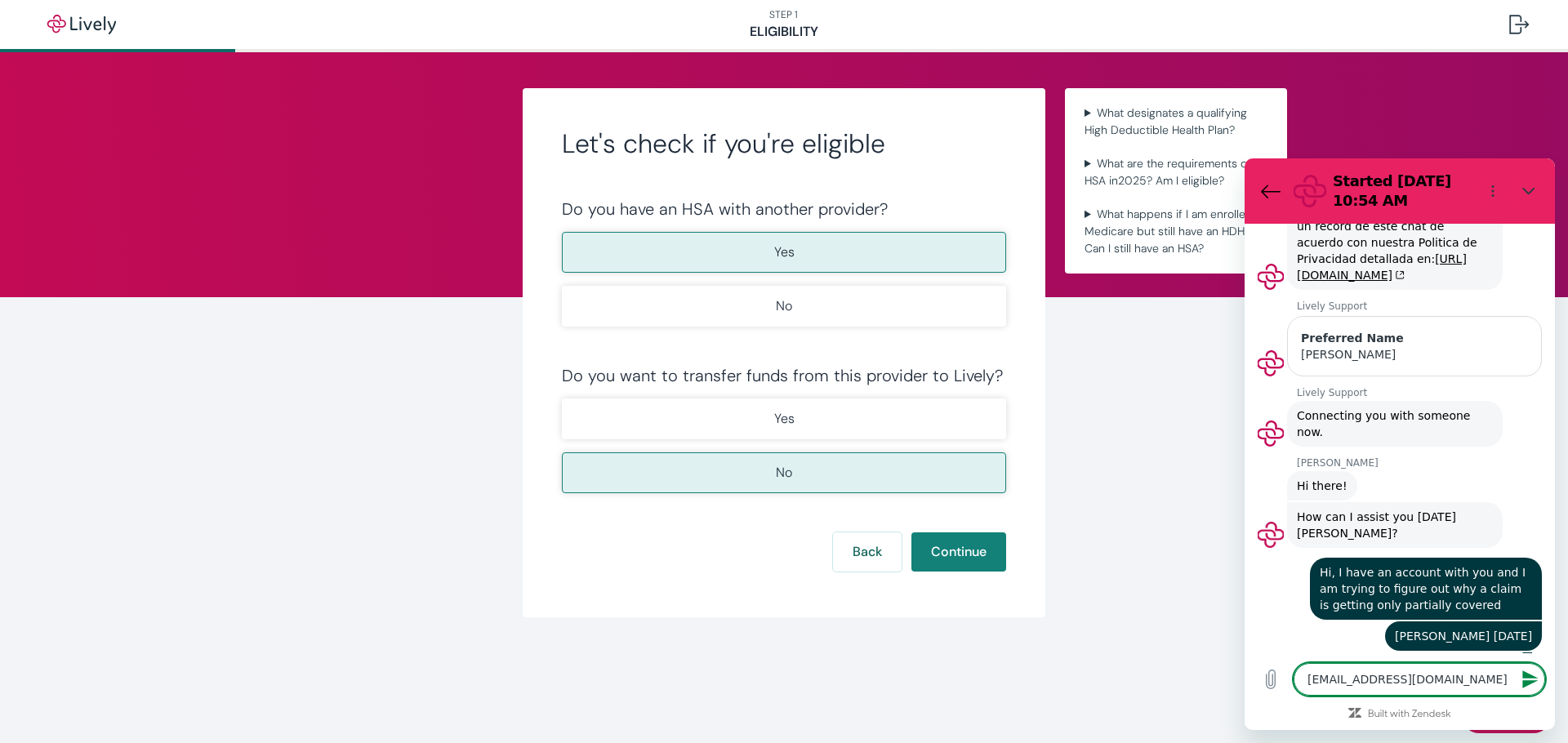
click at [1346, 678] on textarea "jacindasupe@gmail.com" at bounding box center [1419, 679] width 251 height 33
click at [1526, 683] on icon "Send message" at bounding box center [1530, 679] width 15 height 18
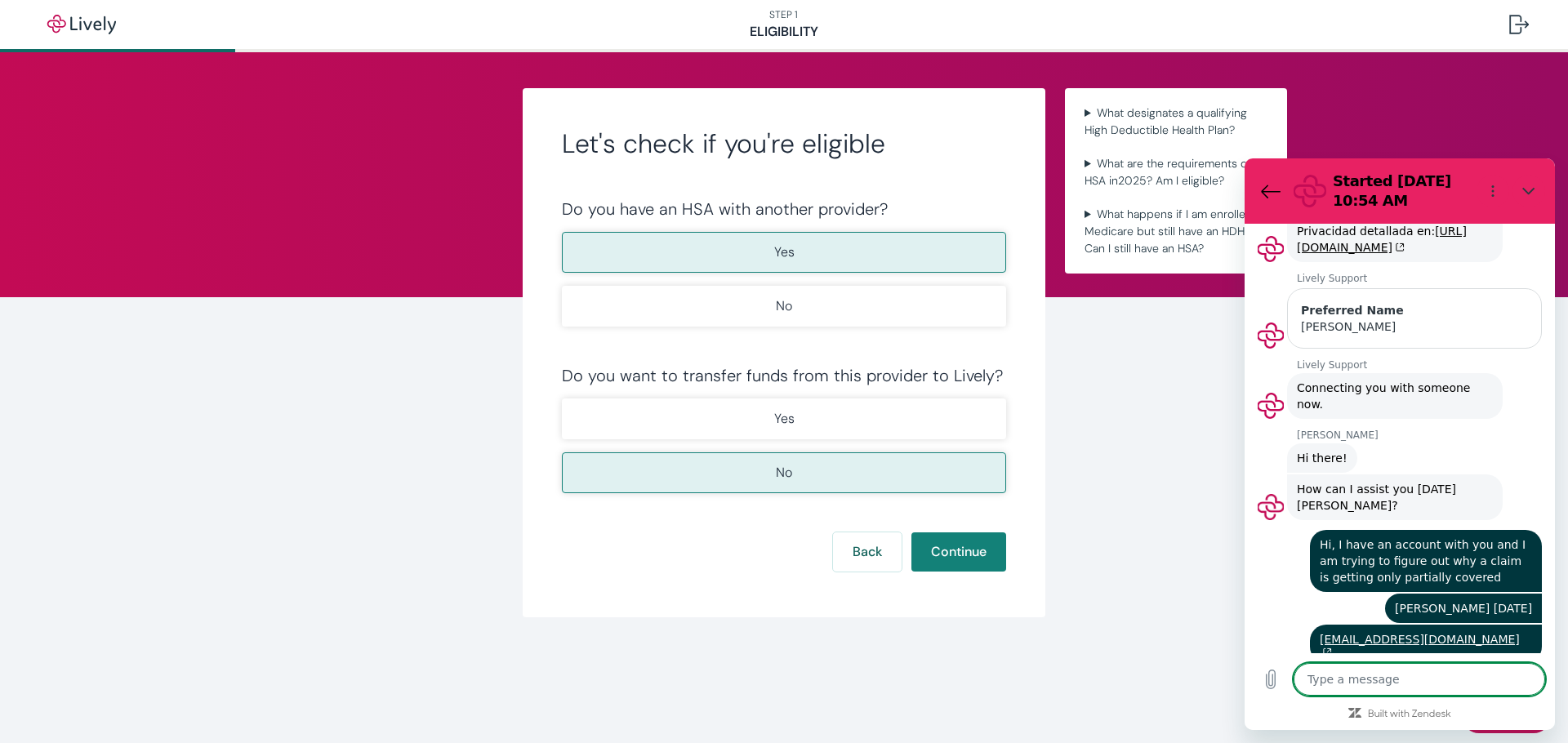
click at [1382, 685] on textarea at bounding box center [1419, 679] width 251 height 33
click at [1526, 675] on icon "Send message" at bounding box center [1530, 679] width 15 height 18
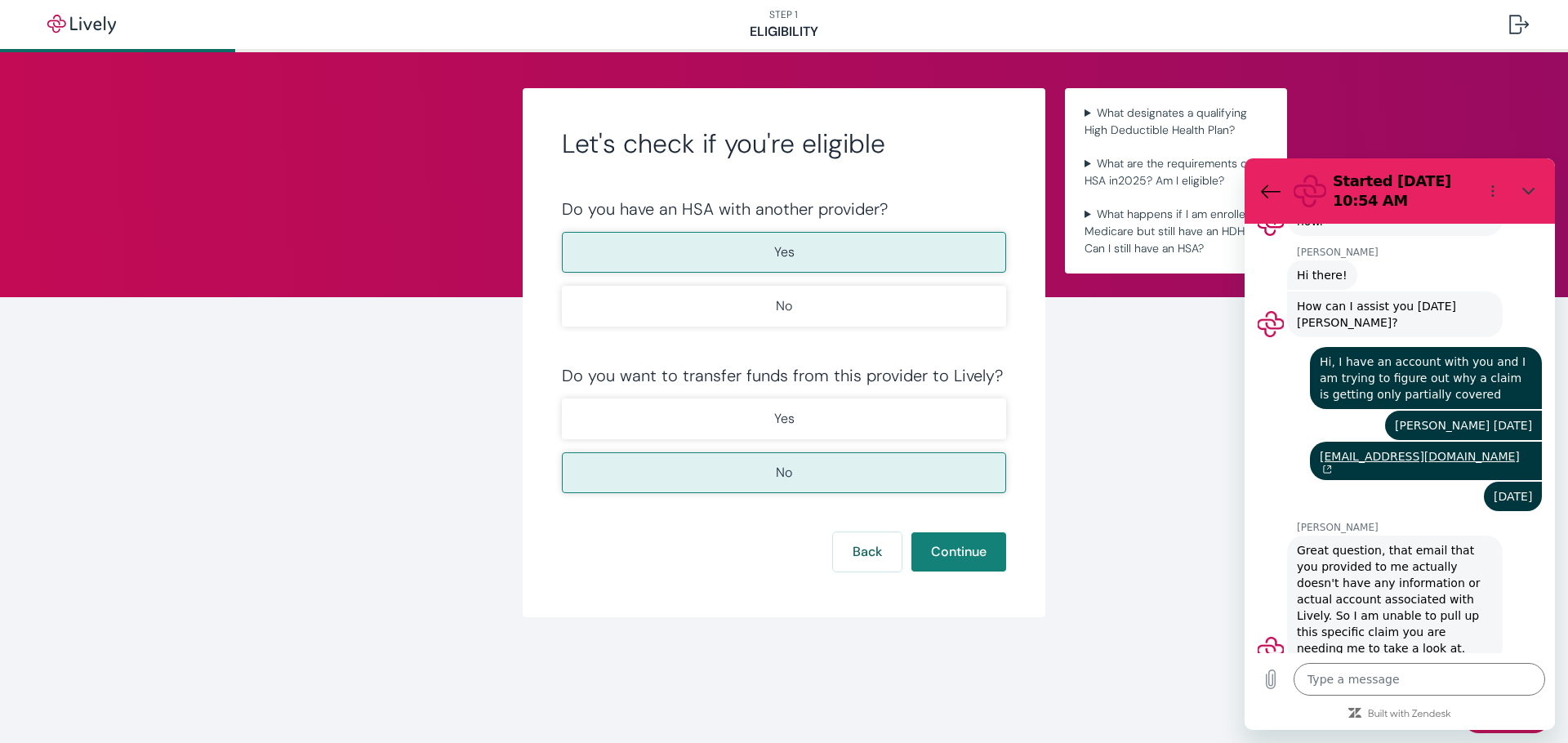
scroll to position [454, 0]
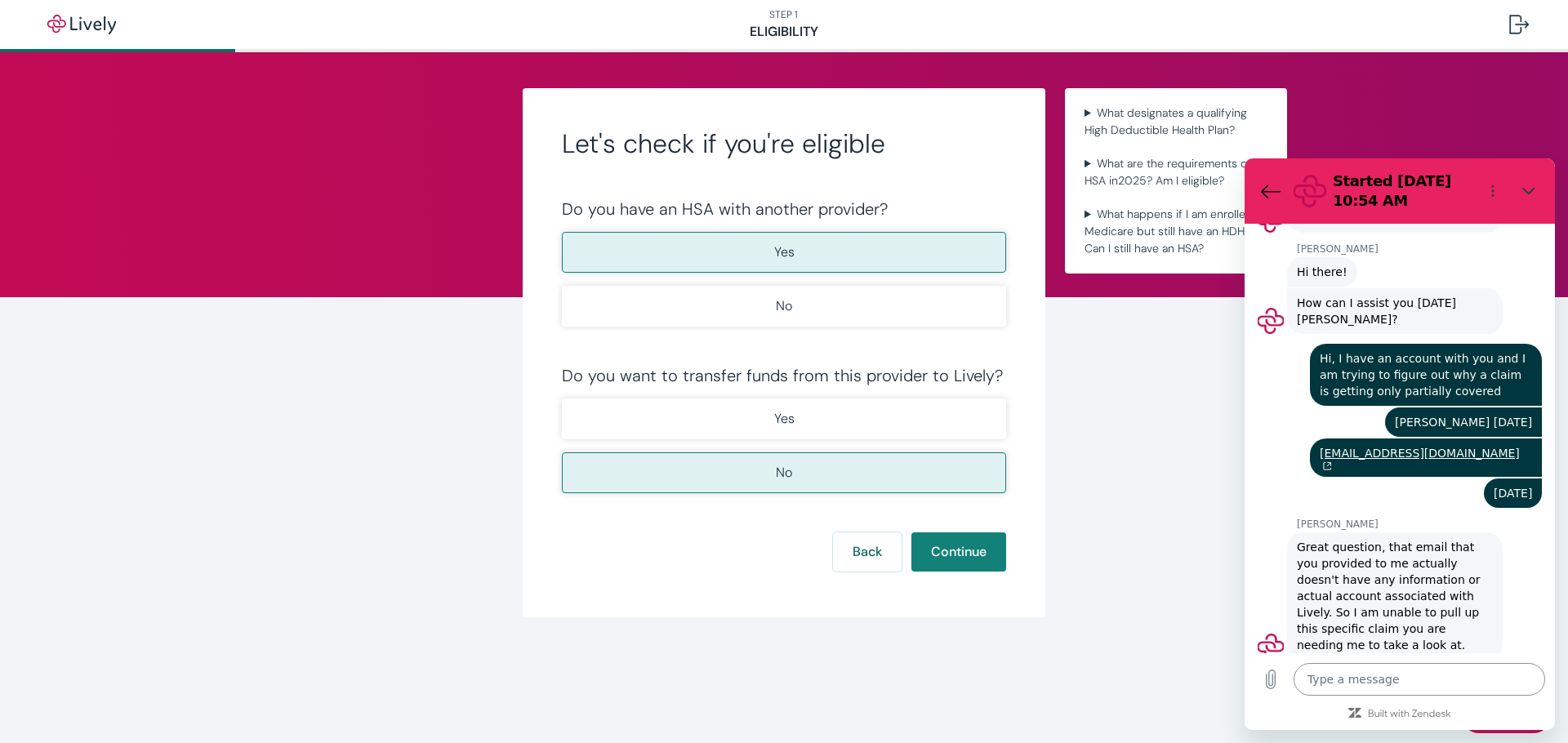
click at [1340, 674] on textarea at bounding box center [1419, 679] width 251 height 33
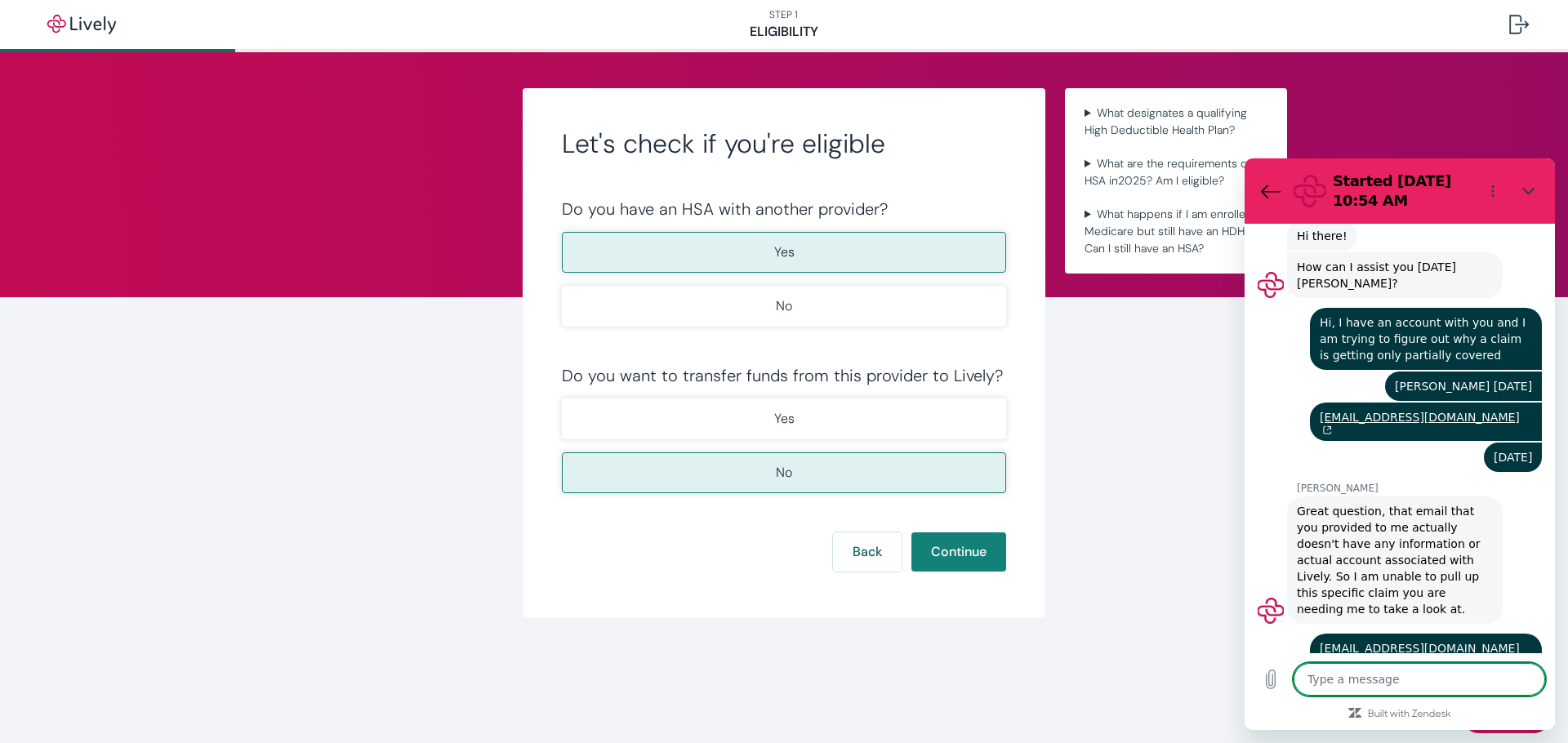
scroll to position [493, 0]
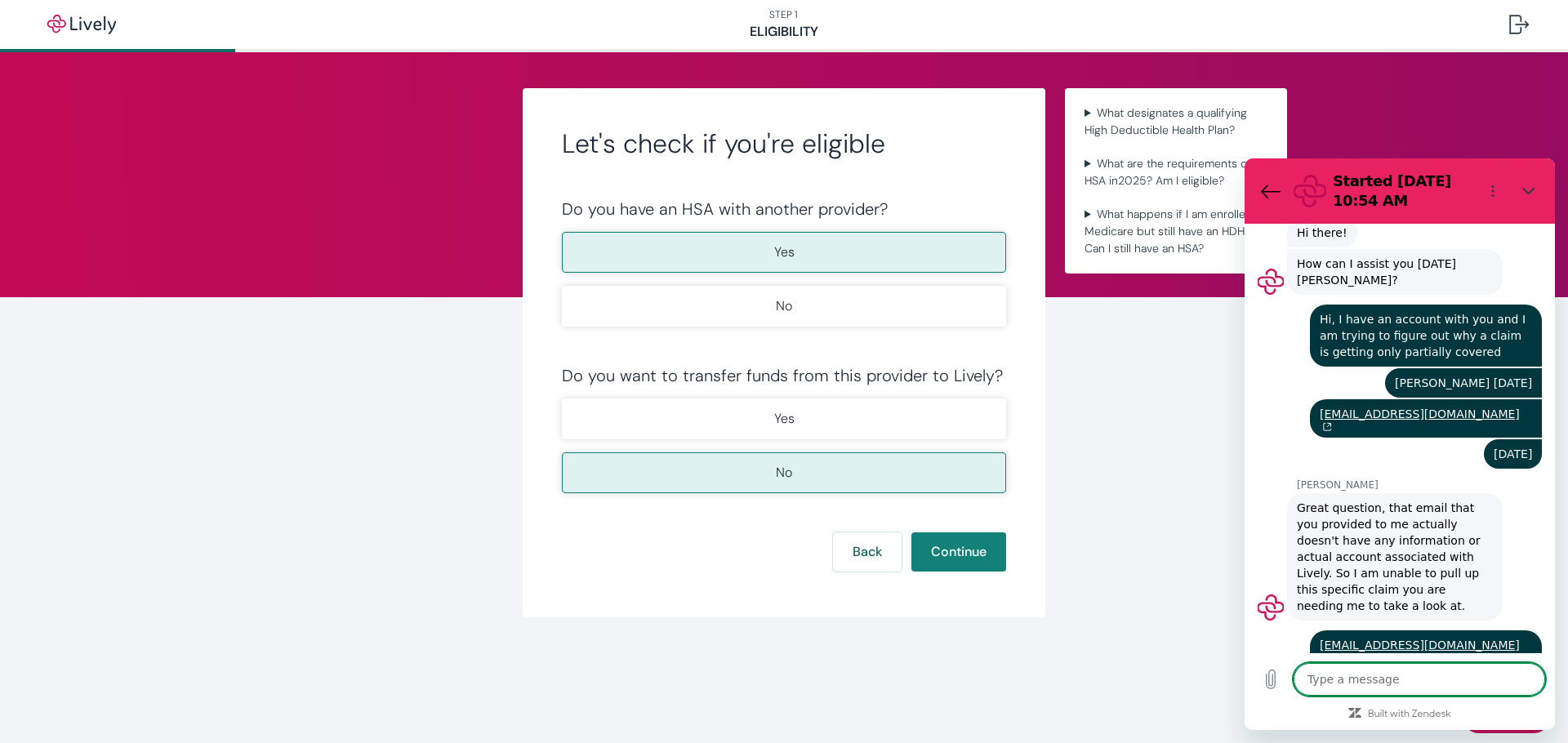
click at [1345, 684] on textarea at bounding box center [1419, 679] width 251 height 33
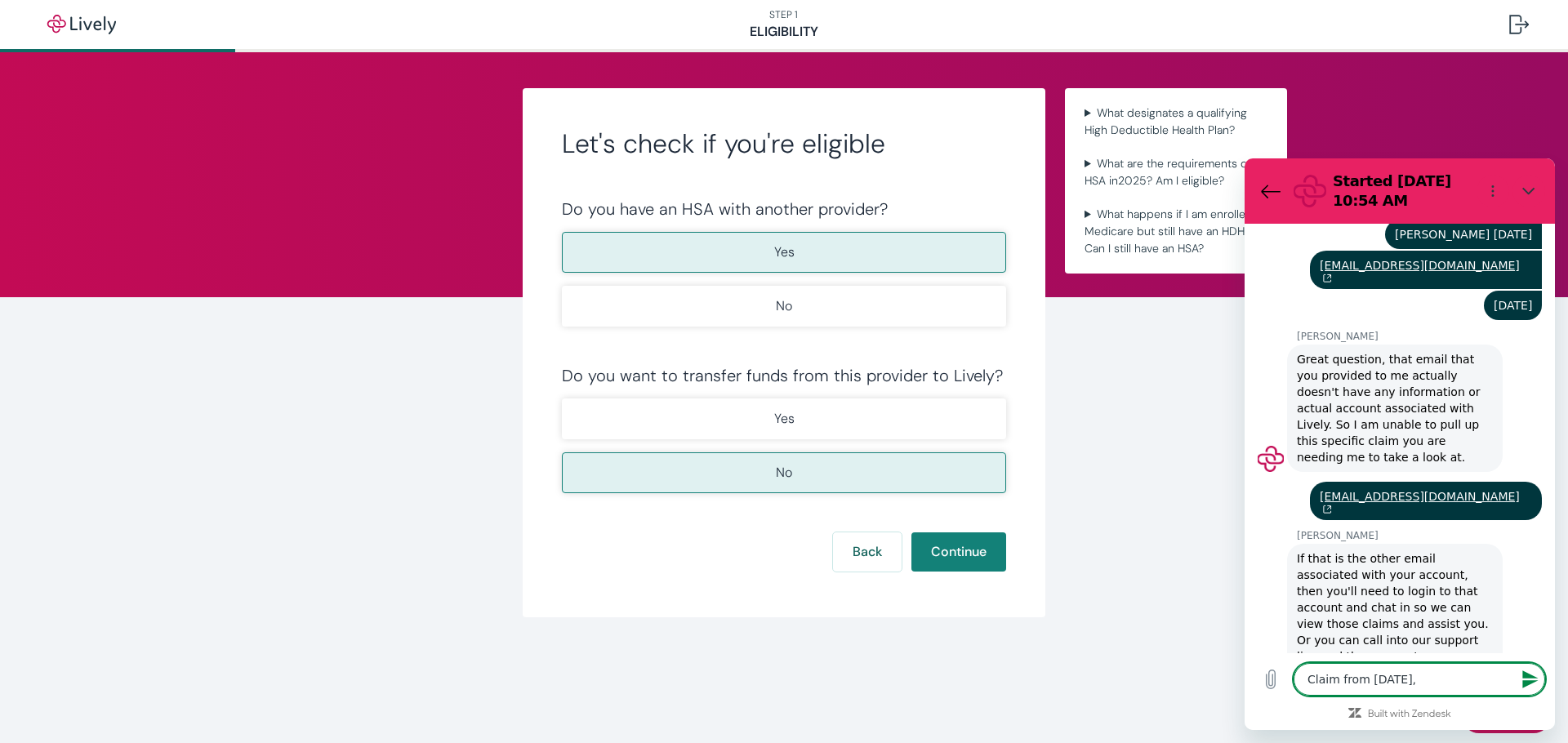
scroll to position [644, 0]
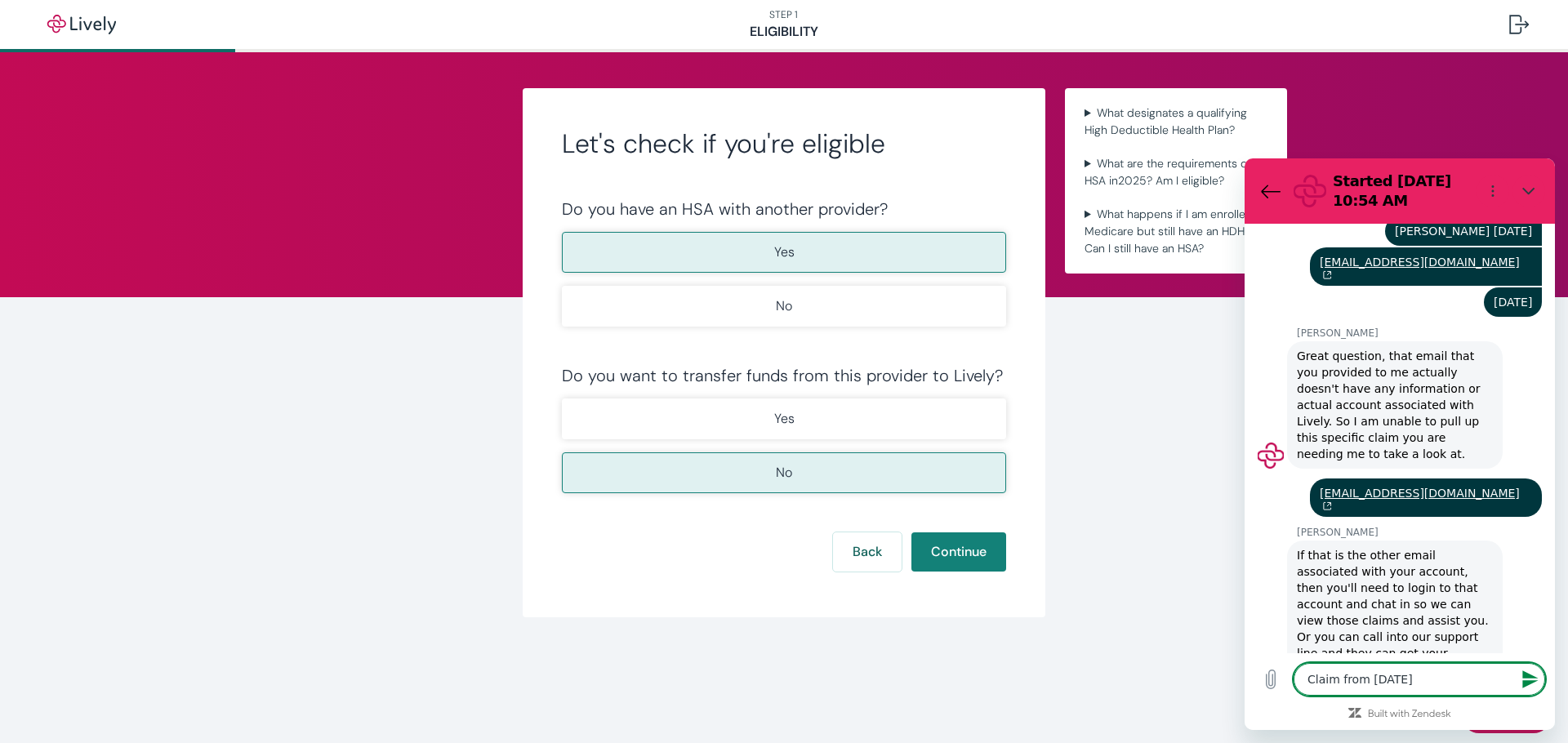
click at [1356, 674] on textarea "Claim from July 22, 2025" at bounding box center [1419, 679] width 251 height 33
drag, startPoint x: 1452, startPoint y: 681, endPoint x: 1322, endPoint y: 679, distance: 130.0
click at [1322, 679] on textarea "Claim froOk m July 22, 2025" at bounding box center [1419, 679] width 251 height 33
click at [1536, 683] on icon "Send message" at bounding box center [1531, 679] width 20 height 20
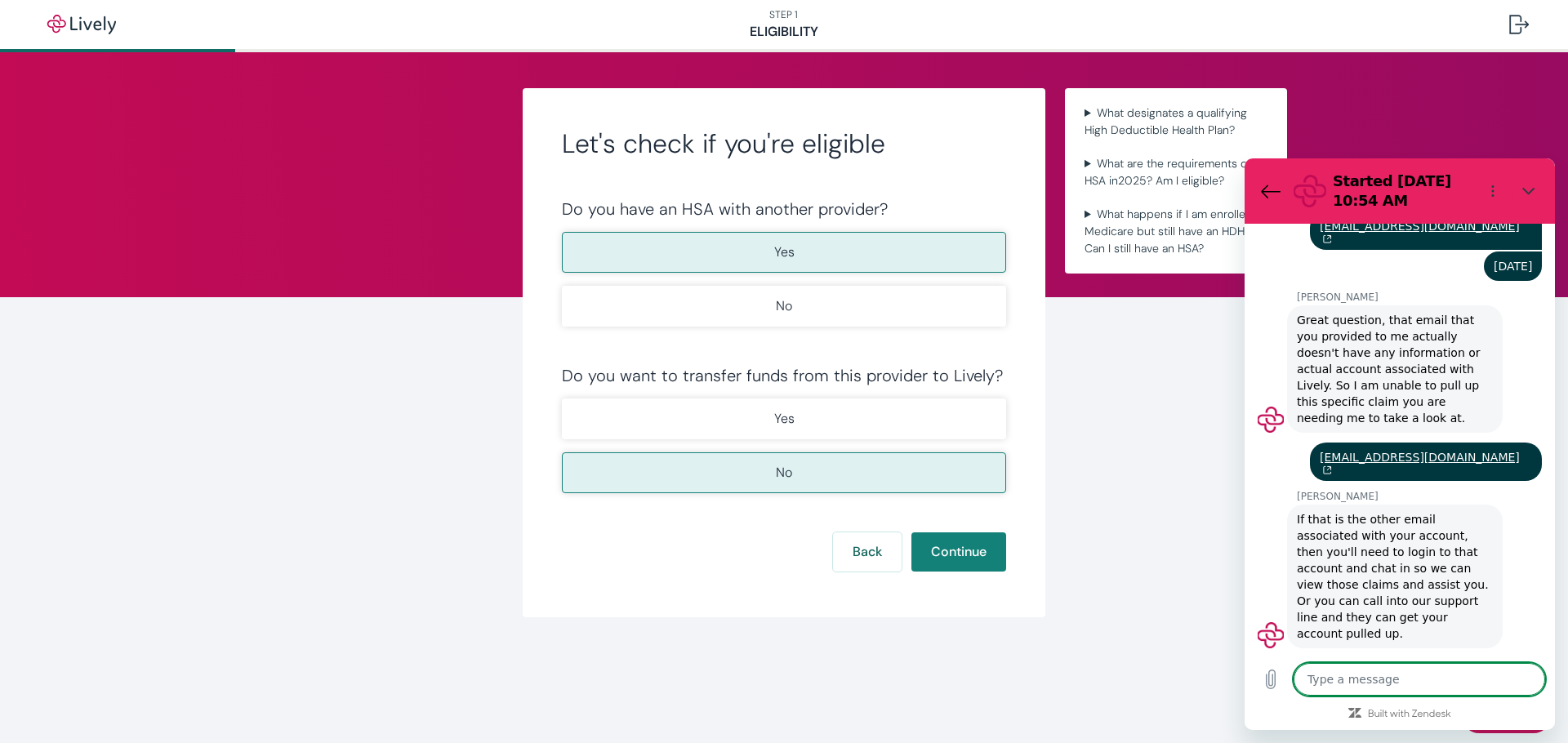
scroll to position [683, 0]
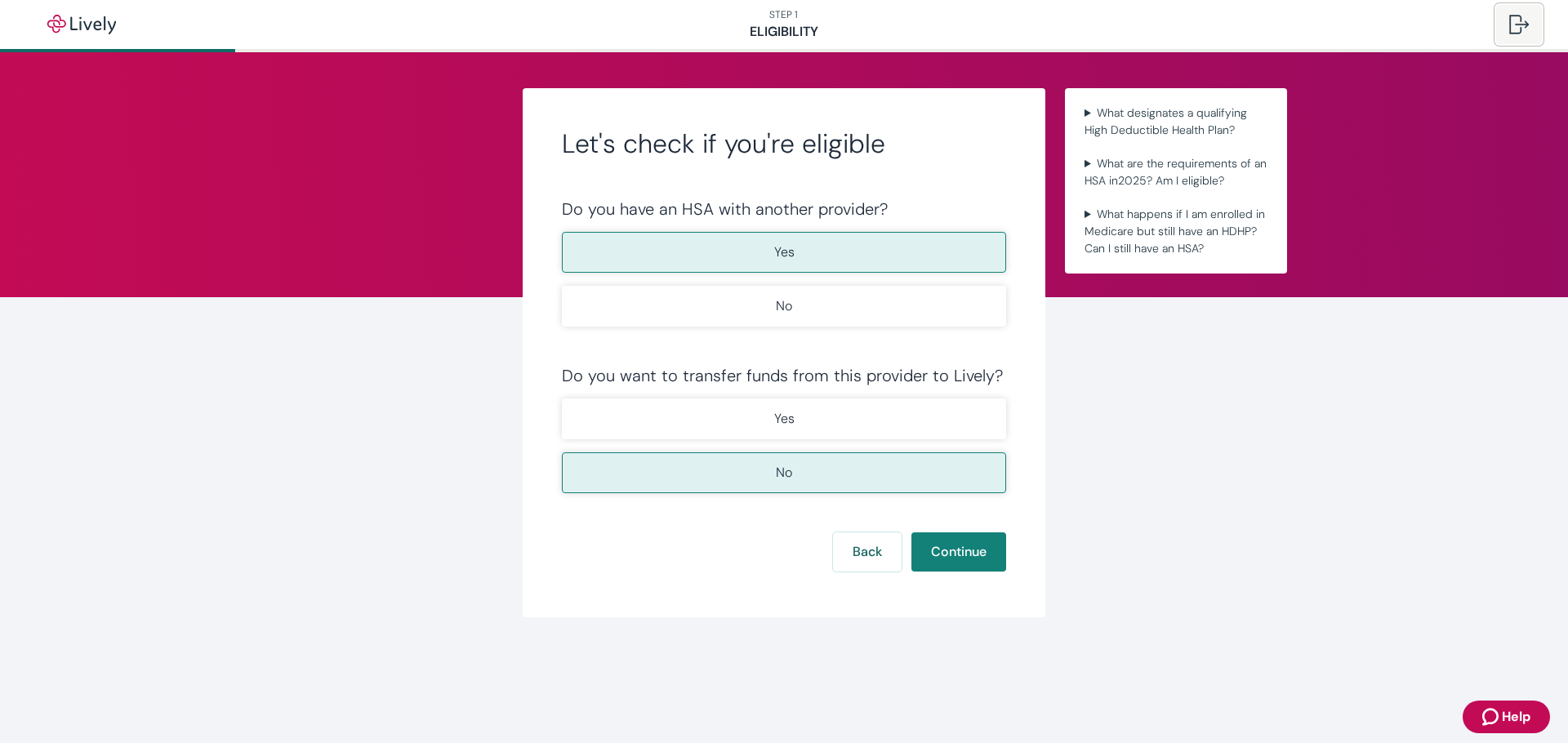
click at [1514, 26] on div at bounding box center [1519, 24] width 20 height 20
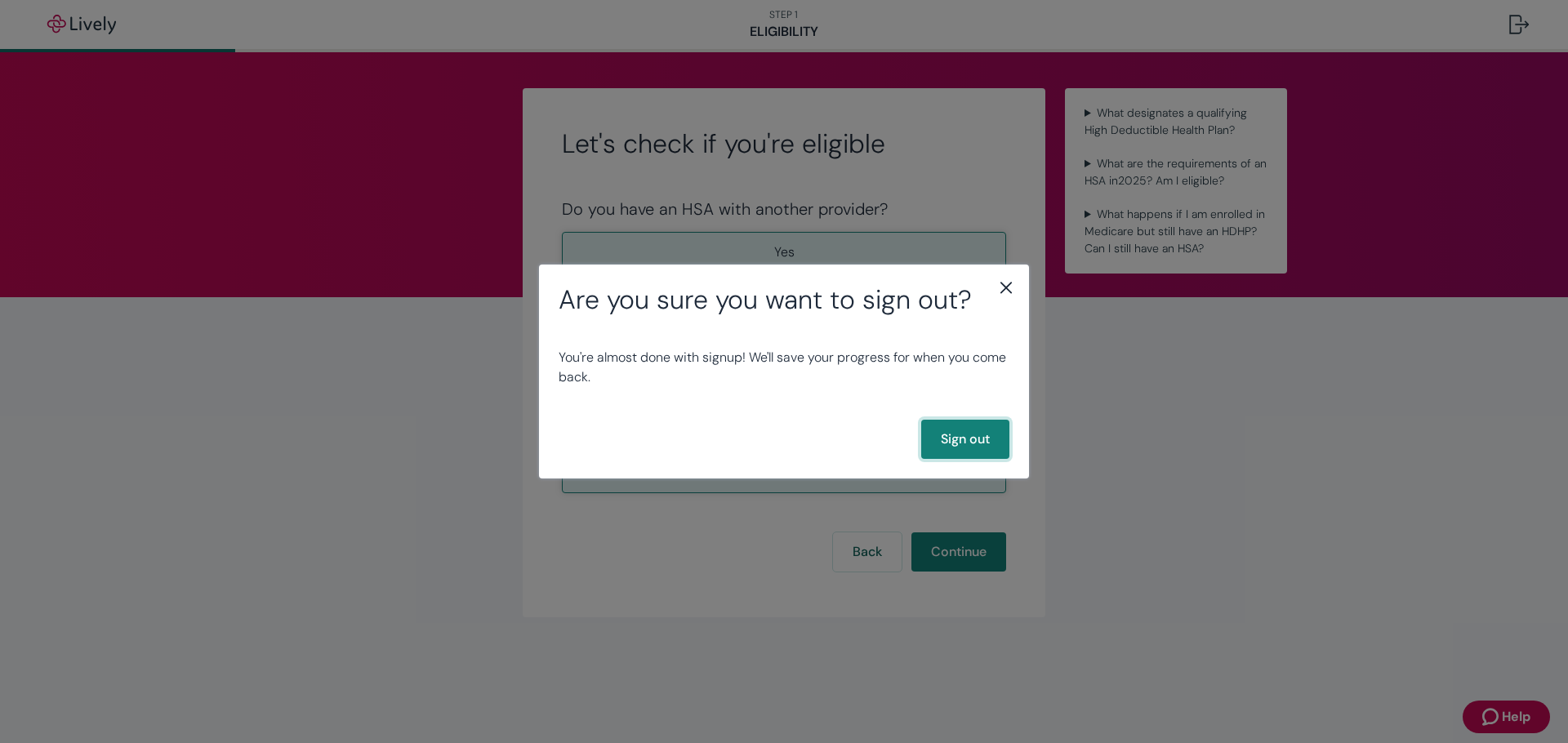
click at [977, 439] on button "Sign out" at bounding box center [965, 439] width 88 height 39
